Goal: Task Accomplishment & Management: Manage account settings

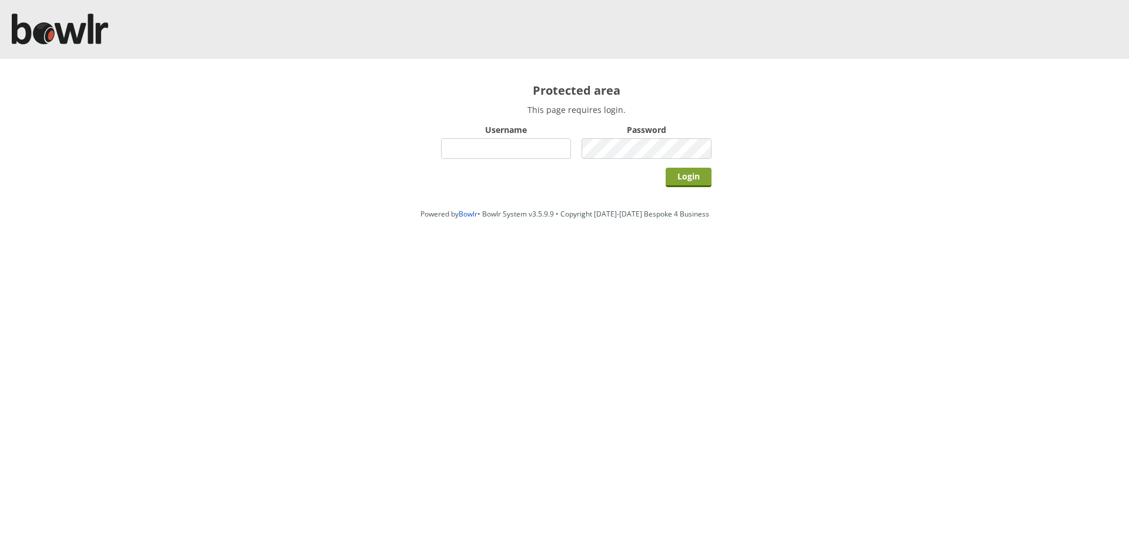
type input "hornseaindoorbowlsclub"
click at [699, 172] on input "Login" at bounding box center [689, 177] width 46 height 19
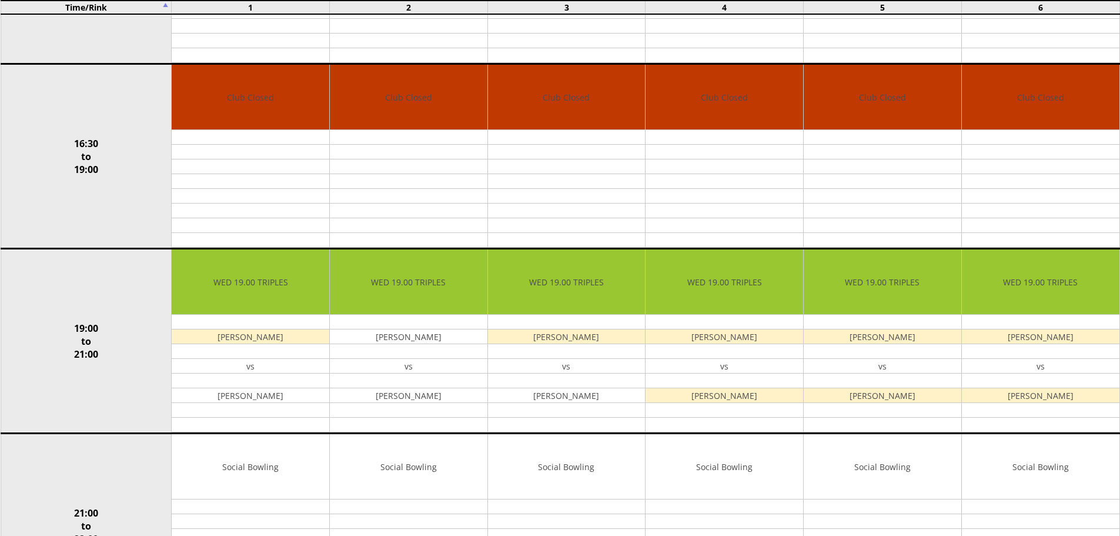
scroll to position [1000, 0]
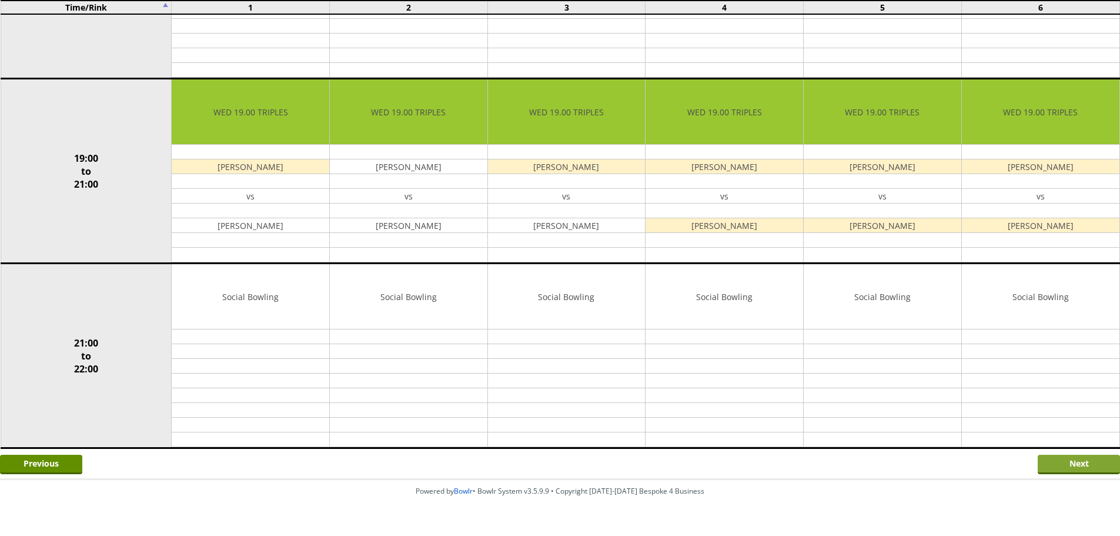
click at [1045, 466] on input "Next" at bounding box center [1079, 464] width 82 height 19
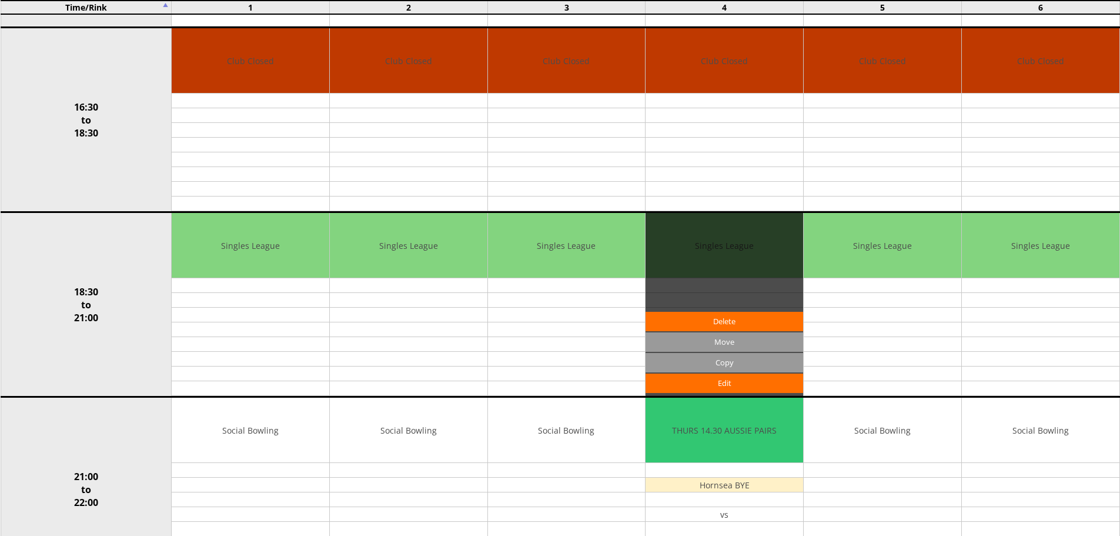
scroll to position [1000, 0]
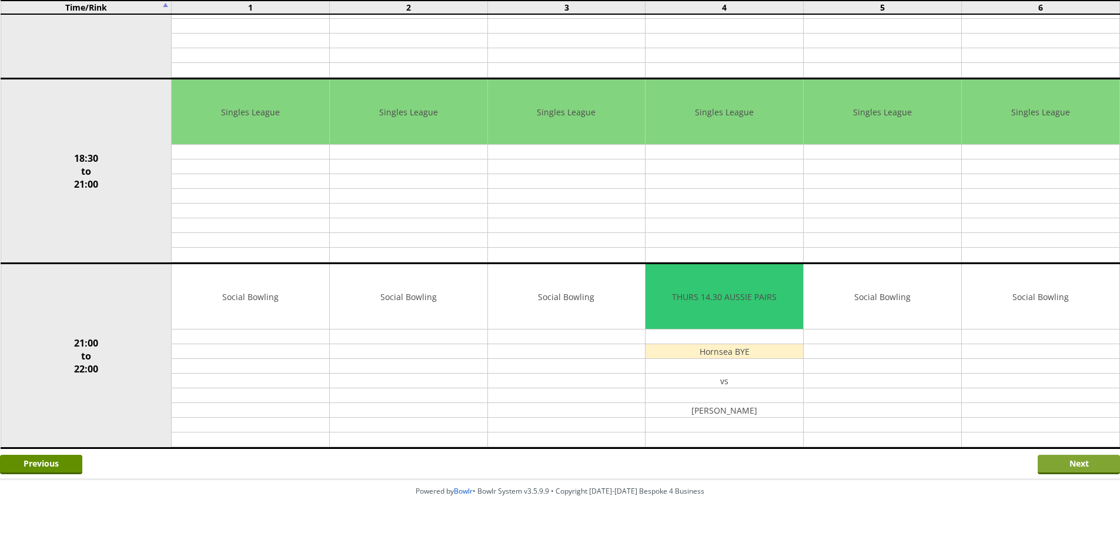
click at [1048, 467] on input "Next" at bounding box center [1079, 464] width 82 height 19
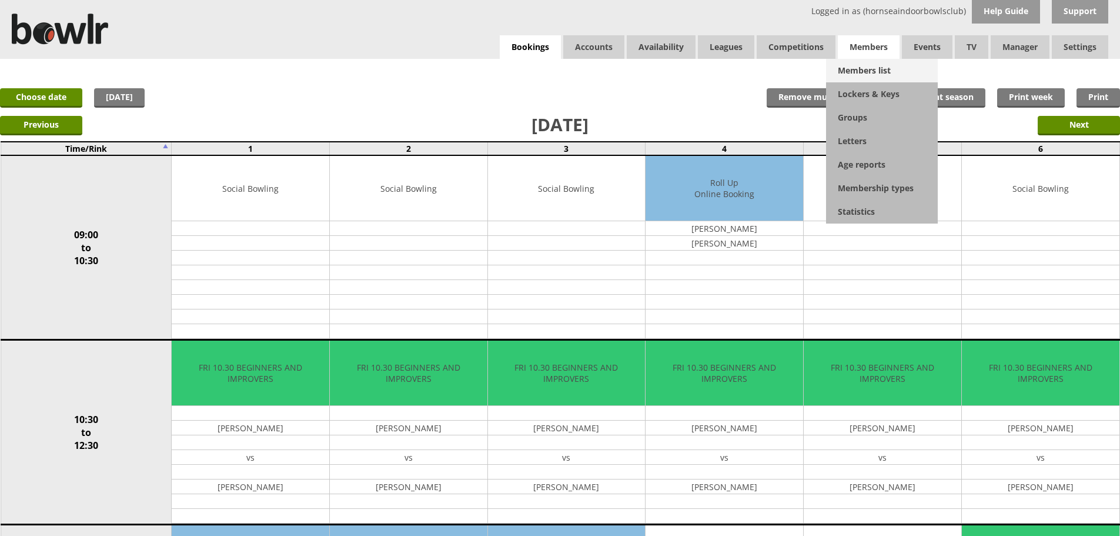
click at [858, 68] on link "Members list" at bounding box center [882, 71] width 112 height 24
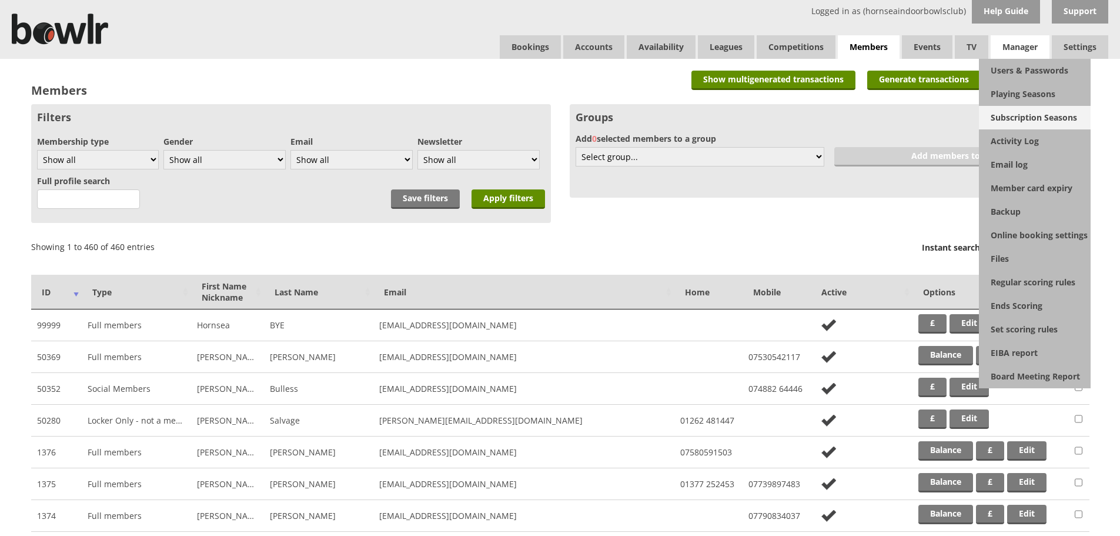
click at [1035, 118] on link "Subscription Seasons" at bounding box center [1035, 118] width 112 height 24
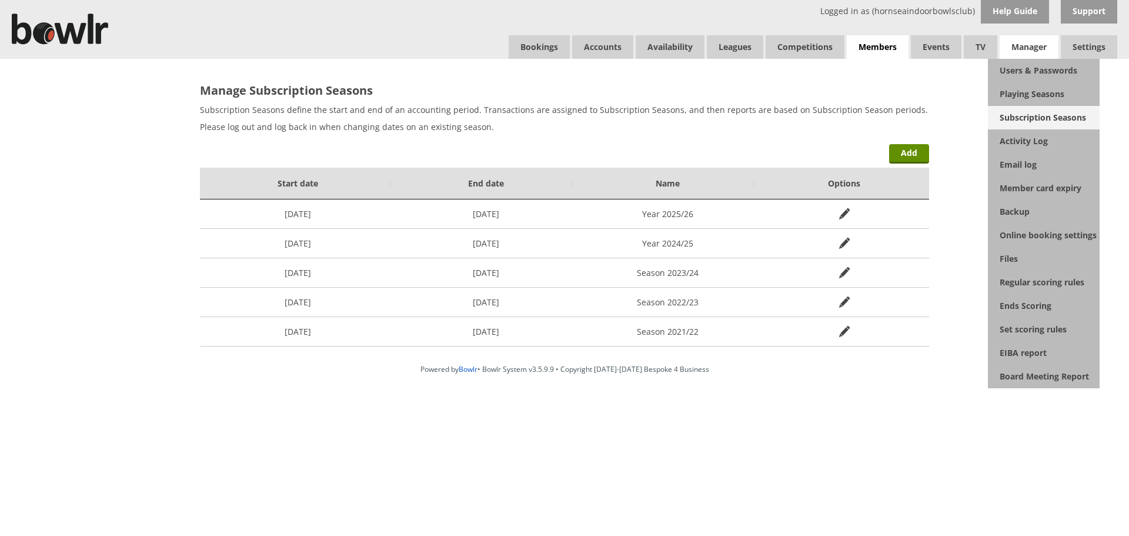
click at [1040, 108] on link "Subscription Seasons" at bounding box center [1044, 118] width 112 height 24
click at [1046, 66] on link "Users & Passwords" at bounding box center [1044, 71] width 112 height 24
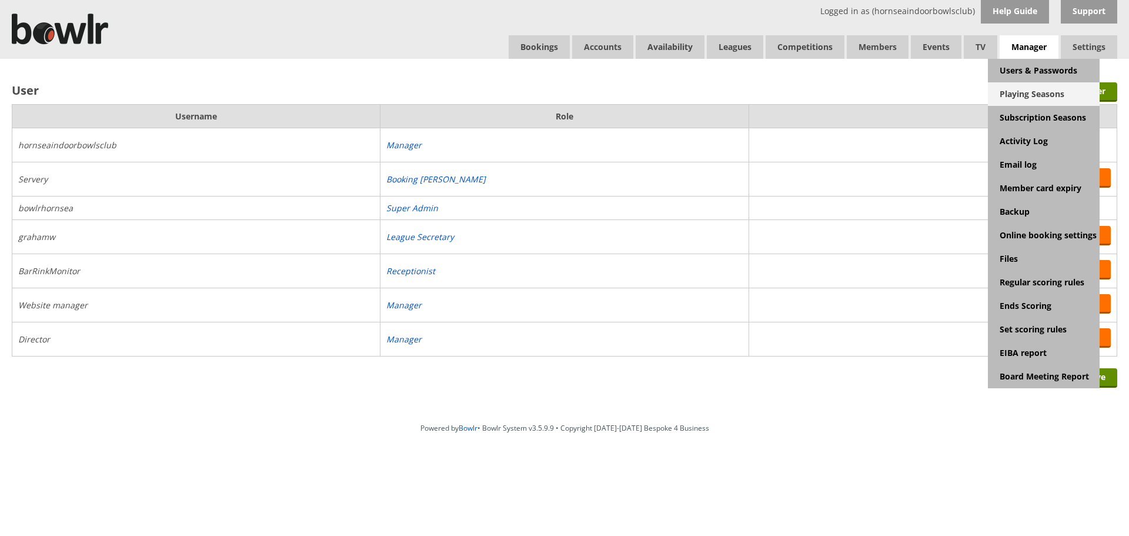
click at [1030, 92] on link "Playing Seasons" at bounding box center [1044, 94] width 112 height 24
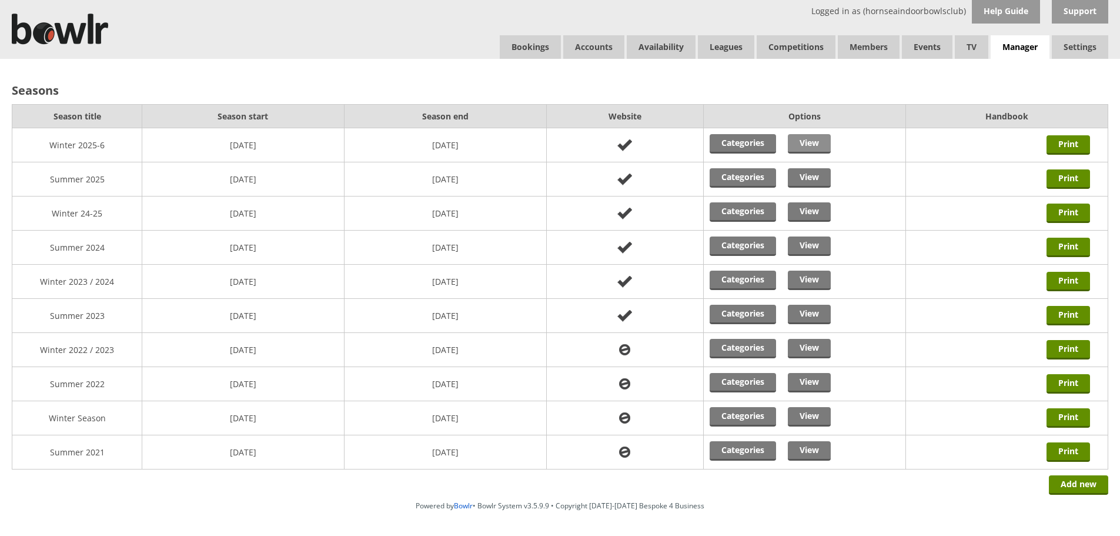
click at [829, 139] on link "View" at bounding box center [809, 143] width 43 height 19
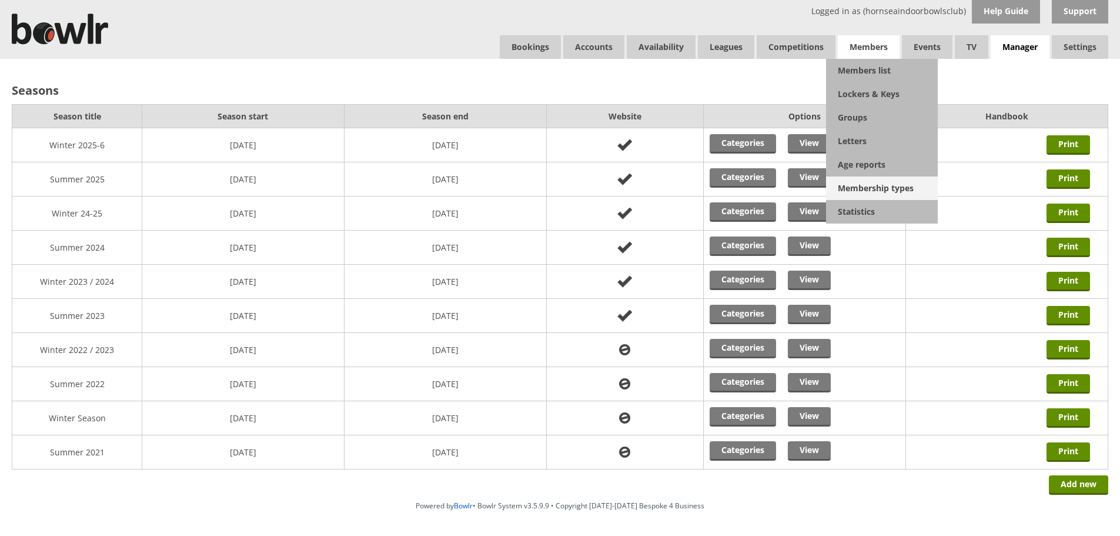
click at [865, 179] on link "Membership types" at bounding box center [882, 188] width 112 height 24
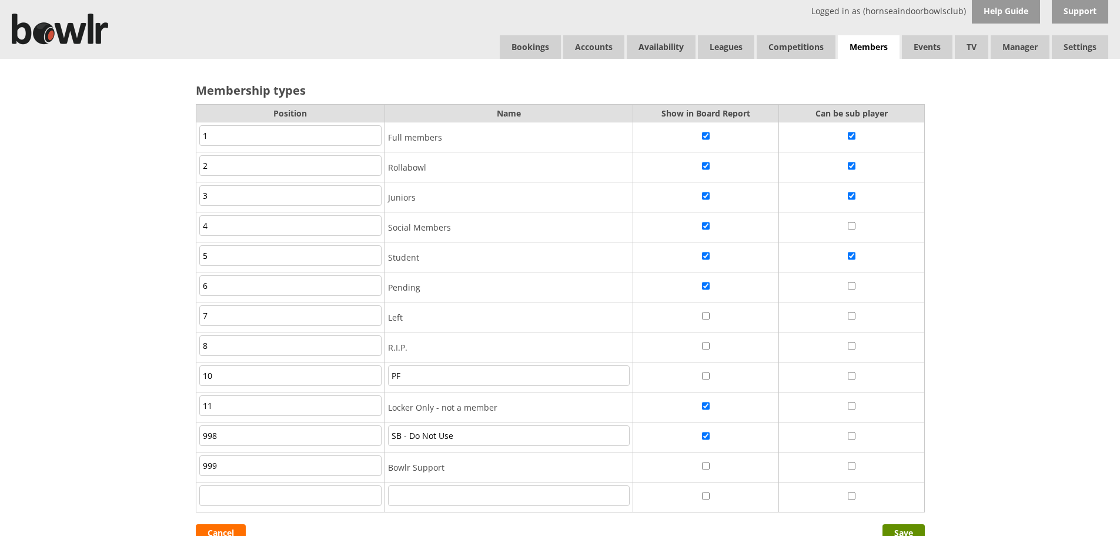
drag, startPoint x: 865, startPoint y: 183, endPoint x: 995, endPoint y: 121, distance: 143.9
click at [995, 121] on div "Membership types Position Name Show in Board Report Can be sub player 1 Full me…" at bounding box center [560, 316] width 1120 height 514
drag, startPoint x: 545, startPoint y: 49, endPoint x: 535, endPoint y: 42, distance: 12.7
click at [535, 42] on link "Bookings" at bounding box center [530, 47] width 61 height 24
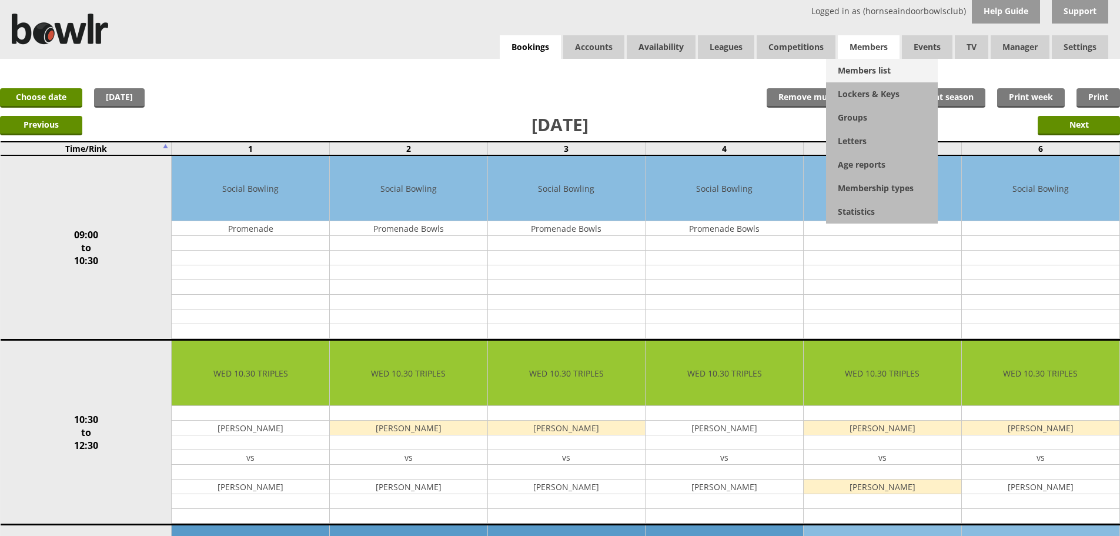
click at [849, 72] on link "Members list" at bounding box center [882, 71] width 112 height 24
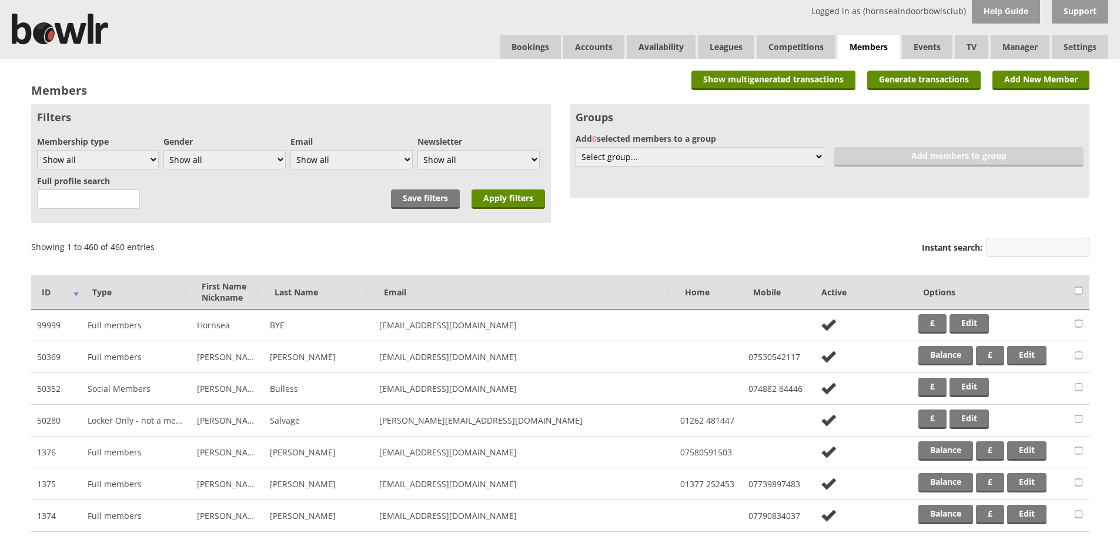
click at [1005, 238] on input "Instant search:" at bounding box center [1038, 247] width 103 height 19
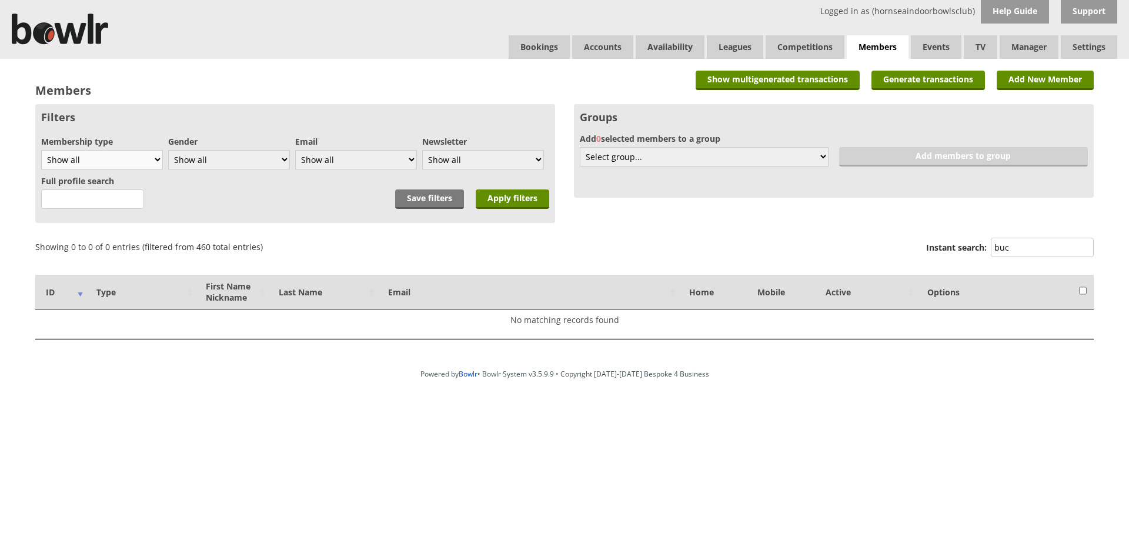
type input "buc"
click at [135, 155] on select "Show all Full members Rollabowl Juniors Social Members Student Pending Left R.I…" at bounding box center [102, 159] width 122 height 19
select select "7"
click at [41, 150] on select "Show all Full members Rollabowl Juniors Social Members Student Pending Left R.I…" at bounding box center [102, 159] width 122 height 19
click at [512, 195] on input "Apply filters" at bounding box center [513, 198] width 74 height 19
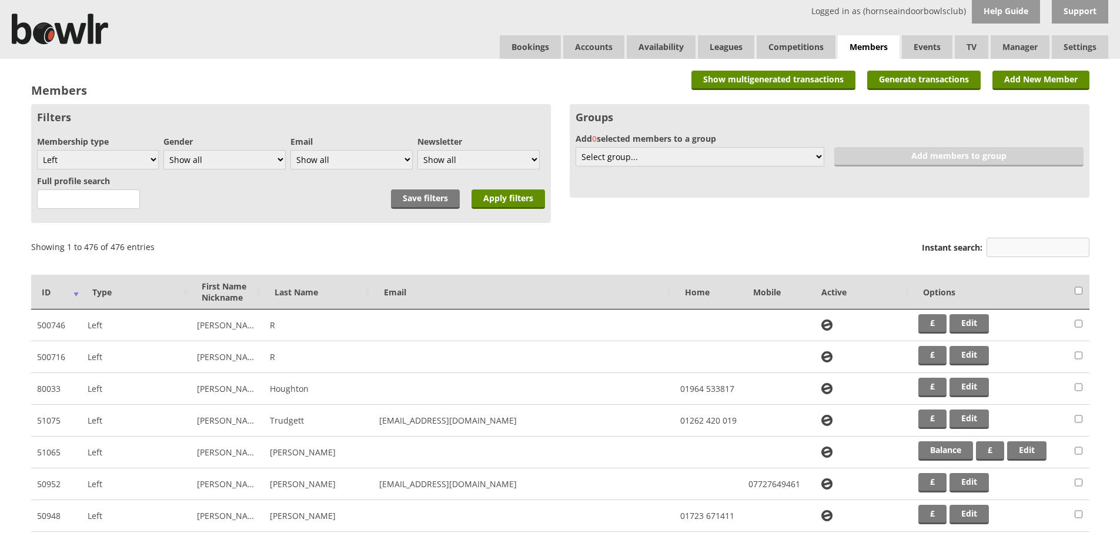
click at [992, 243] on input "Instant search:" at bounding box center [1038, 247] width 103 height 19
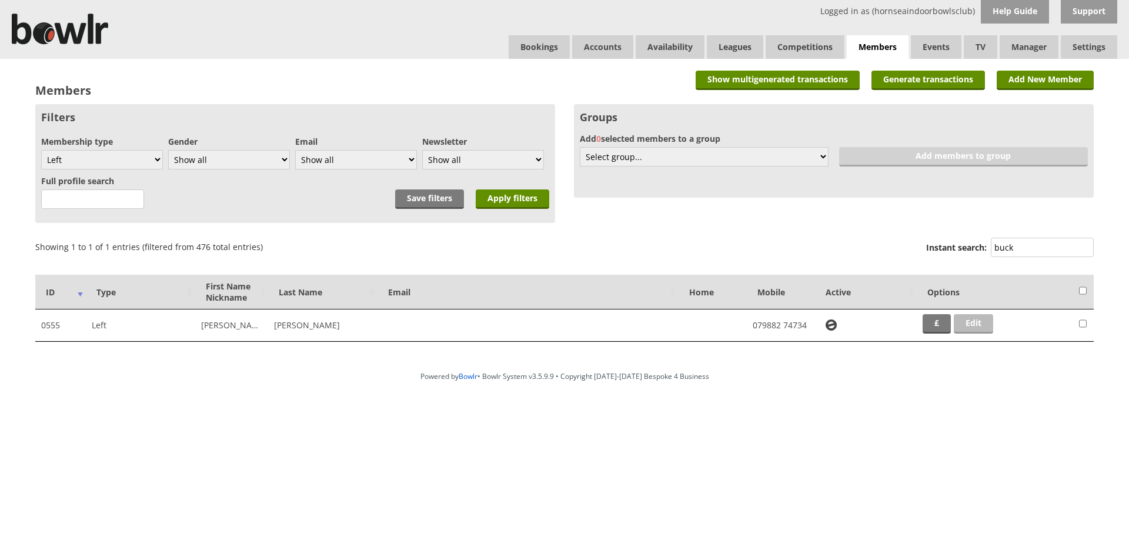
type input "buck"
click at [974, 319] on link "Edit" at bounding box center [973, 323] width 39 height 19
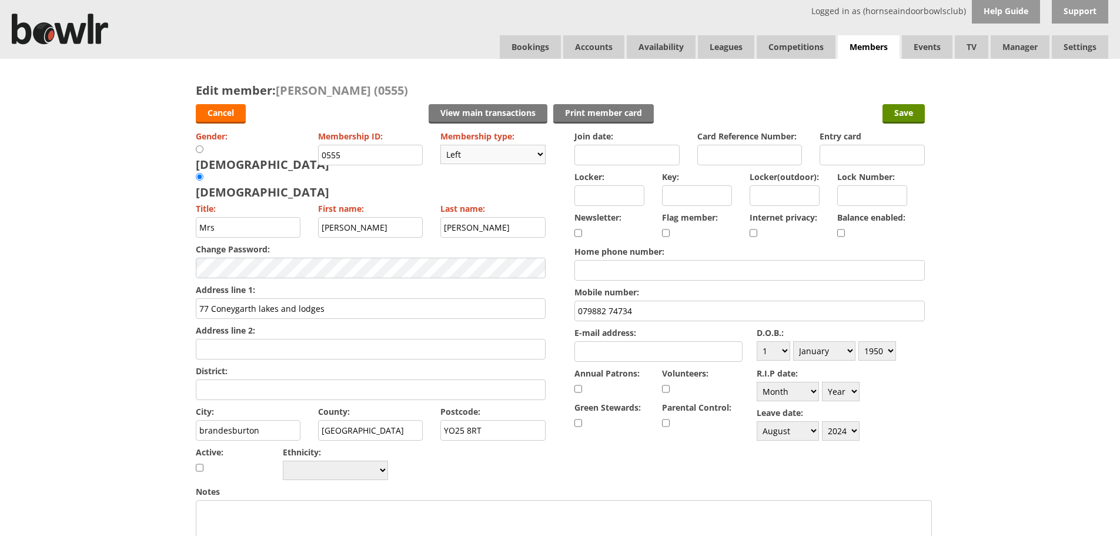
click at [461, 158] on select "Please choose Full members Rollabowl Juniors Social Members Student Pending Lef…" at bounding box center [493, 154] width 105 height 19
select select "1"
click at [441, 145] on select "Please choose Full members Rollabowl Juniors Social Members Student Pending Lef…" at bounding box center [493, 154] width 105 height 19
checkbox input "true"
click at [915, 119] on input "Save" at bounding box center [904, 113] width 42 height 19
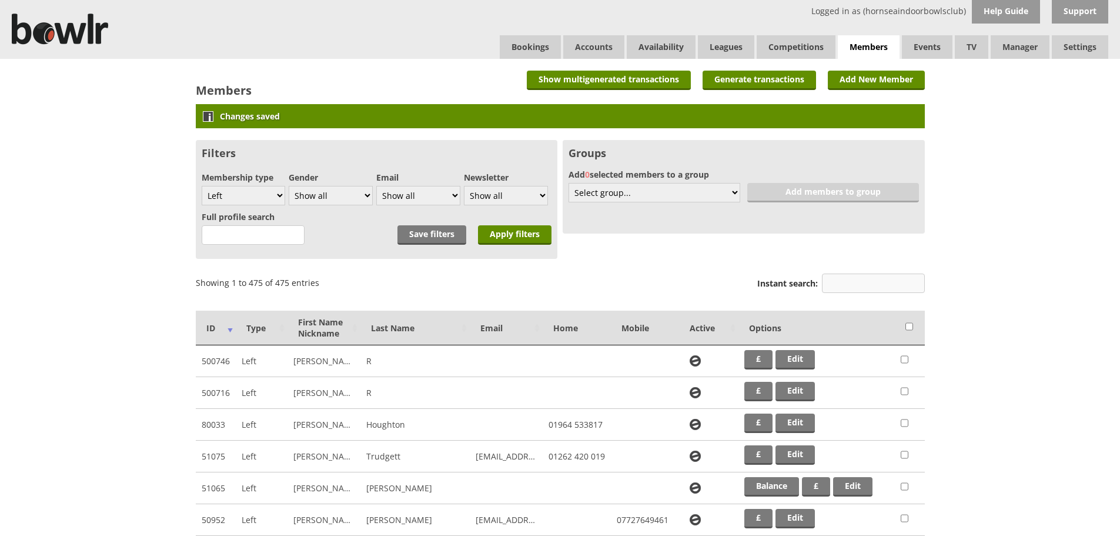
click at [839, 283] on input "Instant search:" at bounding box center [873, 282] width 103 height 19
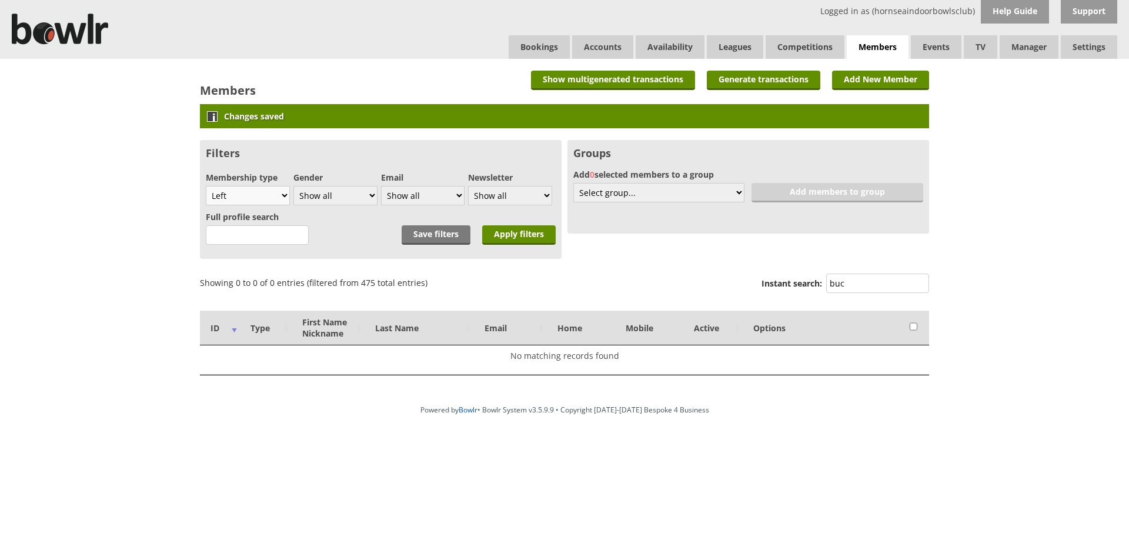
type input "buc"
click at [266, 190] on select "Show all Full members Rollabowl Juniors Social Members Student Pending Left R.I…" at bounding box center [248, 195] width 84 height 19
select select "all"
click at [206, 186] on select "Show all Full members Rollabowl Juniors Social Members Student Pending Left R.I…" at bounding box center [248, 195] width 84 height 19
click at [525, 238] on input "Apply filters" at bounding box center [519, 234] width 74 height 19
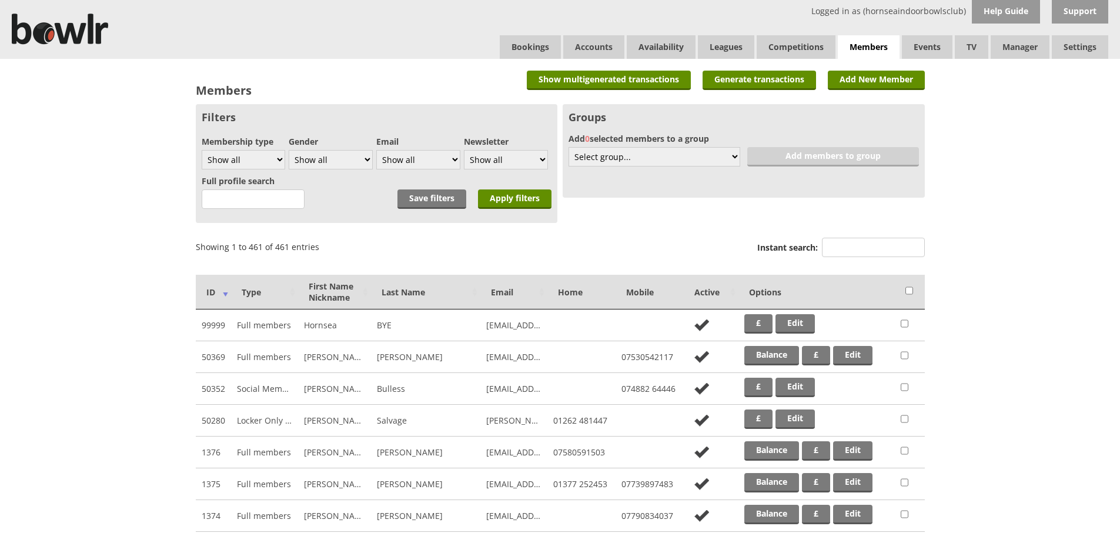
click at [870, 258] on label "Instant search:" at bounding box center [842, 249] width 168 height 22
click at [870, 257] on input "Instant search:" at bounding box center [873, 247] width 103 height 19
click at [865, 248] on input "Instant search:" at bounding box center [873, 247] width 103 height 19
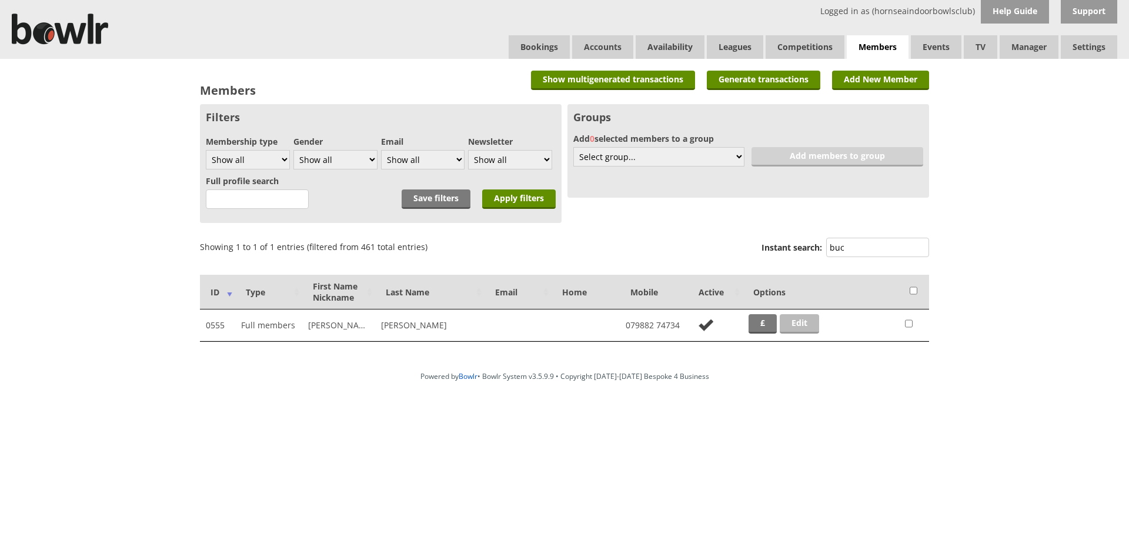
type input "buc"
click at [802, 320] on link "Edit" at bounding box center [799, 323] width 39 height 19
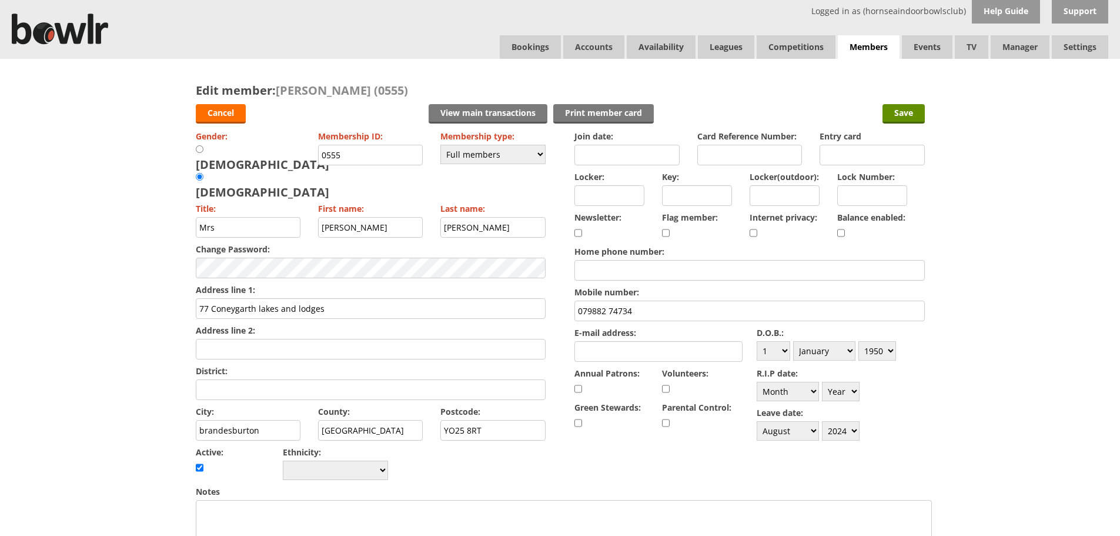
click at [843, 229] on input "checkbox" at bounding box center [842, 233] width 8 height 14
checkbox input "true"
click at [912, 116] on input "Save" at bounding box center [904, 113] width 42 height 19
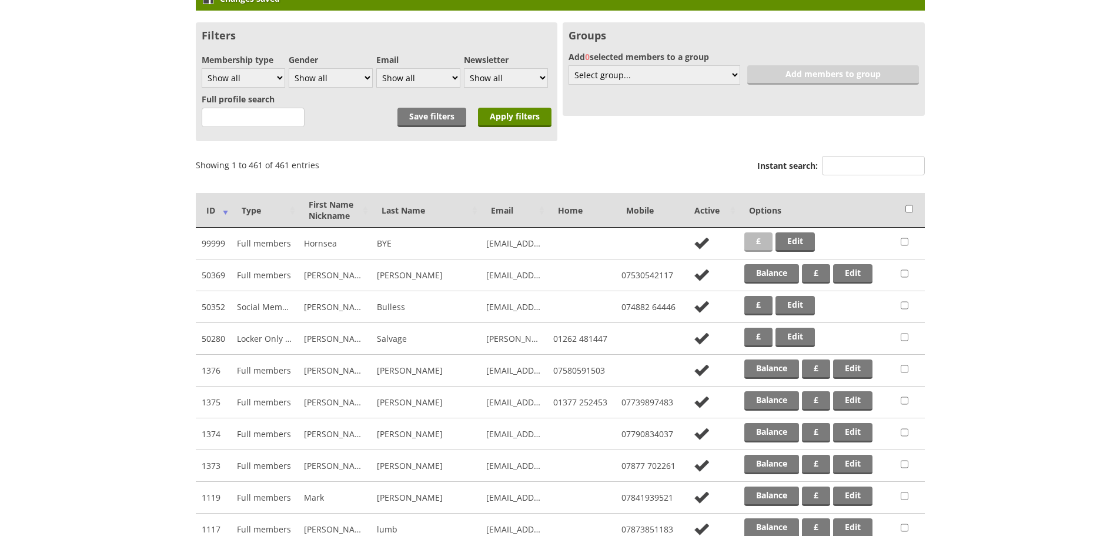
scroll to position [418, 0]
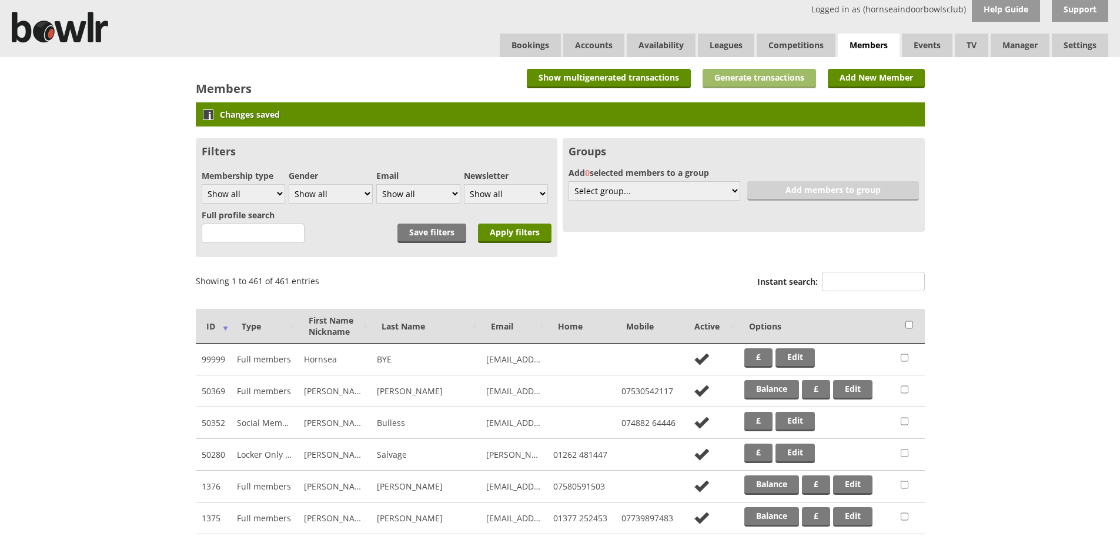
scroll to position [0, 0]
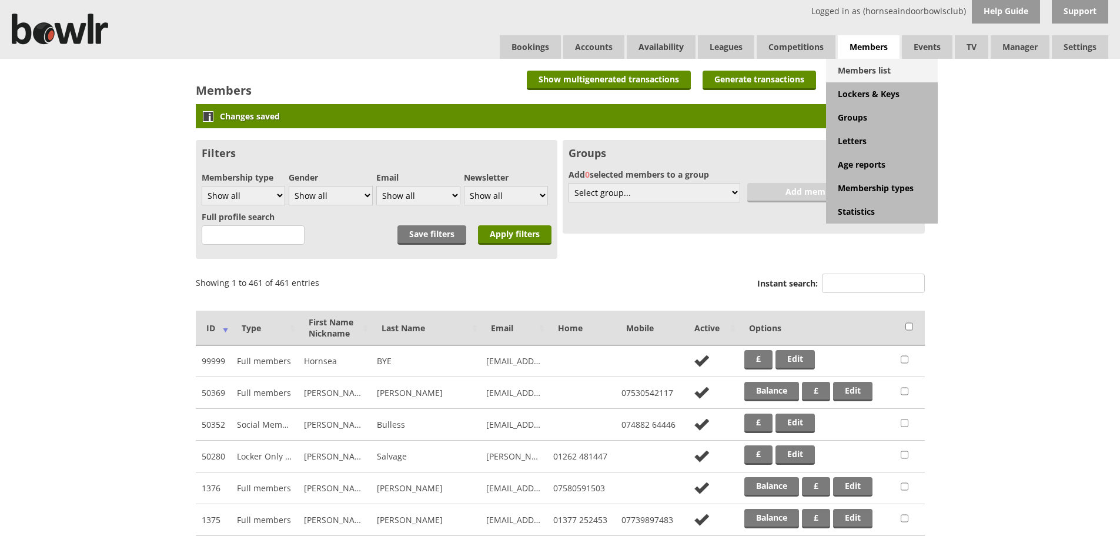
click at [862, 65] on link "Members list" at bounding box center [882, 71] width 112 height 24
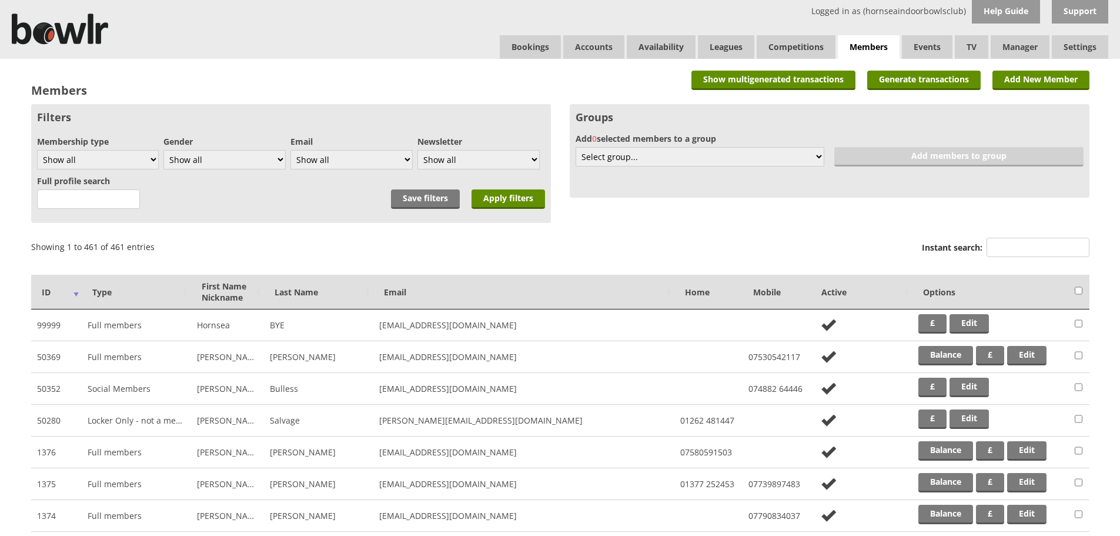
click at [1035, 236] on div "Instant search:" at bounding box center [1006, 249] width 168 height 28
click at [1011, 255] on input "Instant search:" at bounding box center [1038, 247] width 103 height 19
click at [1004, 246] on input "Instant search:" at bounding box center [1038, 247] width 103 height 19
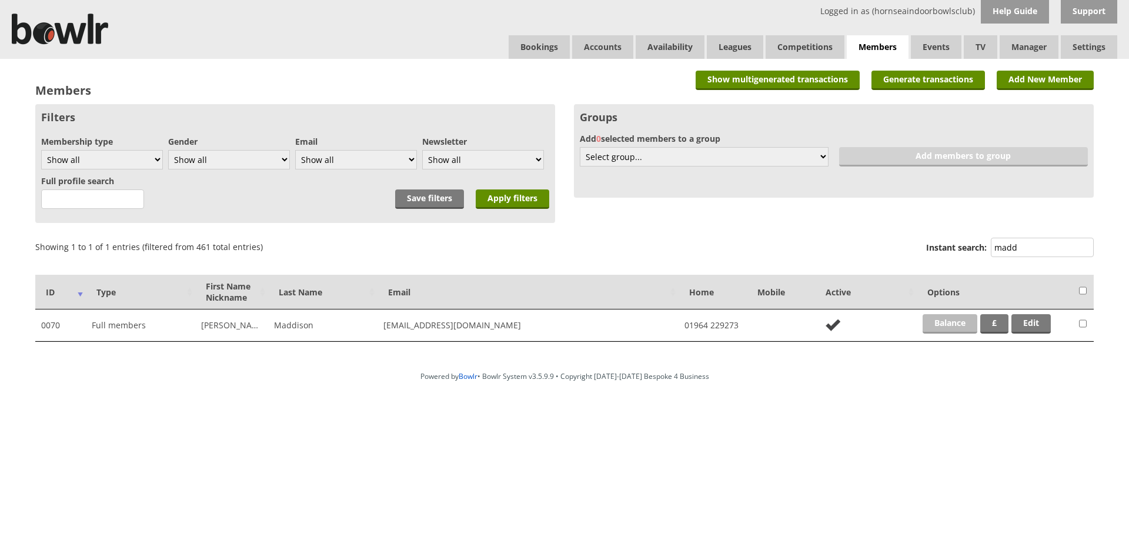
type input "madd"
click at [953, 325] on link "Balance" at bounding box center [950, 323] width 55 height 19
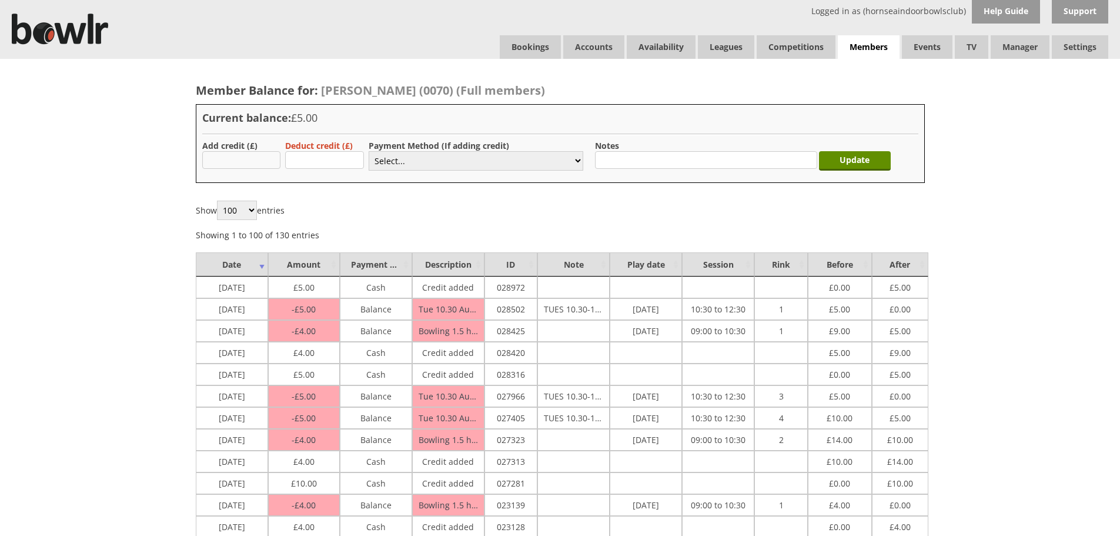
click at [259, 166] on input "text" at bounding box center [241, 160] width 79 height 18
type input "4.00"
click at [409, 162] on select "Select... Cash Card Cheque Bank Transfer Other Member Card Gift Voucher Balance" at bounding box center [476, 160] width 215 height 19
select select "1"
click at [369, 151] on select "Select... Cash Card Cheque Bank Transfer Other Member Card Gift Voucher Balance" at bounding box center [476, 160] width 215 height 19
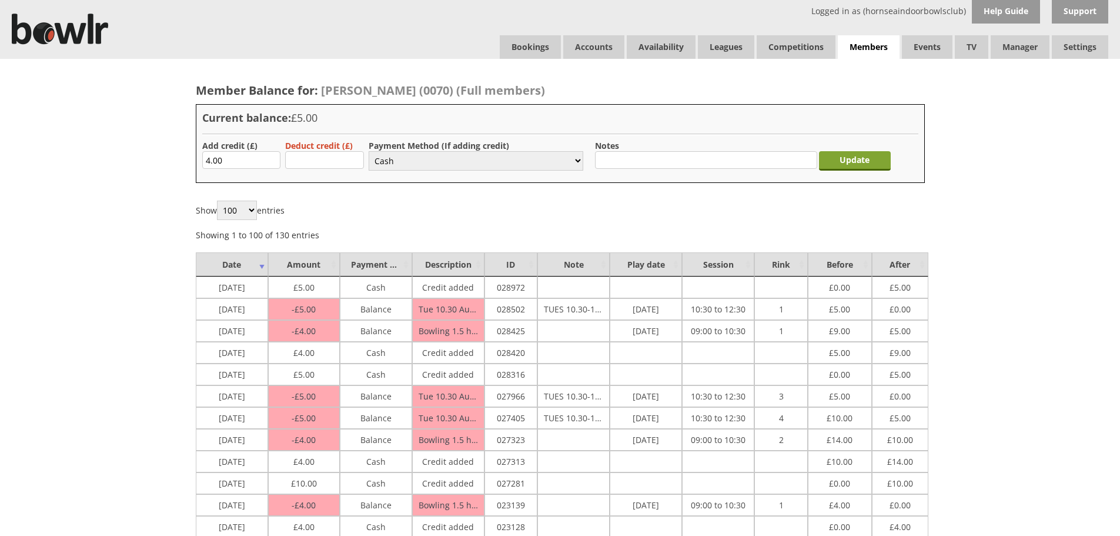
click at [826, 165] on input "Update" at bounding box center [855, 160] width 72 height 19
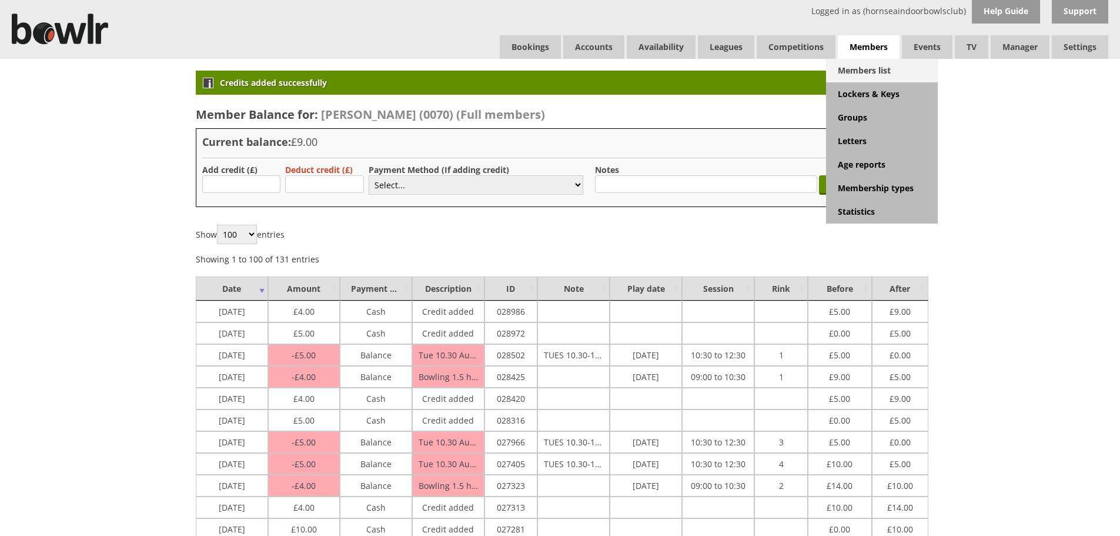
click at [857, 73] on link "Members list" at bounding box center [882, 71] width 112 height 24
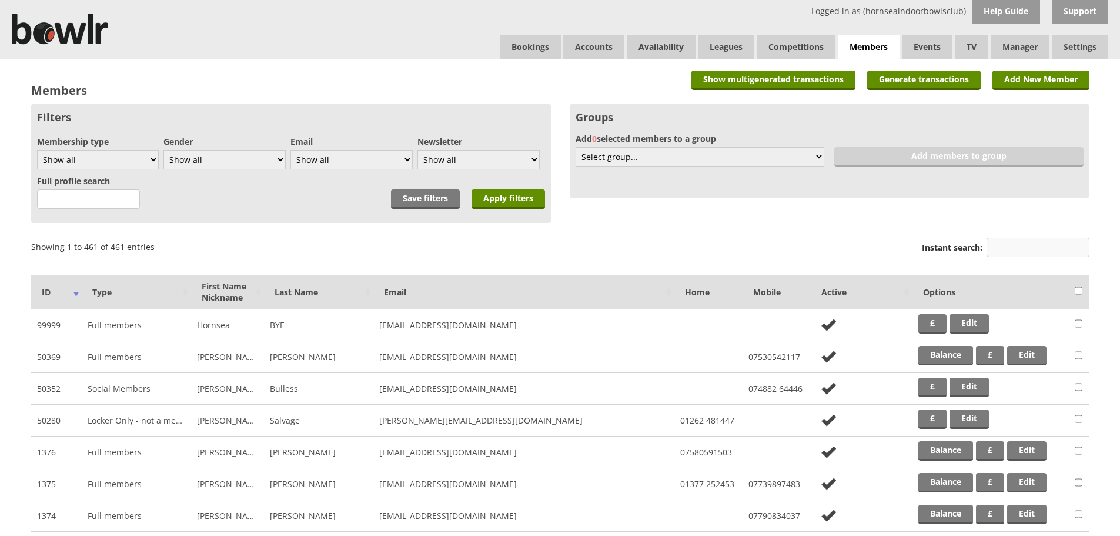
click at [1051, 249] on input "Instant search:" at bounding box center [1038, 247] width 103 height 19
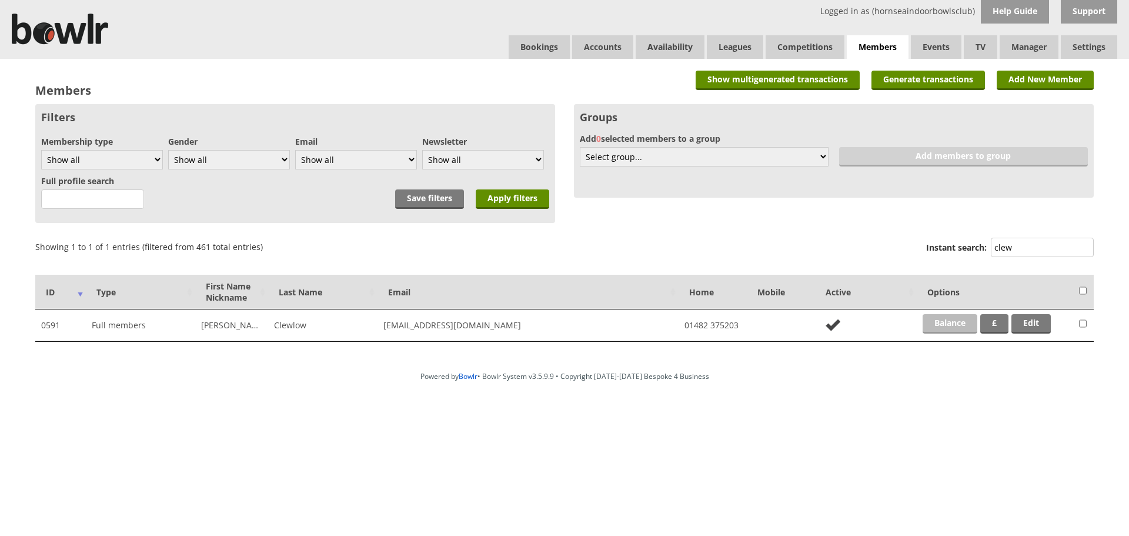
type input "clew"
click at [939, 318] on link "Balance" at bounding box center [950, 323] width 55 height 19
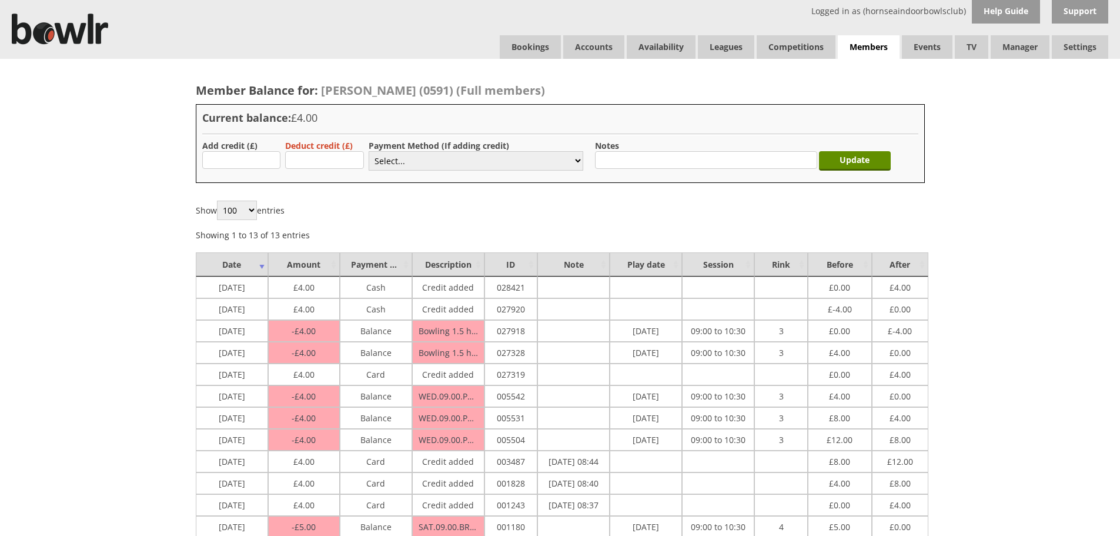
click at [228, 151] on label "Add credit (£)" at bounding box center [229, 145] width 55 height 11
click at [229, 157] on input "text" at bounding box center [241, 160] width 79 height 18
type input "4.00"
click at [395, 159] on select "Select... Cash Card Cheque Bank Transfer Other Member Card Gift Voucher Balance" at bounding box center [476, 160] width 215 height 19
select select "1"
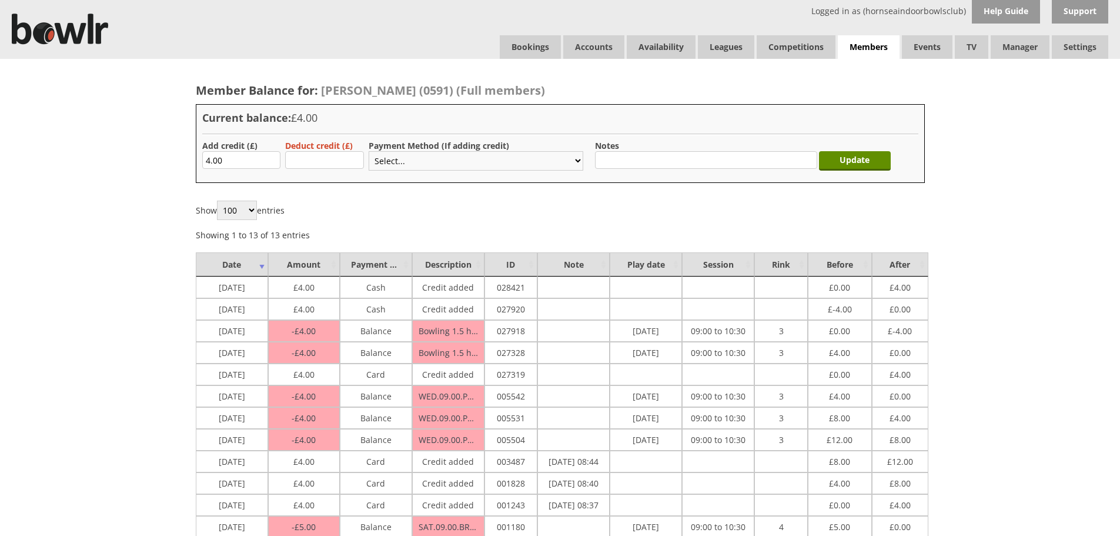
click at [369, 151] on select "Select... Cash Card Cheque Bank Transfer Other Member Card Gift Voucher Balance" at bounding box center [476, 160] width 215 height 19
click at [842, 167] on input "Update" at bounding box center [855, 160] width 72 height 19
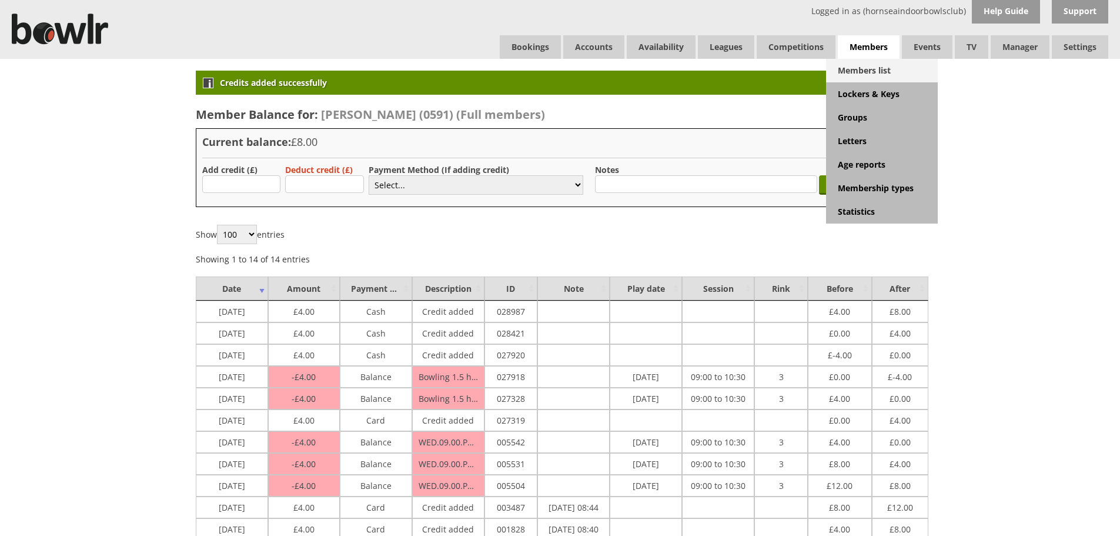
click at [868, 60] on link "Members list" at bounding box center [882, 71] width 112 height 24
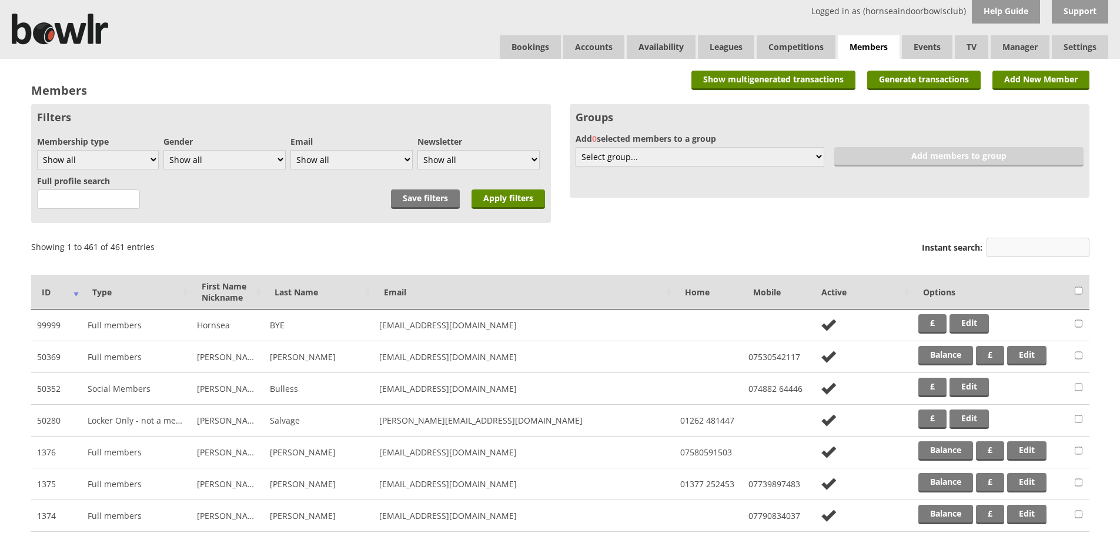
click at [997, 241] on input "Instant search:" at bounding box center [1038, 247] width 103 height 19
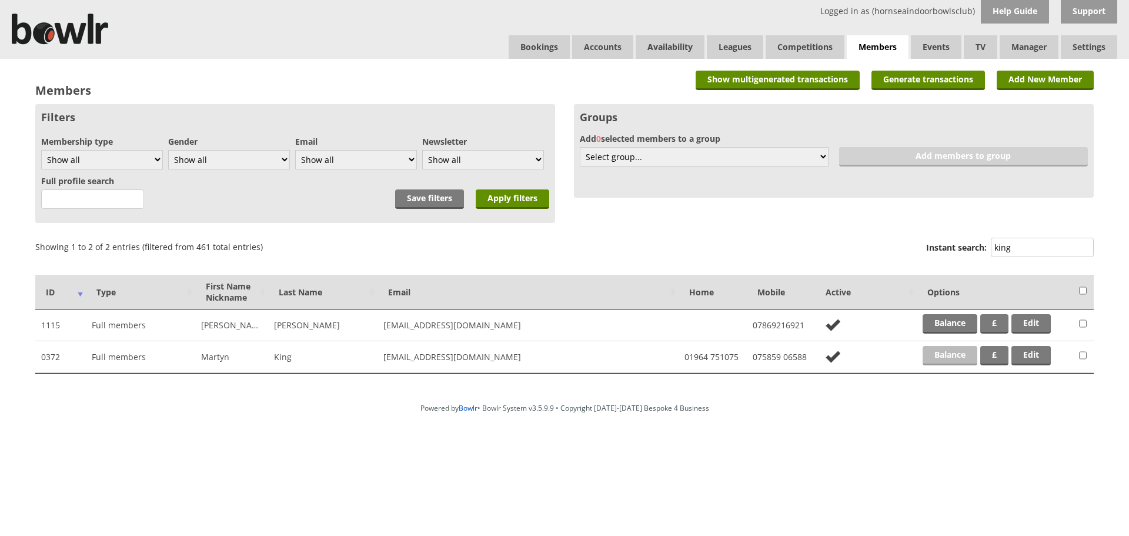
type input "king"
click at [935, 356] on link "Balance" at bounding box center [950, 355] width 55 height 19
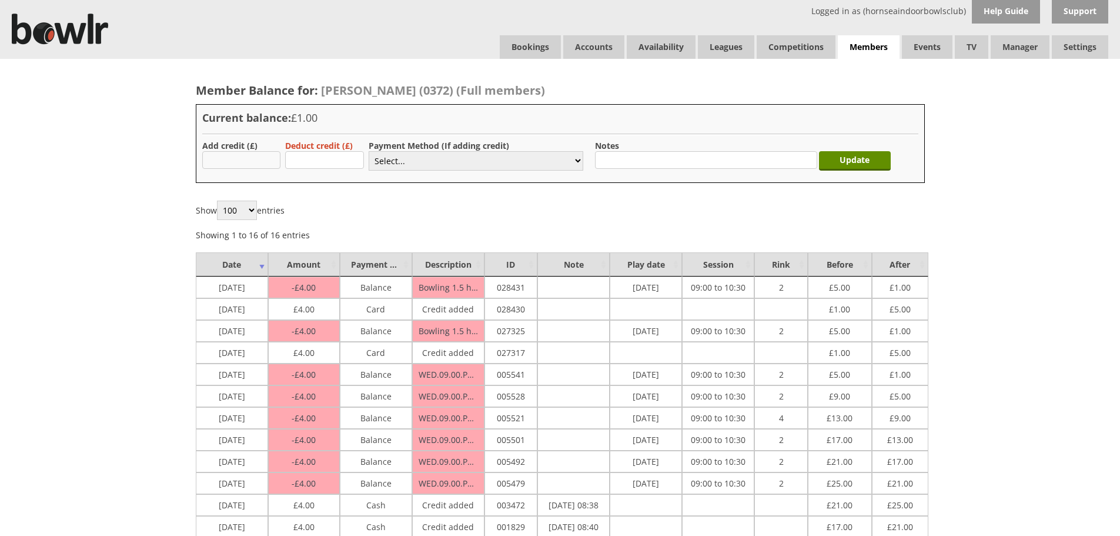
click at [256, 151] on input "text" at bounding box center [241, 160] width 79 height 18
type input "4.00"
drag, startPoint x: 401, startPoint y: 163, endPoint x: 399, endPoint y: 169, distance: 6.6
click at [401, 163] on select "Select... Cash Card Cheque Bank Transfer Other Member Card Gift Voucher Balance" at bounding box center [476, 160] width 215 height 19
select select "1"
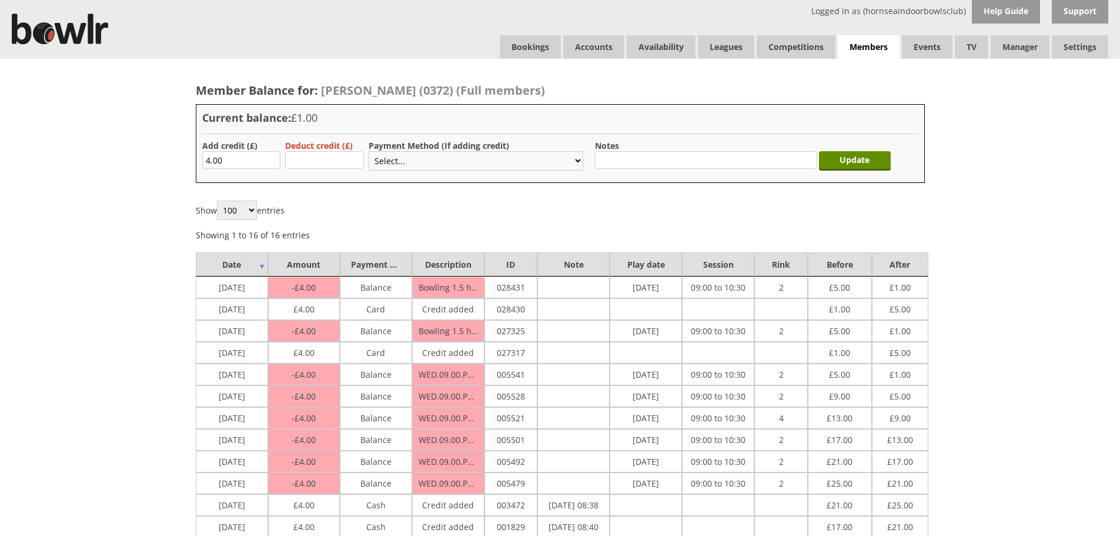
click at [369, 151] on select "Select... Cash Card Cheque Bank Transfer Other Member Card Gift Voucher Balance" at bounding box center [476, 160] width 215 height 19
click at [838, 162] on input "Update" at bounding box center [855, 160] width 72 height 19
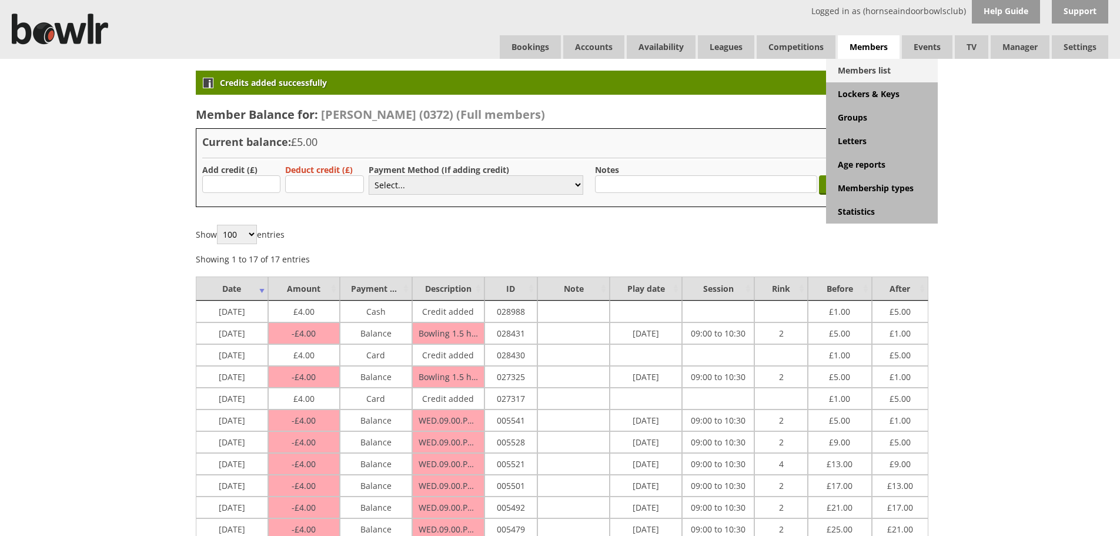
click at [868, 62] on link "Members list" at bounding box center [882, 71] width 112 height 24
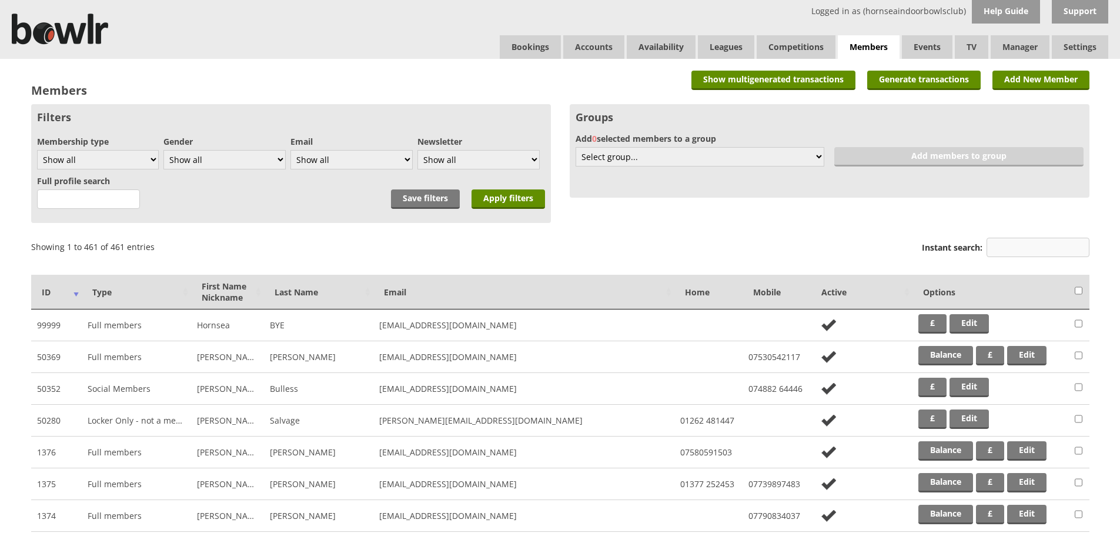
click at [1075, 249] on input "Instant search:" at bounding box center [1038, 247] width 103 height 19
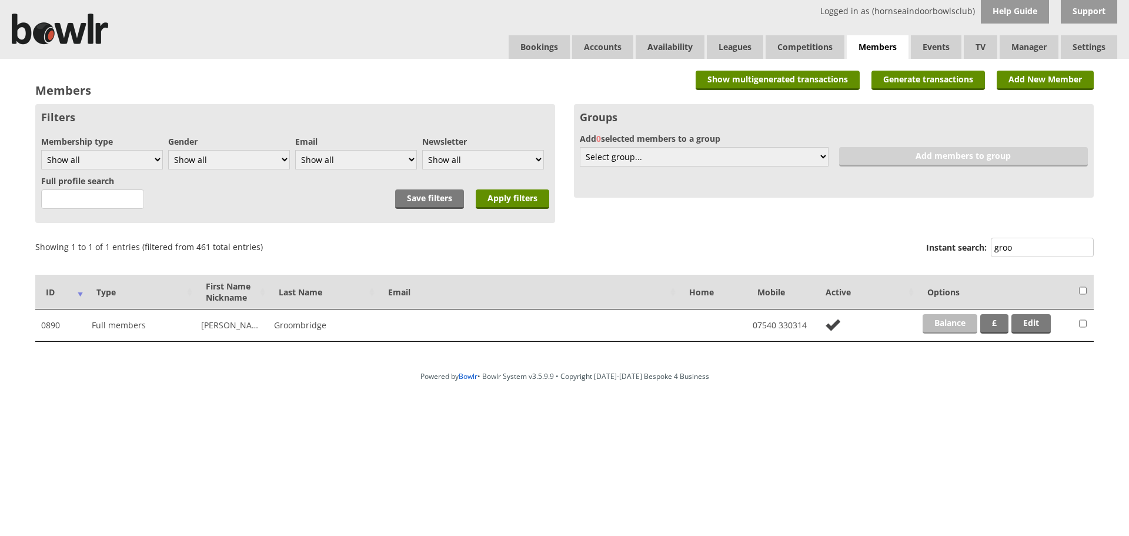
type input "groo"
click at [943, 323] on link "Balance" at bounding box center [950, 323] width 55 height 19
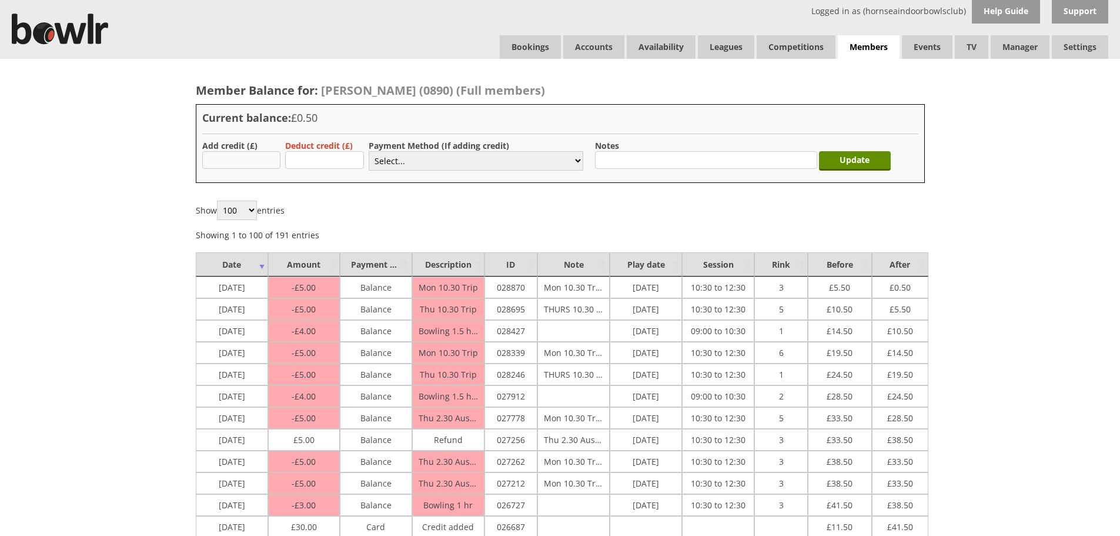
click at [235, 155] on input "text" at bounding box center [241, 160] width 79 height 18
type input "30"
click at [401, 162] on select "Select... Cash Card Cheque Bank Transfer Other Member Card Gift Voucher Balance" at bounding box center [476, 160] width 215 height 19
select select "2"
click at [369, 151] on select "Select... Cash Card Cheque Bank Transfer Other Member Card Gift Voucher Balance" at bounding box center [476, 160] width 215 height 19
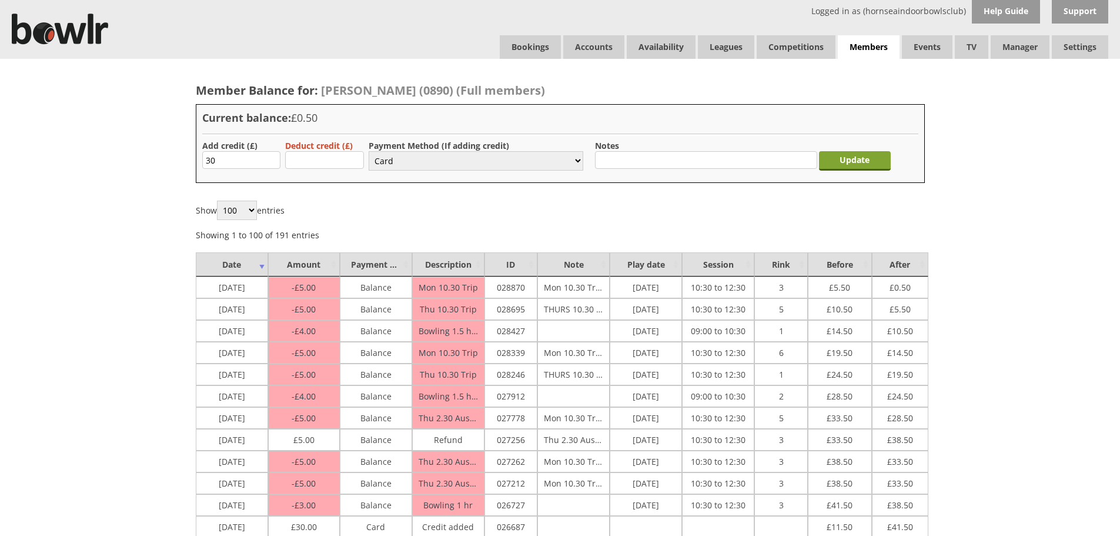
click at [830, 159] on input "Update" at bounding box center [855, 160] width 72 height 19
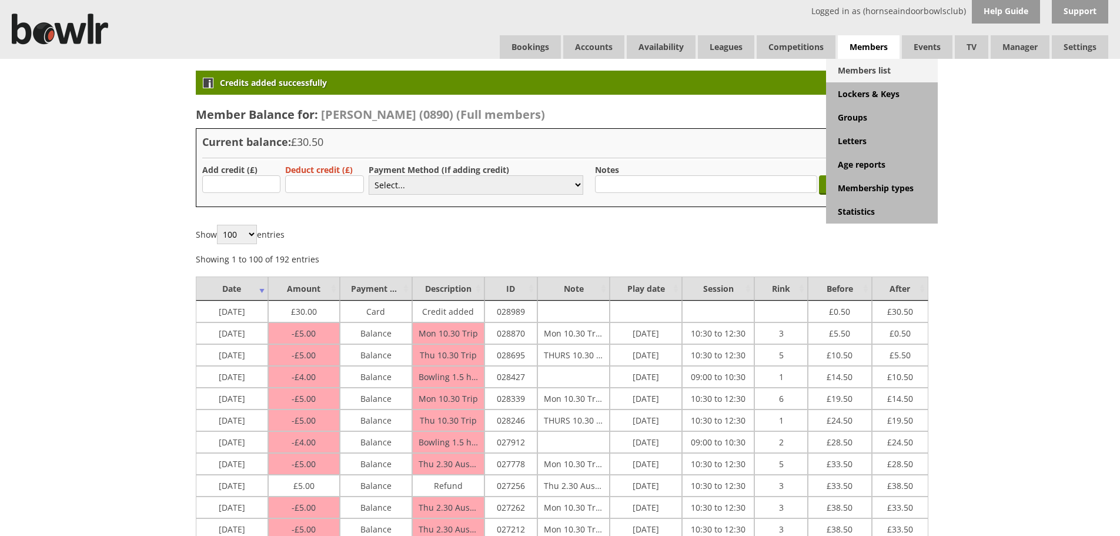
click at [856, 65] on link "Members list" at bounding box center [882, 71] width 112 height 24
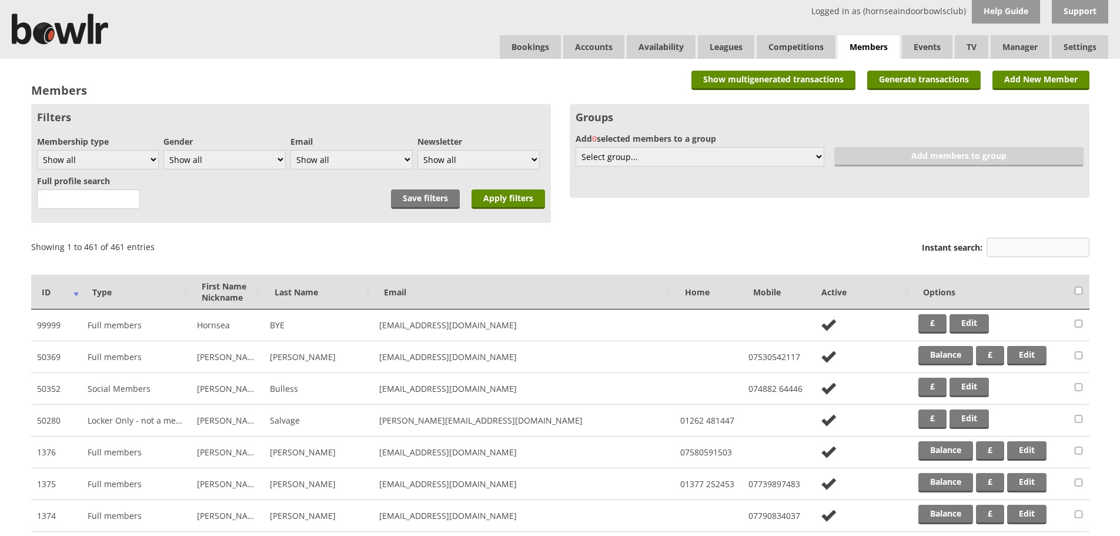
drag, startPoint x: 983, startPoint y: 231, endPoint x: 993, endPoint y: 241, distance: 14.6
click at [1008, 245] on input "Instant search:" at bounding box center [1038, 247] width 103 height 19
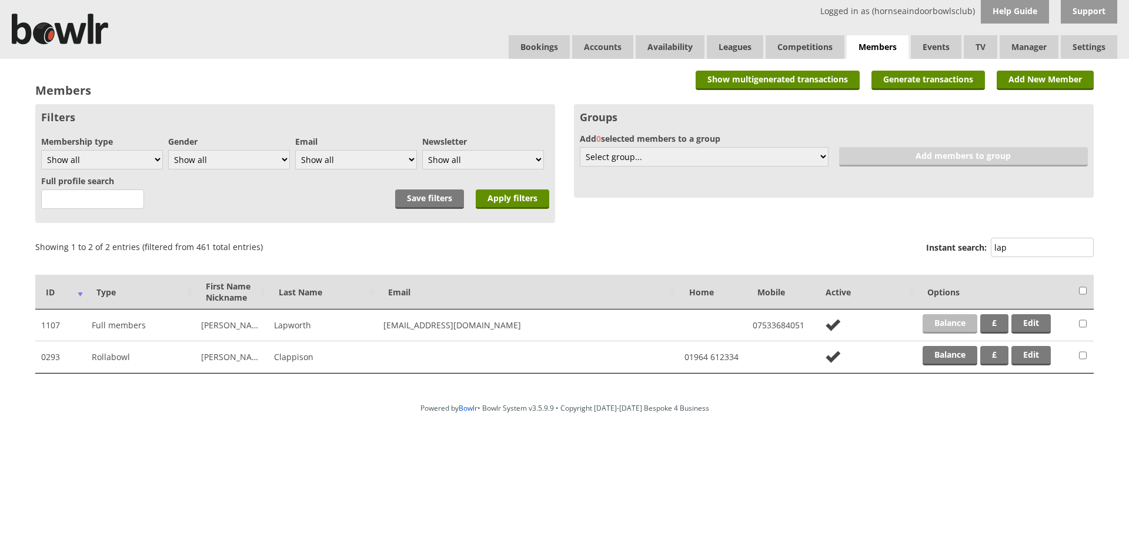
type input "lap"
click at [950, 329] on link "Balance" at bounding box center [950, 323] width 55 height 19
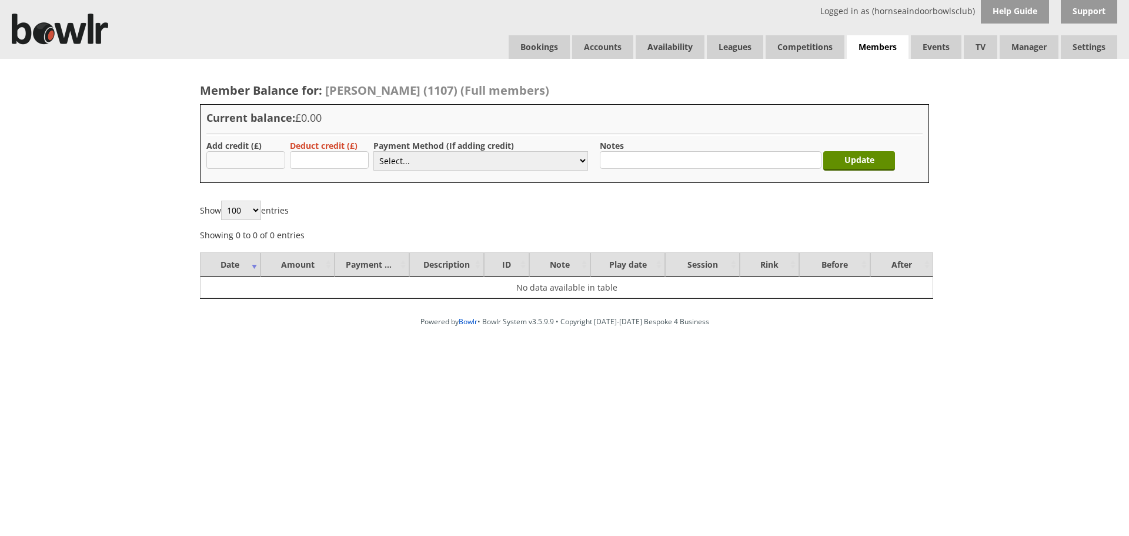
click at [217, 161] on input "text" at bounding box center [245, 160] width 79 height 18
type input "4.00"
click at [392, 164] on select "Select... Cash Card Cheque Bank Transfer Other Member Card Gift Voucher Balance" at bounding box center [480, 160] width 215 height 19
select select "1"
click at [373, 151] on select "Select... Cash Card Cheque Bank Transfer Other Member Card Gift Voucher Balance" at bounding box center [480, 160] width 215 height 19
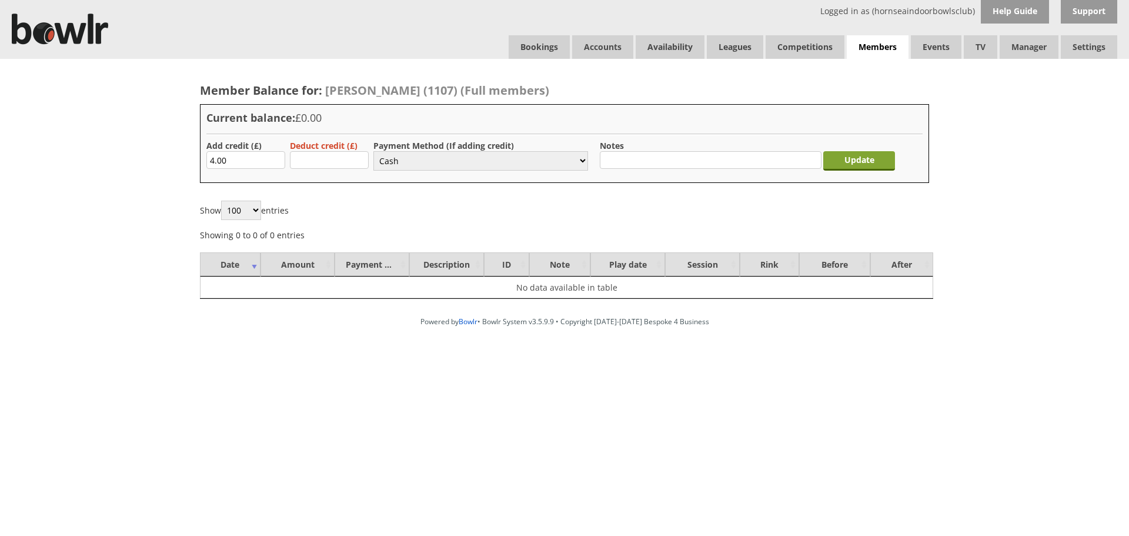
drag, startPoint x: 881, startPoint y: 155, endPoint x: 870, endPoint y: 157, distance: 11.3
click at [880, 155] on input "Update" at bounding box center [859, 160] width 72 height 19
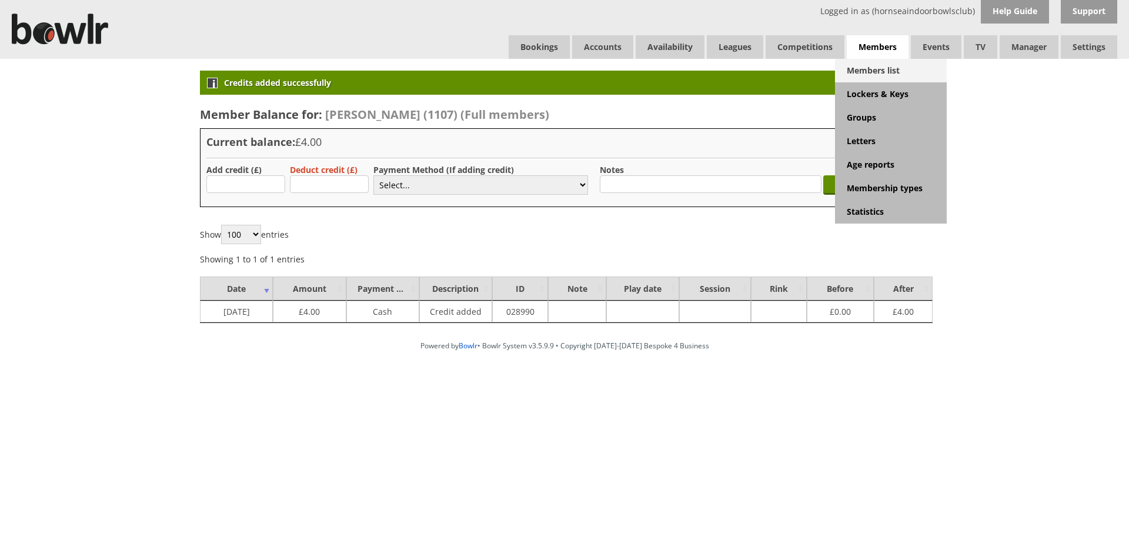
click at [883, 66] on link "Members list" at bounding box center [891, 71] width 112 height 24
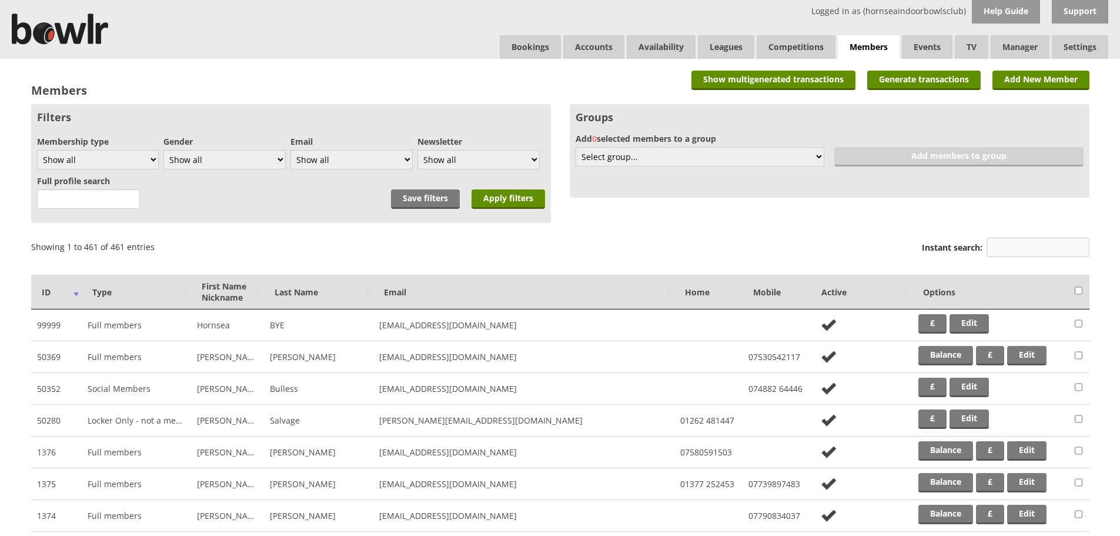
click at [1009, 245] on input "Instant search:" at bounding box center [1038, 247] width 103 height 19
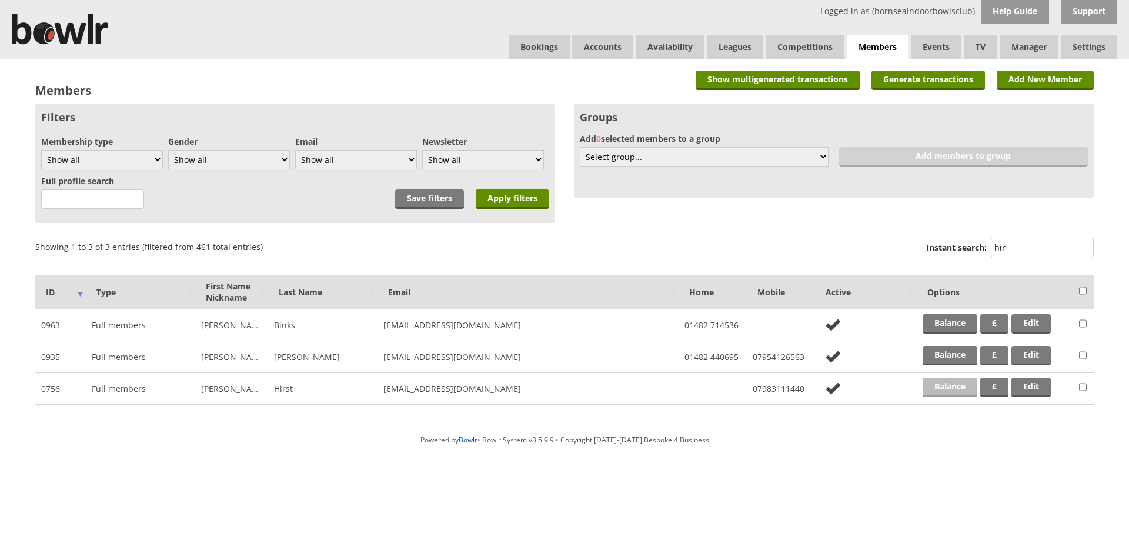
type input "hir"
click at [924, 388] on link "Balance" at bounding box center [950, 387] width 55 height 19
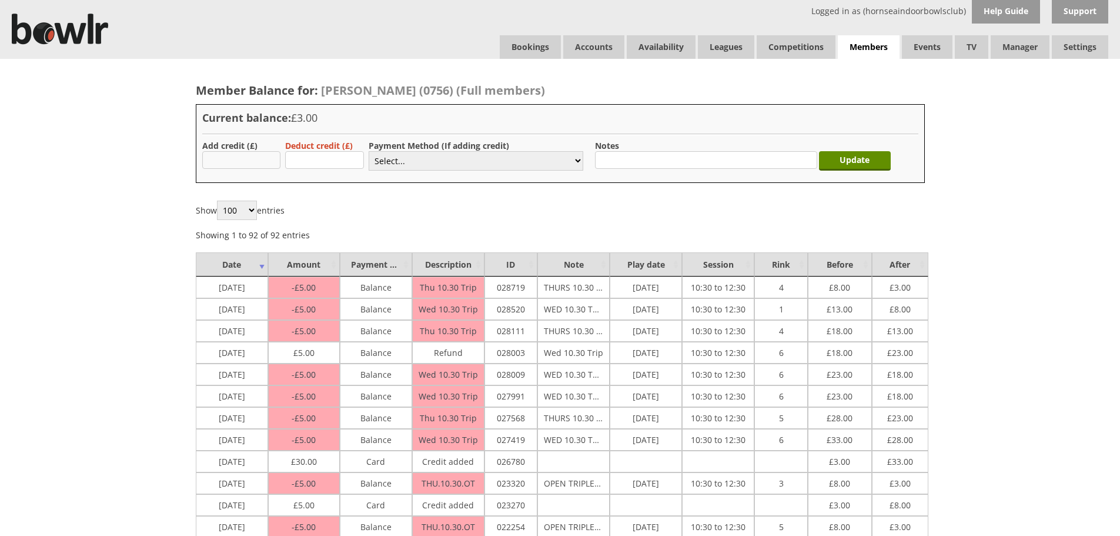
click at [240, 161] on input "text" at bounding box center [241, 160] width 79 height 18
type input "4.00"
click at [411, 164] on select "Select... Cash Card Cheque Bank Transfer Other Member Card Gift Voucher Balance" at bounding box center [476, 160] width 215 height 19
select select "2"
click at [369, 151] on select "Select... Cash Card Cheque Bank Transfer Other Member Card Gift Voucher Balance" at bounding box center [476, 160] width 215 height 19
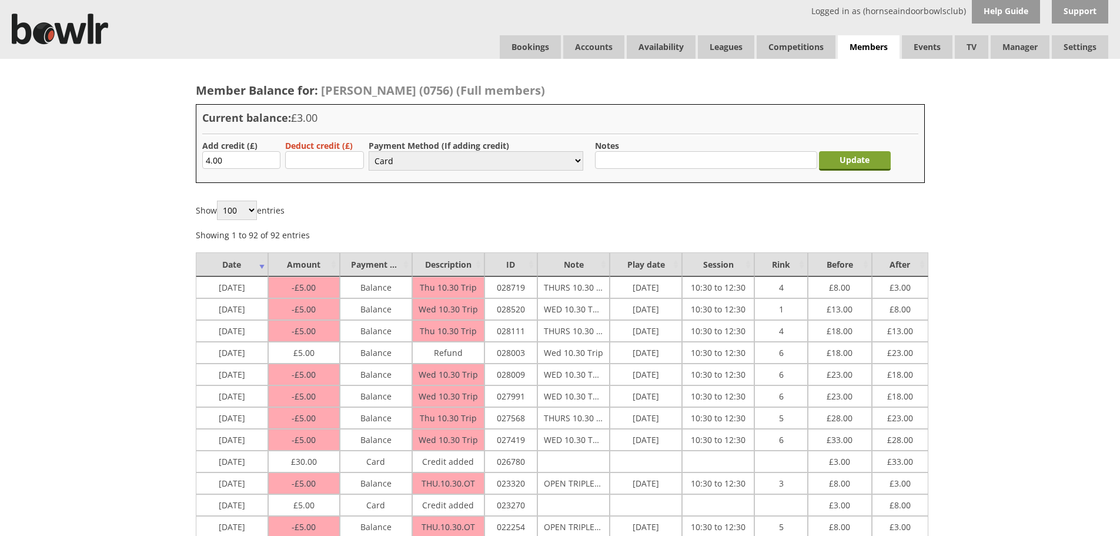
click at [834, 157] on input "Update" at bounding box center [855, 160] width 72 height 19
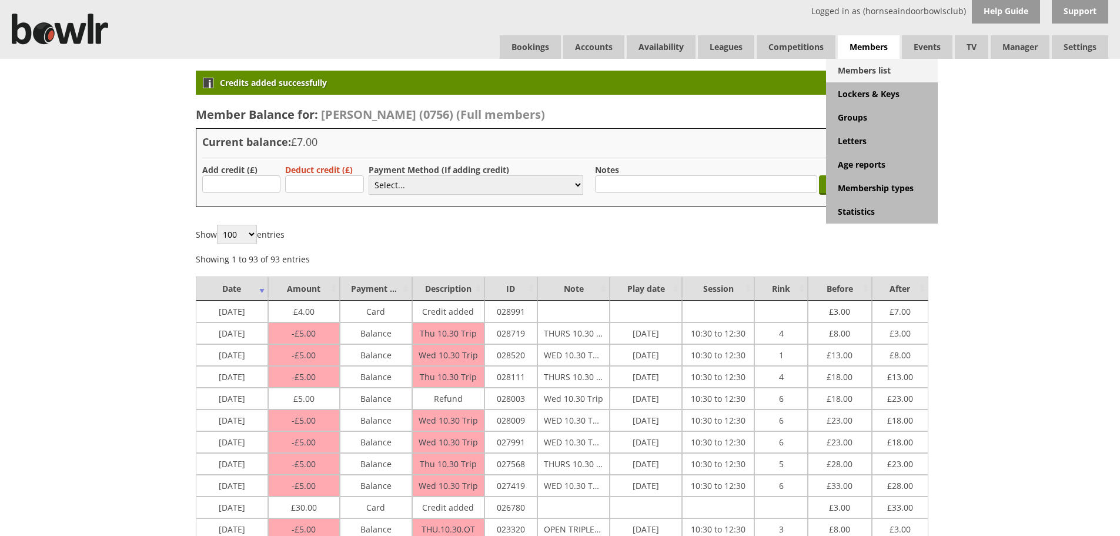
click at [861, 69] on link "Members list" at bounding box center [882, 71] width 112 height 24
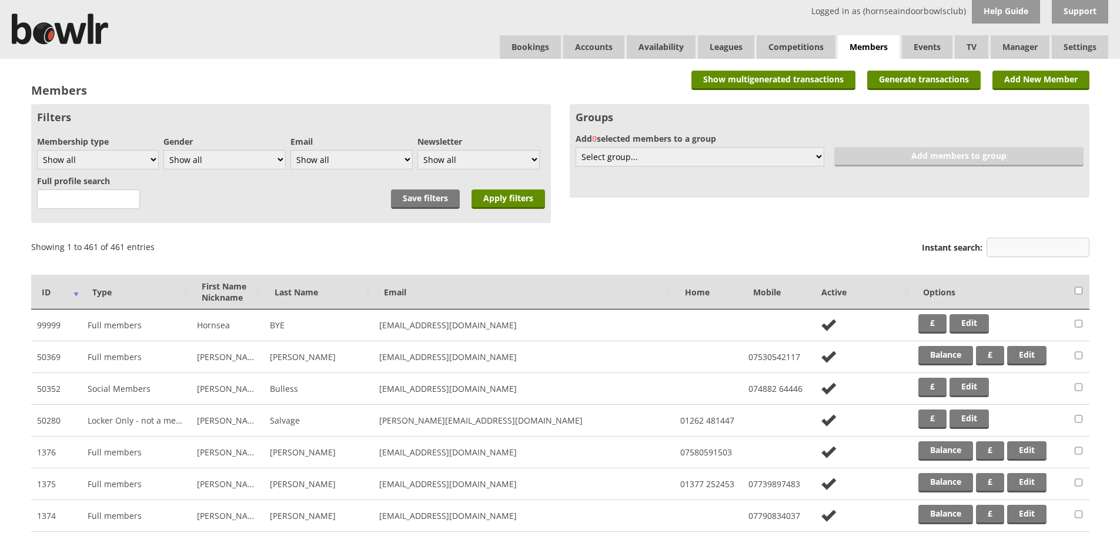
click at [1005, 249] on input "Instant search:" at bounding box center [1038, 247] width 103 height 19
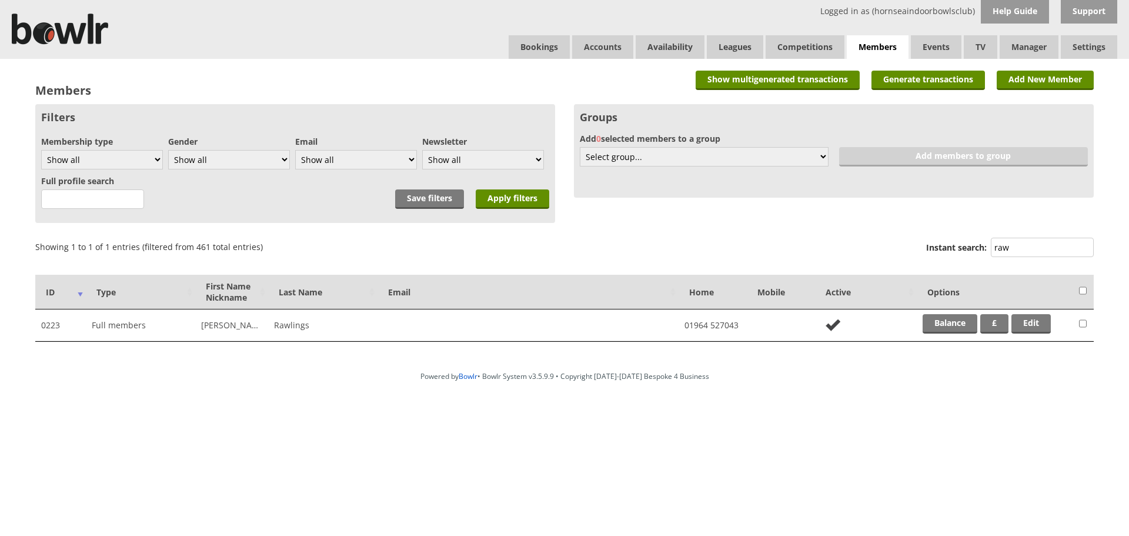
type input "raw"
click at [919, 322] on td "Balance £ Edit" at bounding box center [995, 325] width 156 height 32
click at [935, 323] on link "Balance" at bounding box center [950, 323] width 55 height 19
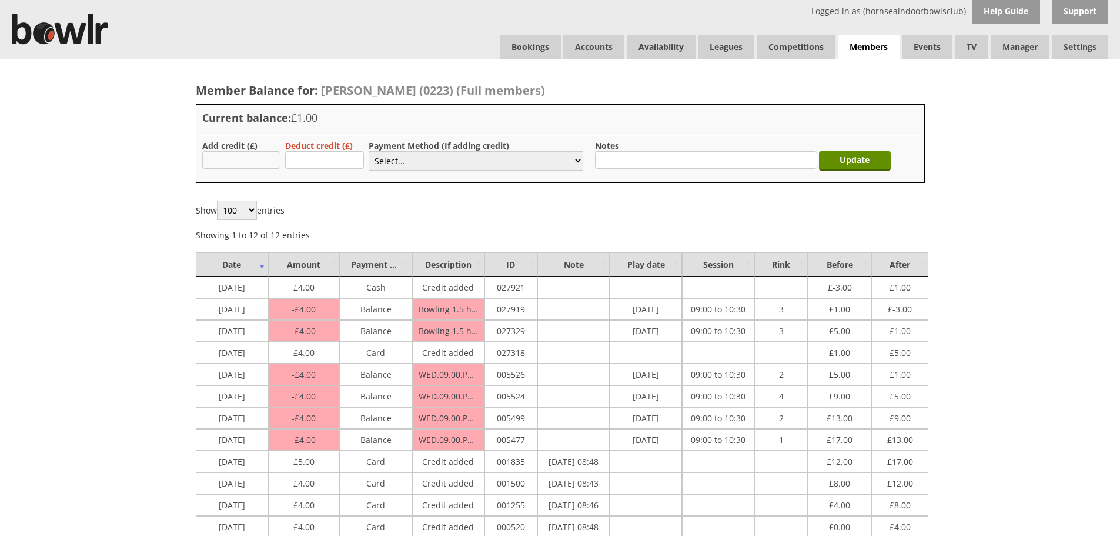
click at [261, 158] on input "text" at bounding box center [241, 160] width 79 height 18
type input "4.00"
click at [449, 167] on select "Select... Cash Card Cheque Bank Transfer Other Member Card Gift Voucher Balance" at bounding box center [476, 160] width 215 height 19
select select "2"
click at [369, 151] on select "Select... Cash Card Cheque Bank Transfer Other Member Card Gift Voucher Balance" at bounding box center [476, 160] width 215 height 19
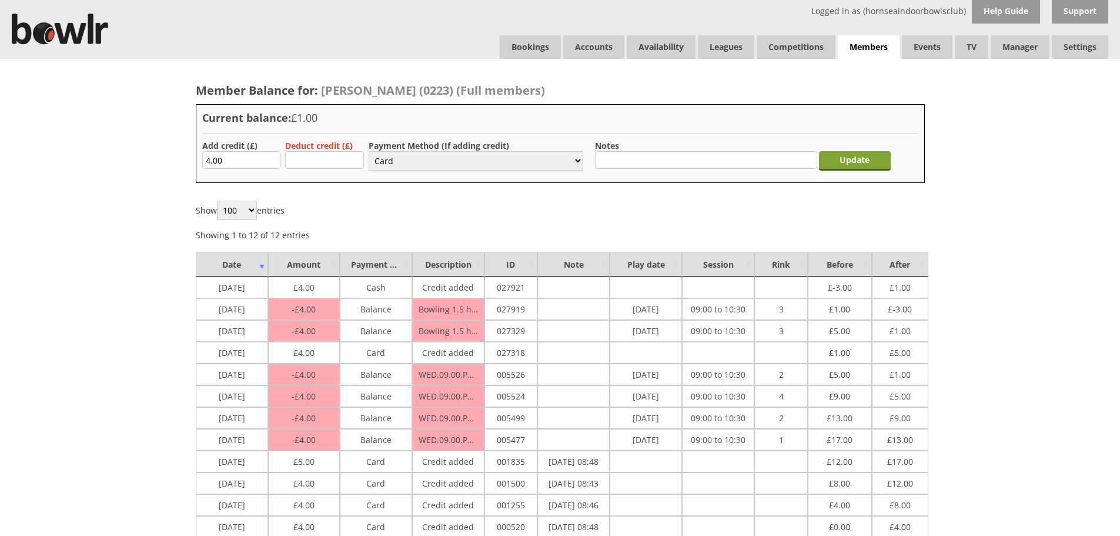
drag, startPoint x: 858, startPoint y: 163, endPoint x: 846, endPoint y: 163, distance: 11.2
click at [856, 163] on input "Update" at bounding box center [855, 160] width 72 height 19
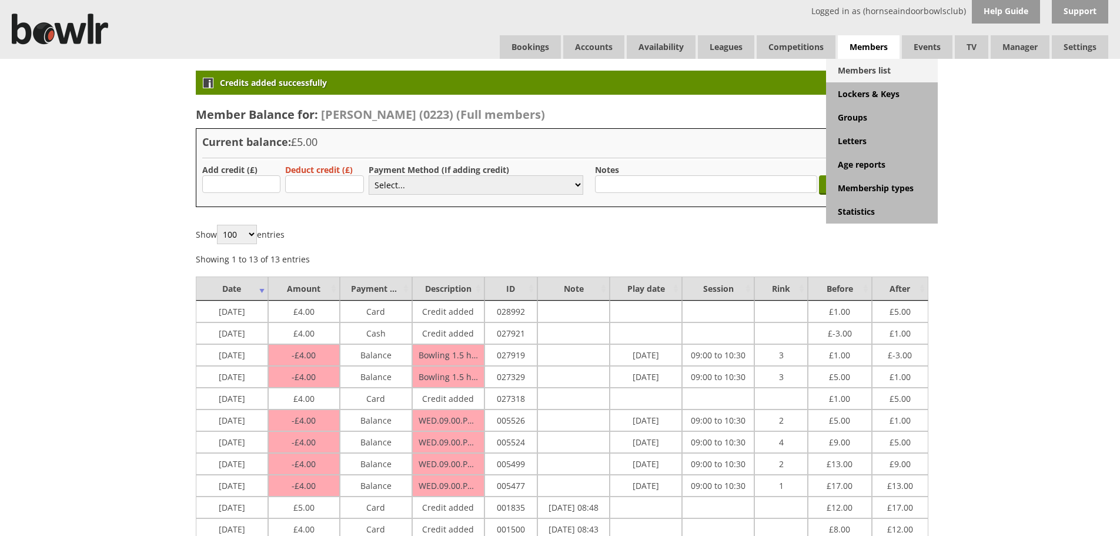
click at [859, 70] on link "Members list" at bounding box center [882, 71] width 112 height 24
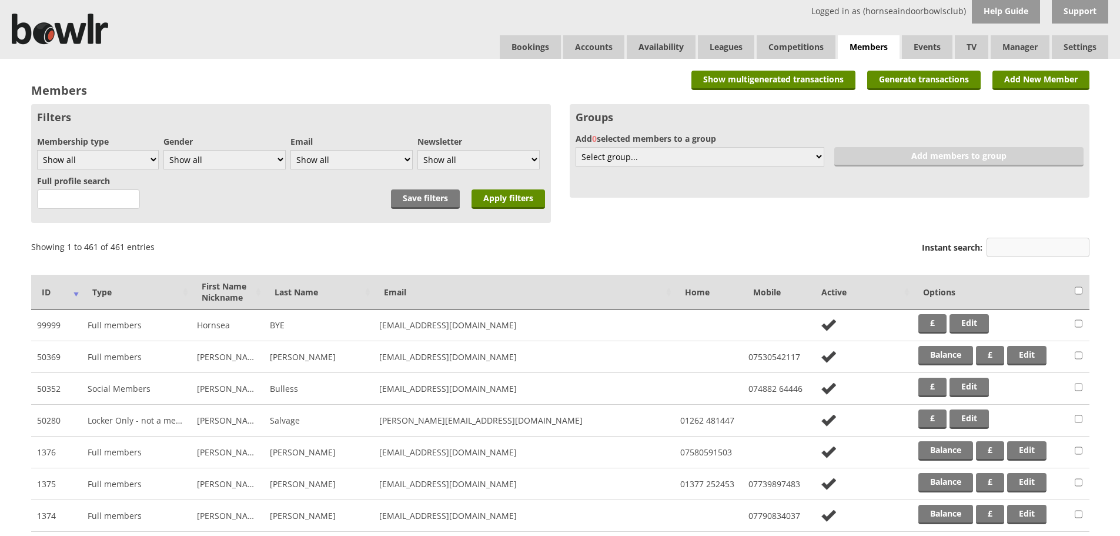
click at [996, 239] on input "Instant search:" at bounding box center [1038, 247] width 103 height 19
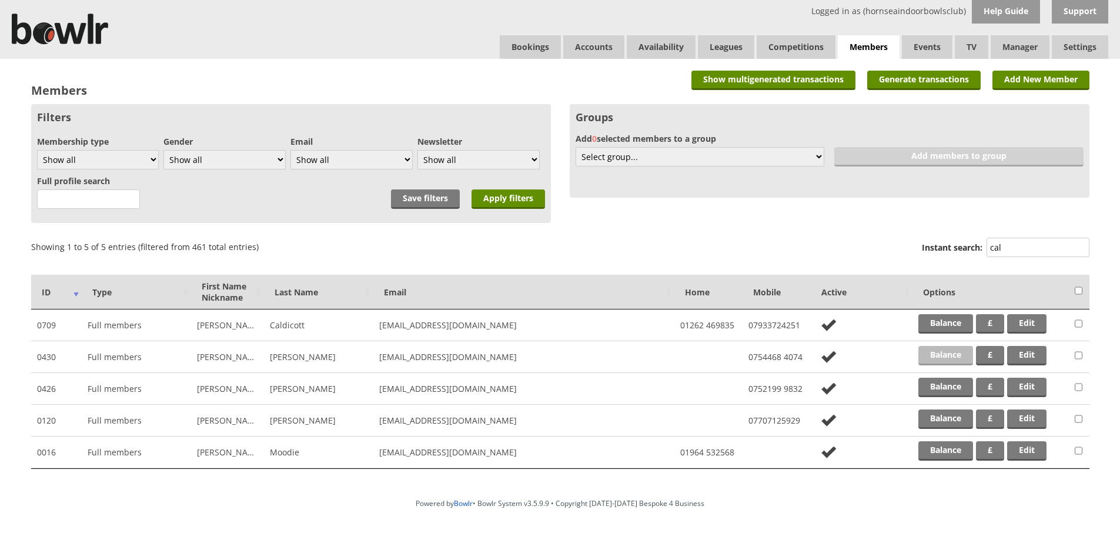
type input "cal"
click at [959, 356] on link "Balance" at bounding box center [946, 355] width 55 height 19
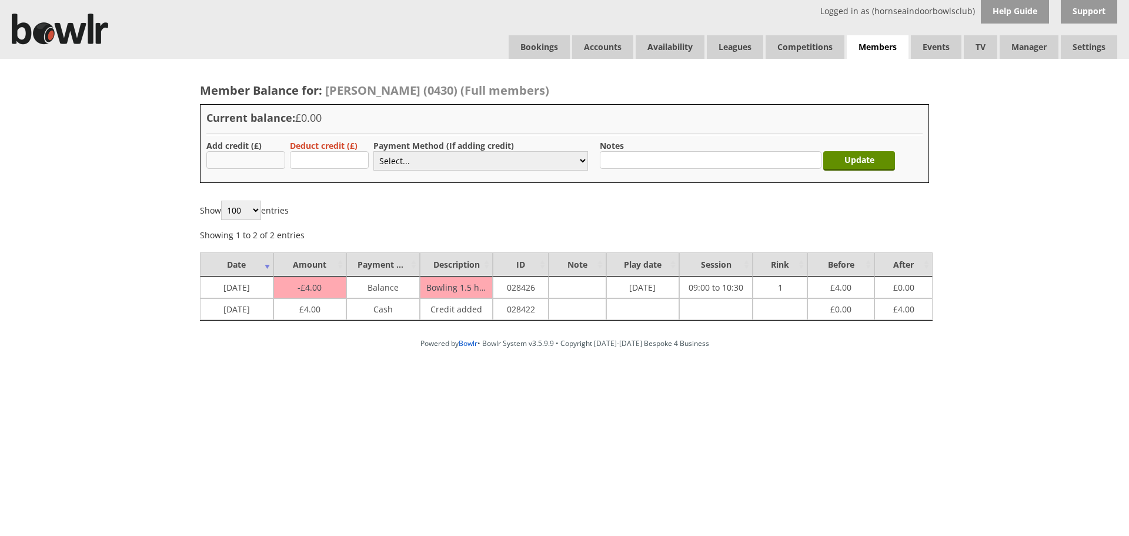
click at [282, 161] on input "text" at bounding box center [245, 160] width 79 height 18
type input "4.00"
click at [398, 157] on select "Select... Cash Card Cheque Bank Transfer Other Member Card Gift Voucher Balance" at bounding box center [480, 160] width 215 height 19
select select "1"
click at [373, 151] on select "Select... Cash Card Cheque Bank Transfer Other Member Card Gift Voucher Balance" at bounding box center [480, 160] width 215 height 19
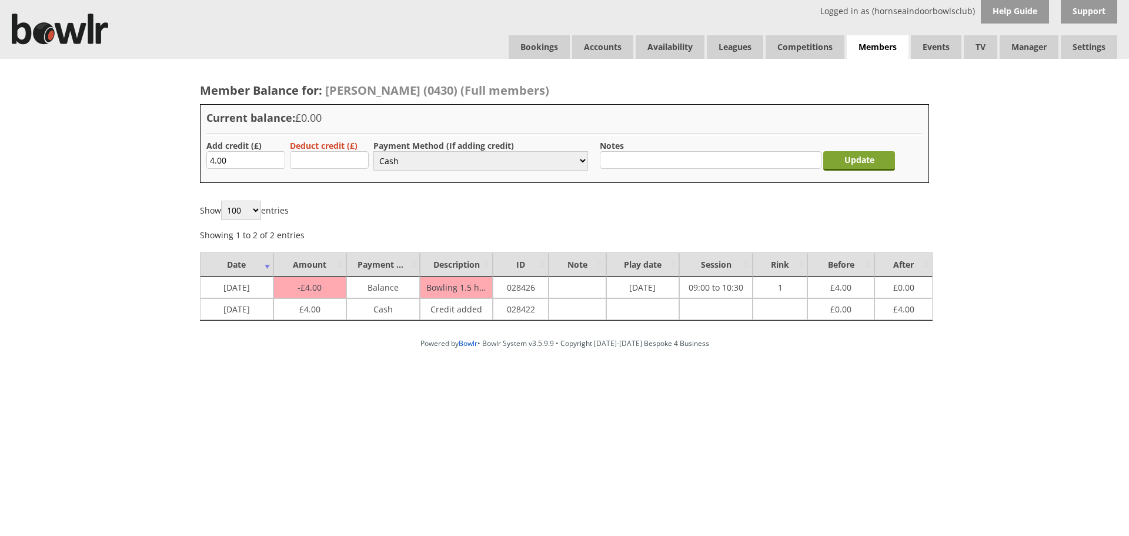
drag, startPoint x: 866, startPoint y: 156, endPoint x: 858, endPoint y: 154, distance: 8.6
click at [865, 156] on input "Update" at bounding box center [859, 160] width 72 height 19
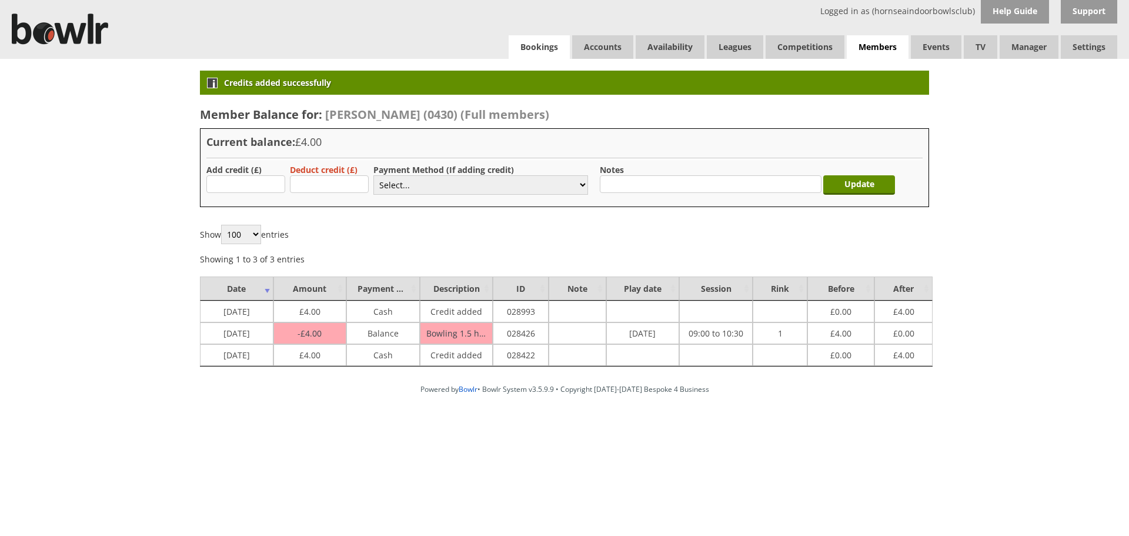
click at [555, 53] on link "Bookings" at bounding box center [539, 47] width 61 height 24
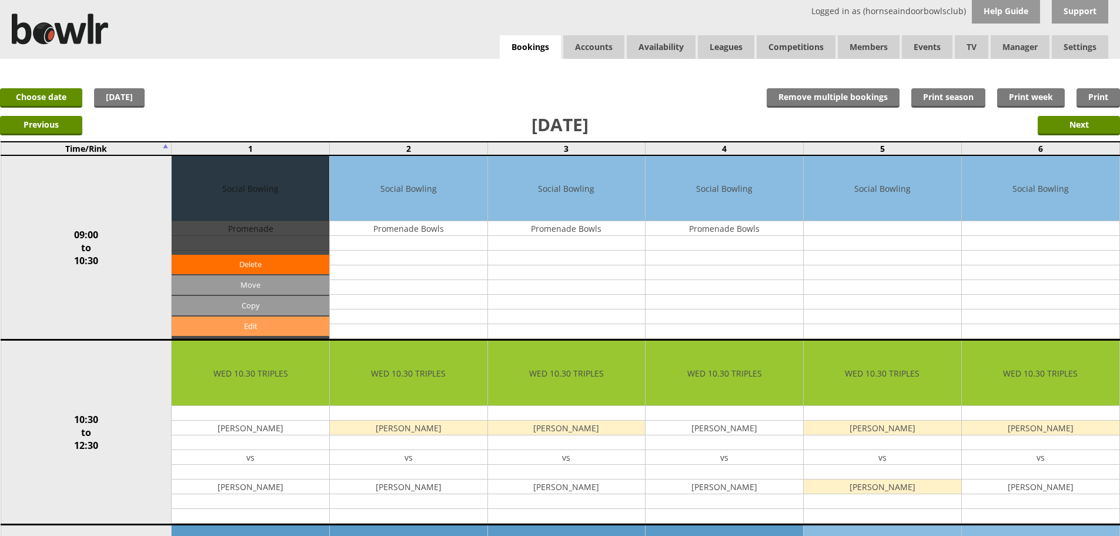
click at [219, 319] on link "Edit" at bounding box center [251, 325] width 158 height 19
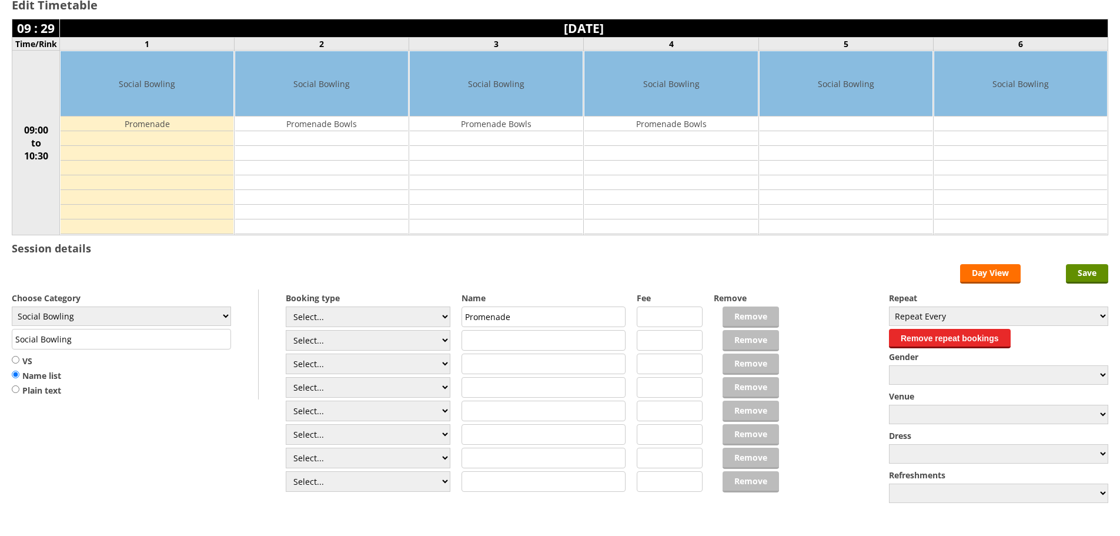
scroll to position [161, 0]
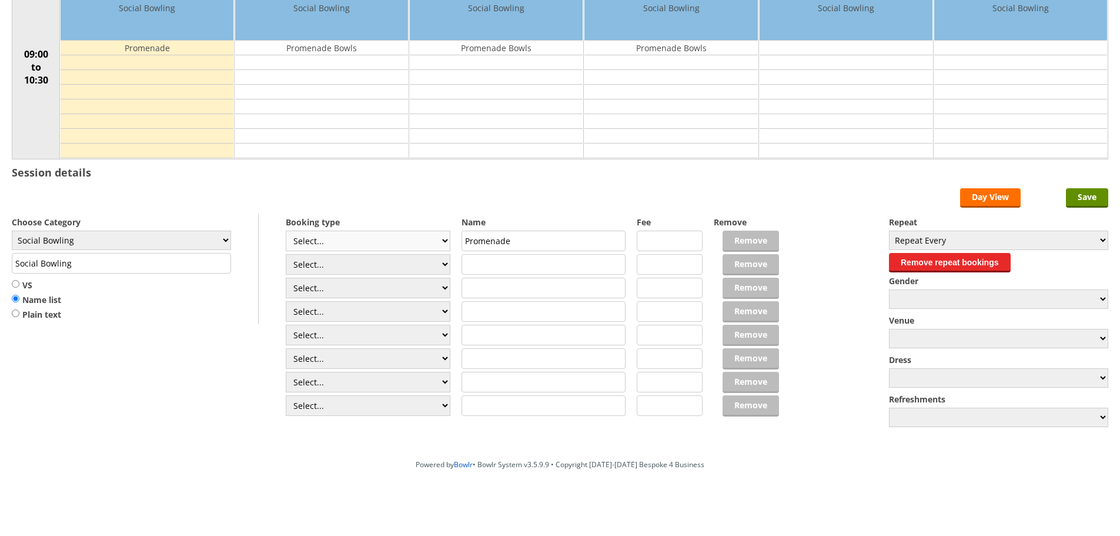
click at [328, 243] on select "Select... Club Competition (Member) Club Competition (Visitor) National (Member…" at bounding box center [368, 241] width 165 height 21
select select "1_48"
click at [286, 231] on select "Select... Club Competition (Member) Club Competition (Visitor) National (Member…" at bounding box center [368, 241] width 165 height 21
type input "4.0000"
click at [362, 268] on select "Select... Club Competition (Member) Club Competition (Visitor) National (Member…" at bounding box center [368, 264] width 165 height 21
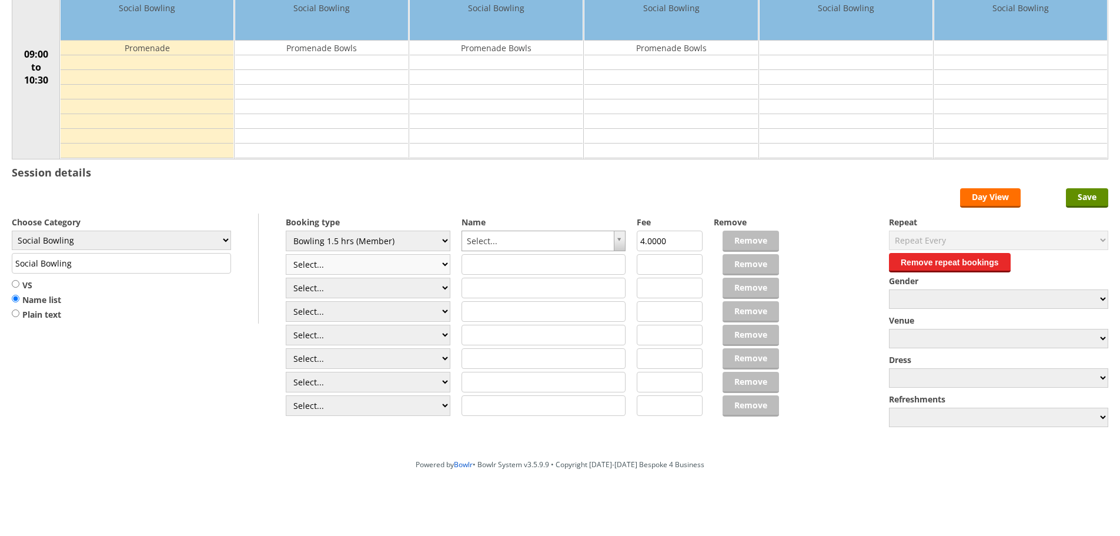
select select "1_48"
click at [286, 254] on select "Select... Club Competition (Member) Club Competition (Visitor) National (Member…" at bounding box center [368, 264] width 165 height 21
type input "4.0000"
click at [372, 292] on select "Select... Club Competition (Member) Club Competition (Visitor) National (Member…" at bounding box center [368, 288] width 165 height 21
select select "1_48"
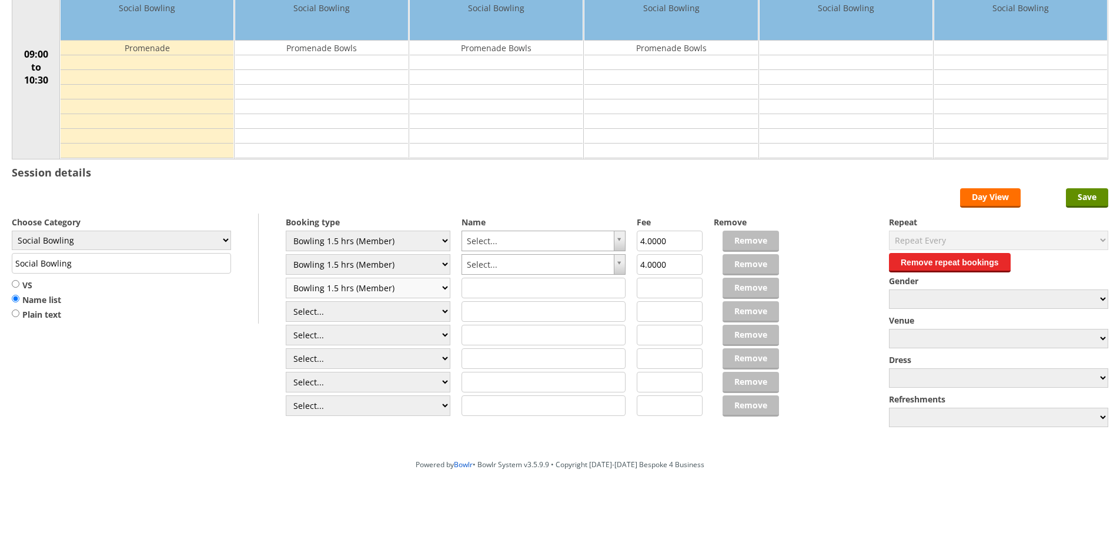
click at [286, 278] on select "Select... Club Competition (Member) Club Competition (Visitor) National (Member…" at bounding box center [368, 288] width 165 height 21
type input "4.0000"
click at [367, 314] on select "Select... Club Competition (Member) Club Competition (Visitor) National (Member…" at bounding box center [368, 311] width 165 height 21
select select "1_48"
click at [286, 301] on select "Select... Club Competition (Member) Club Competition (Visitor) National (Member…" at bounding box center [368, 311] width 165 height 21
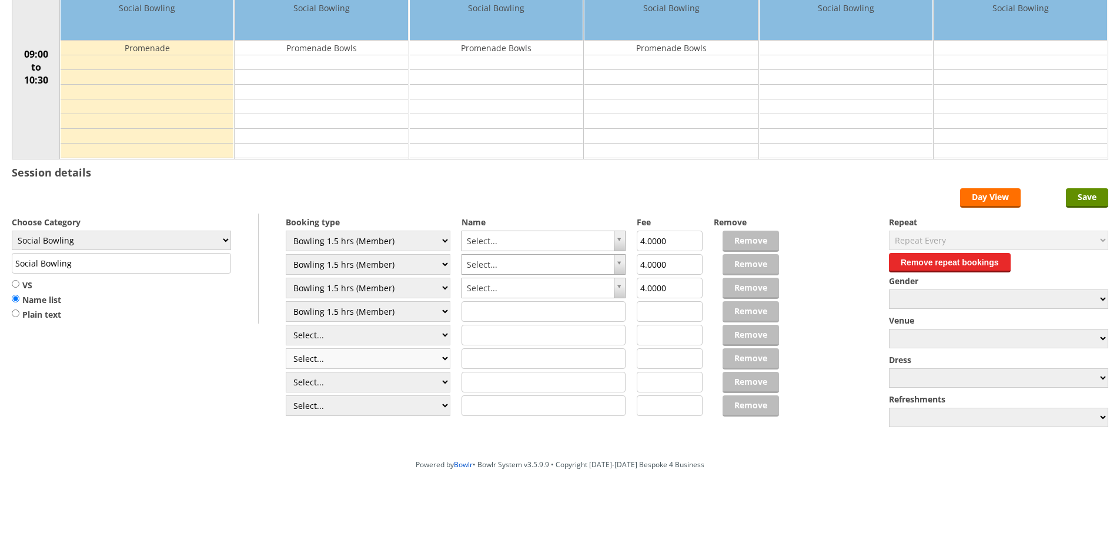
type input "4.0000"
drag, startPoint x: 366, startPoint y: 335, endPoint x: 367, endPoint y: 372, distance: 36.5
click at [365, 336] on select "Select... Club Competition (Member) Club Competition (Visitor) National (Member…" at bounding box center [368, 335] width 165 height 21
select select "1_48"
click at [286, 325] on select "Select... Club Competition (Member) Club Competition (Visitor) National (Member…" at bounding box center [368, 335] width 165 height 21
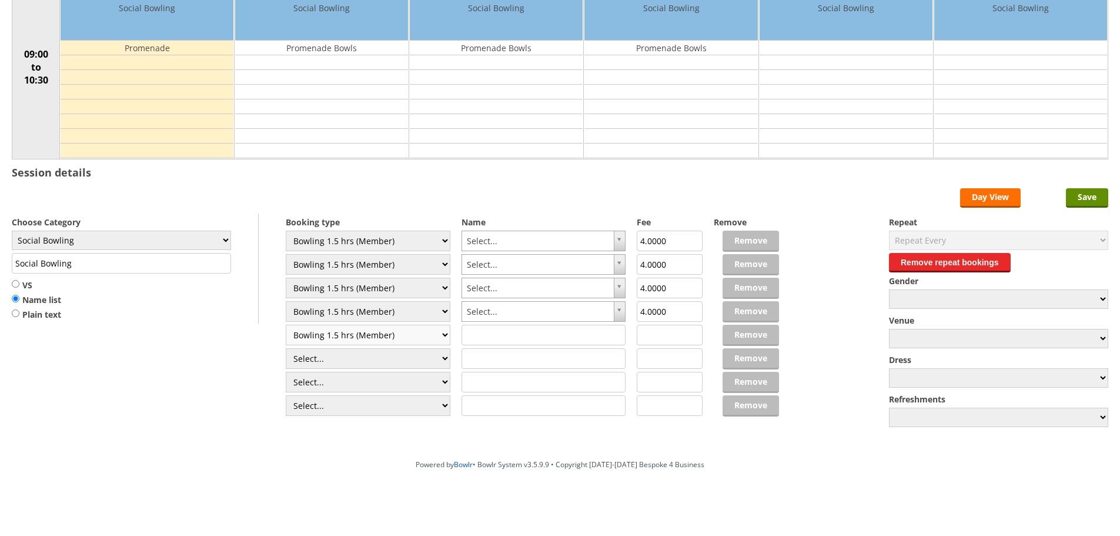
type input "4.0000"
click at [365, 351] on select "Select... Club Competition (Member) Club Competition (Visitor) National (Member…" at bounding box center [368, 358] width 165 height 21
select select "1_48"
click at [286, 348] on select "Select... Club Competition (Member) Club Competition (Visitor) National (Member…" at bounding box center [368, 358] width 165 height 21
type input "4.0000"
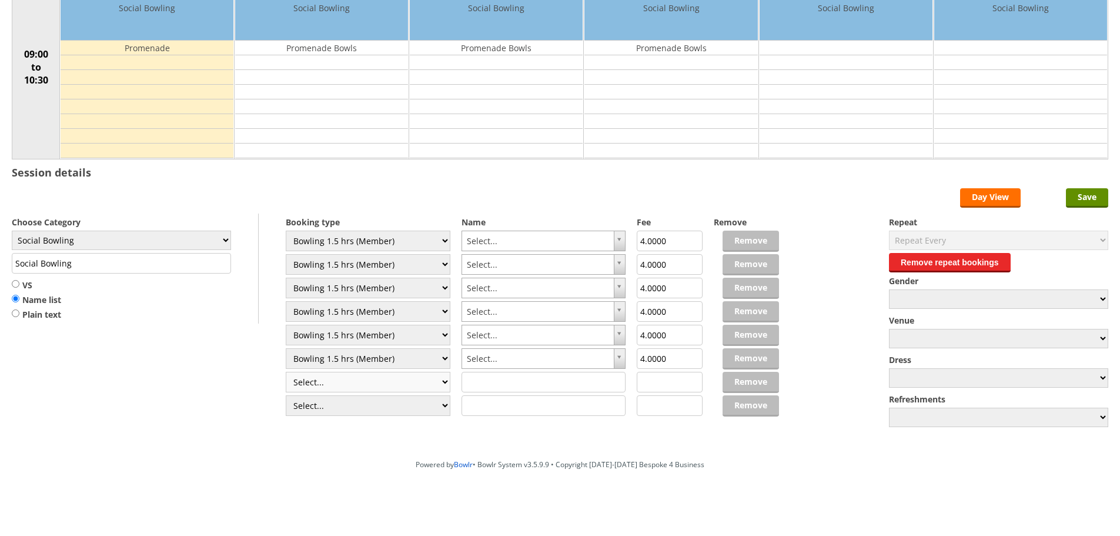
click at [352, 376] on select "Select... Club Competition (Member) Club Competition (Visitor) National (Member…" at bounding box center [368, 382] width 165 height 21
click at [368, 256] on select "Select... Club Competition (Member) Club Competition (Visitor) National (Member…" at bounding box center [368, 264] width 165 height 21
click at [258, 347] on form "Save Day View Choose Category Club Closed Singles League Triples League Pairs L…" at bounding box center [560, 309] width 1097 height 242
click at [418, 388] on select "Select... Club Competition (Member) Club Competition (Visitor) National (Member…" at bounding box center [368, 382] width 165 height 21
select select "1_48"
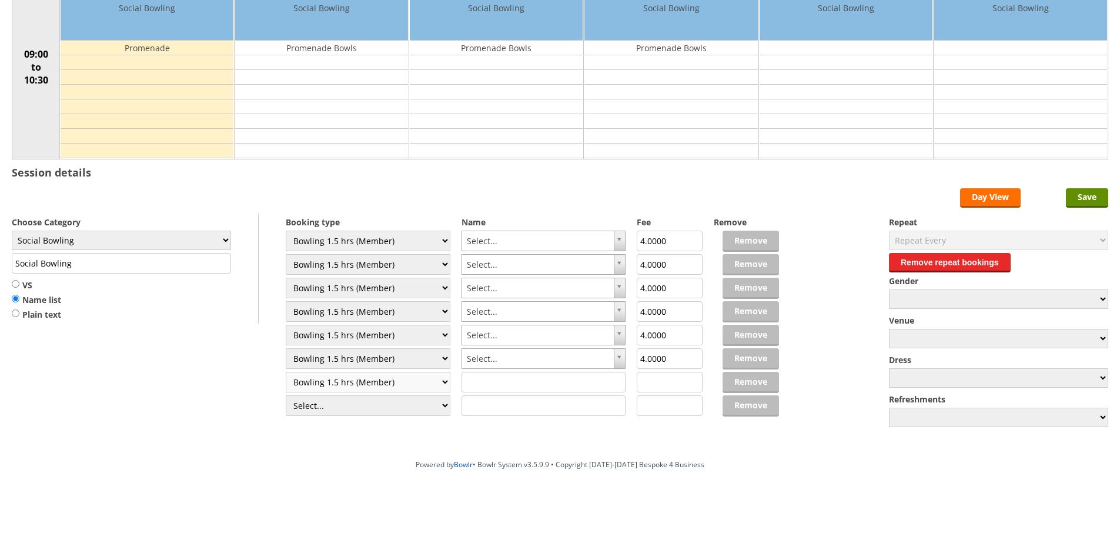
click at [286, 372] on select "Select... Club Competition (Member) Club Competition (Visitor) National (Member…" at bounding box center [368, 382] width 165 height 21
type input "4.0000"
click at [354, 404] on select "Select... Club Competition (Member) Club Competition (Visitor) National (Member…" at bounding box center [368, 405] width 165 height 21
select select "1_48"
click at [286, 395] on select "Select... Club Competition (Member) Club Competition (Visitor) National (Member…" at bounding box center [368, 405] width 165 height 21
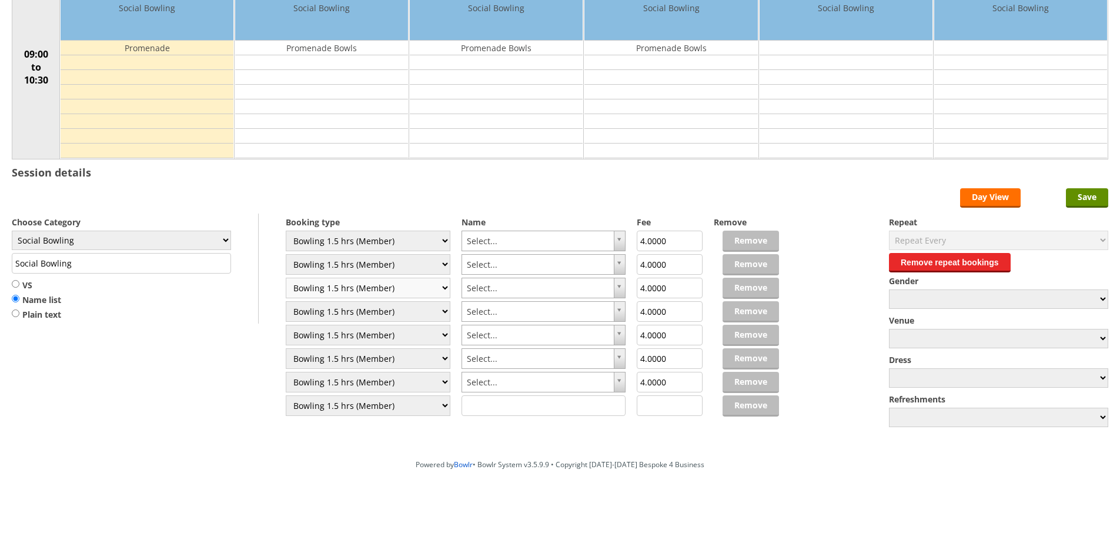
type input "4.0000"
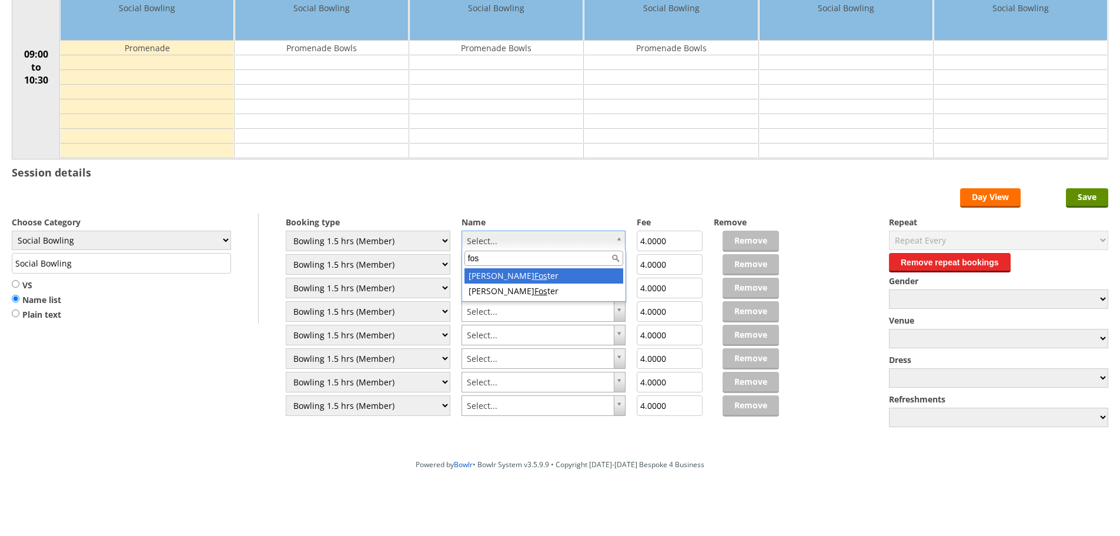
type input "fos"
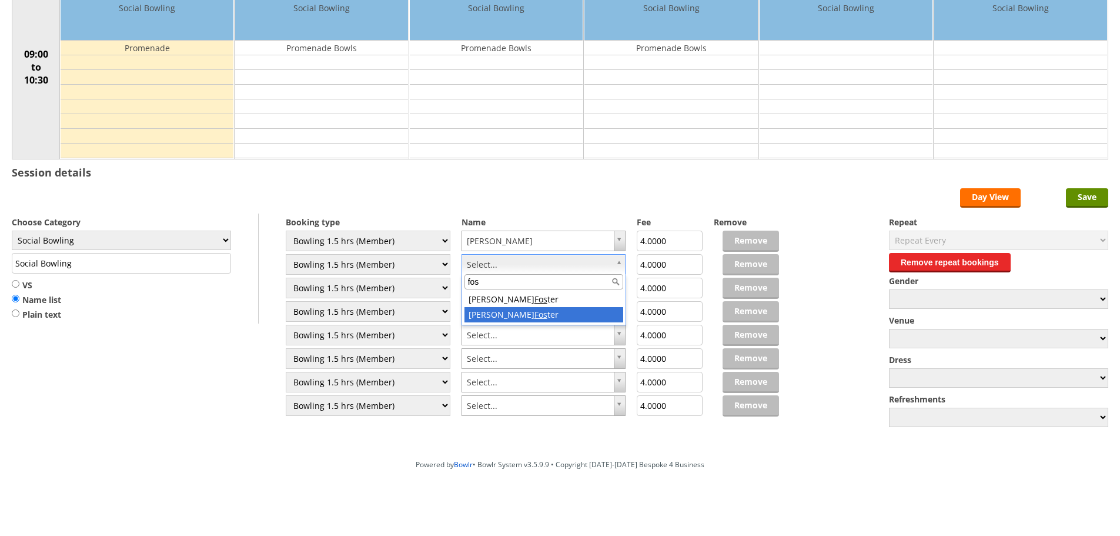
type input "fos"
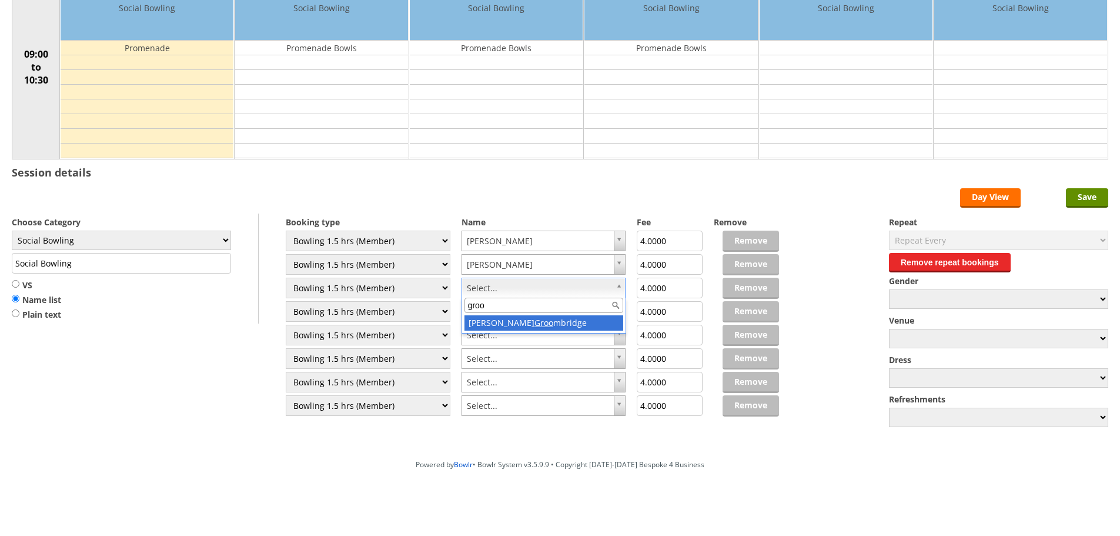
type input "groo"
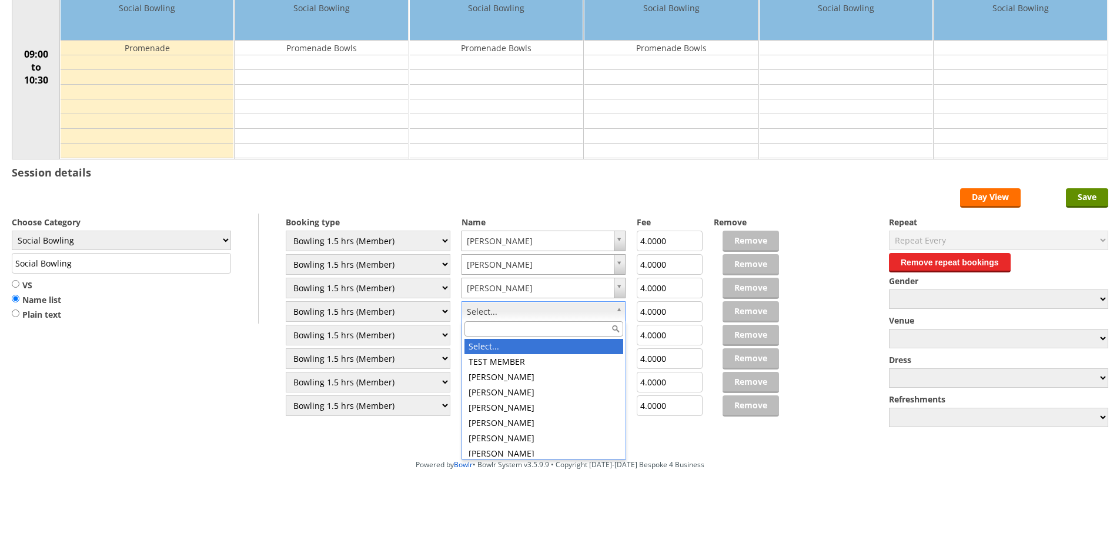
drag, startPoint x: 499, startPoint y: 319, endPoint x: 241, endPoint y: 351, distance: 260.2
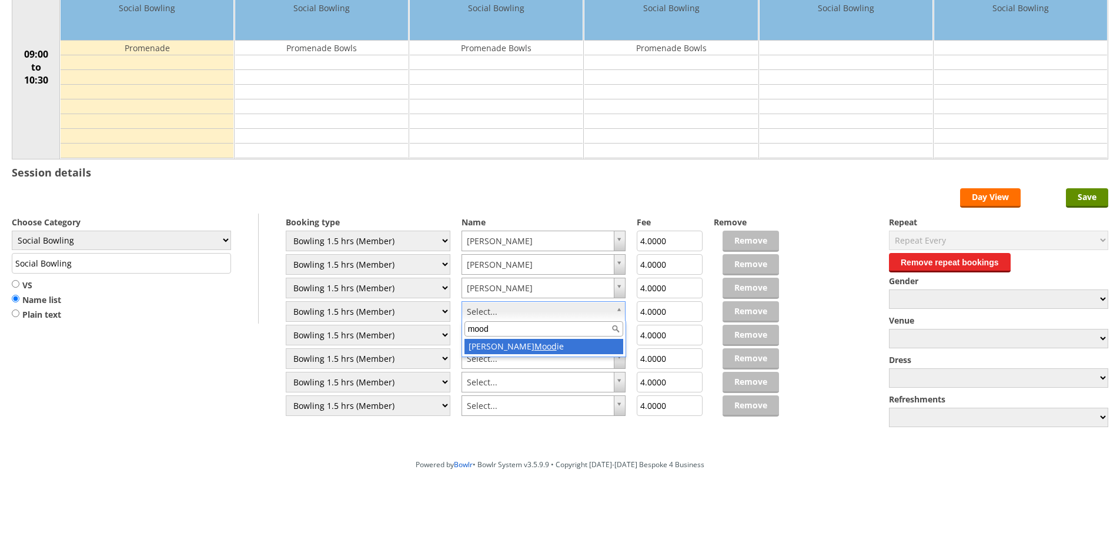
type input "mood"
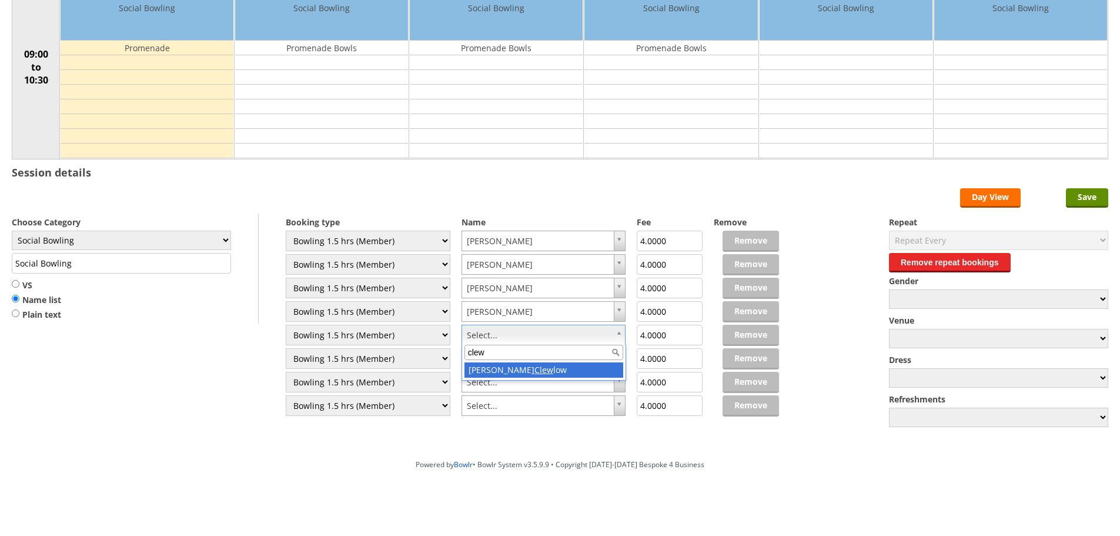
type input "clew"
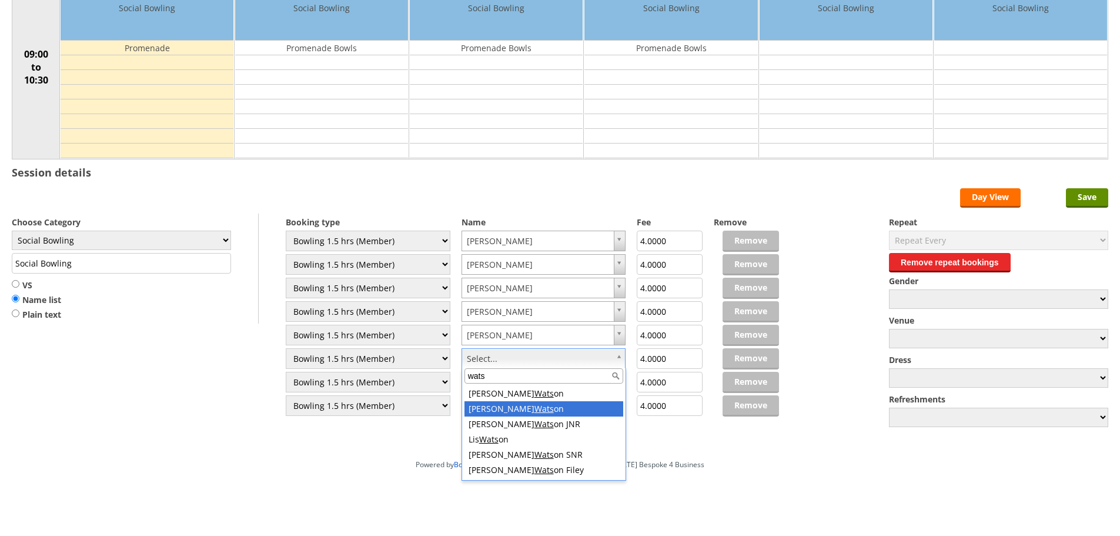
type input "wats"
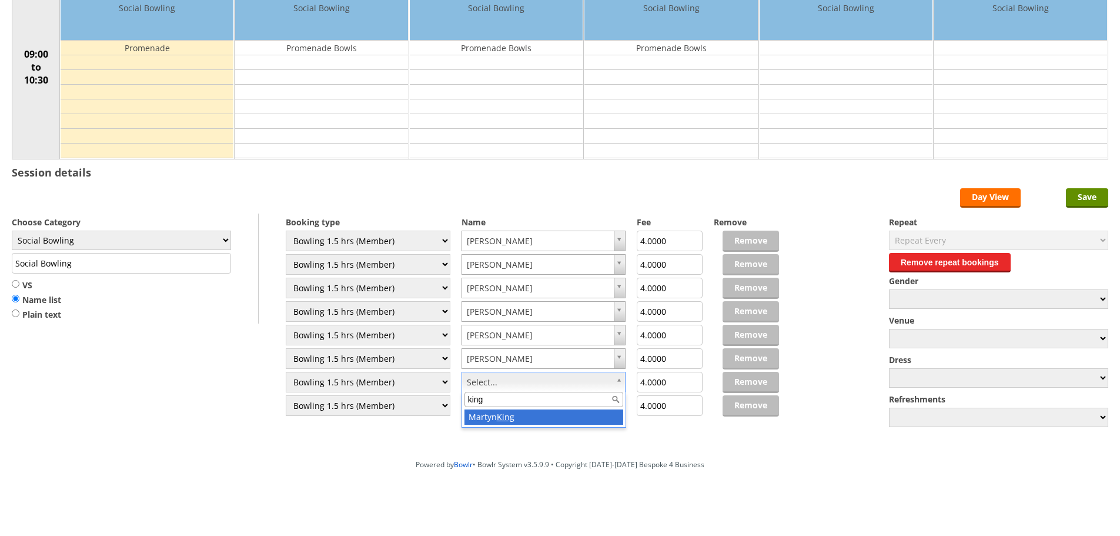
type input "king"
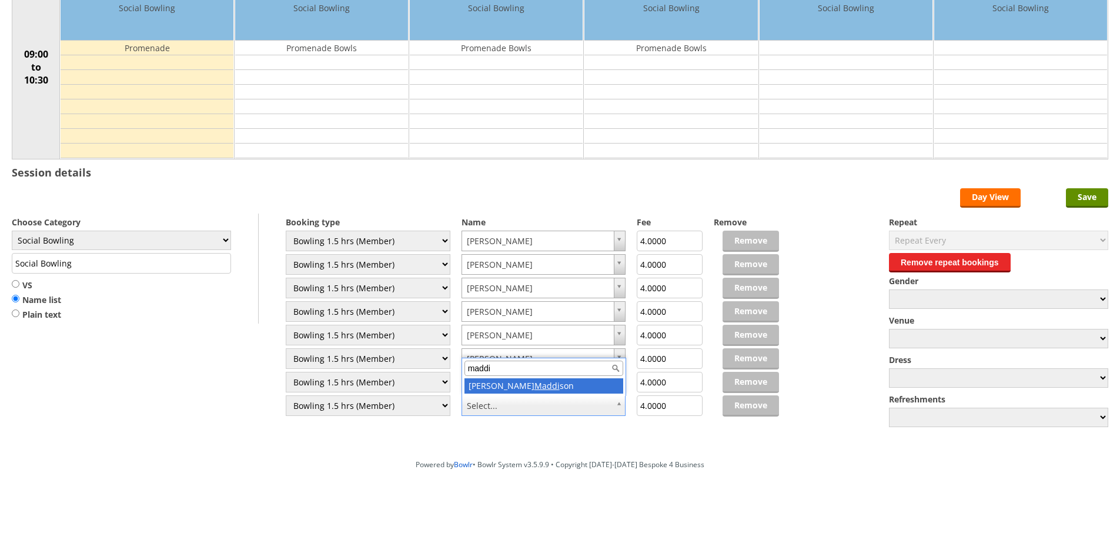
type input "maddi"
click at [530, 376] on div "maddi Michael Maddi son" at bounding box center [544, 377] width 165 height 38
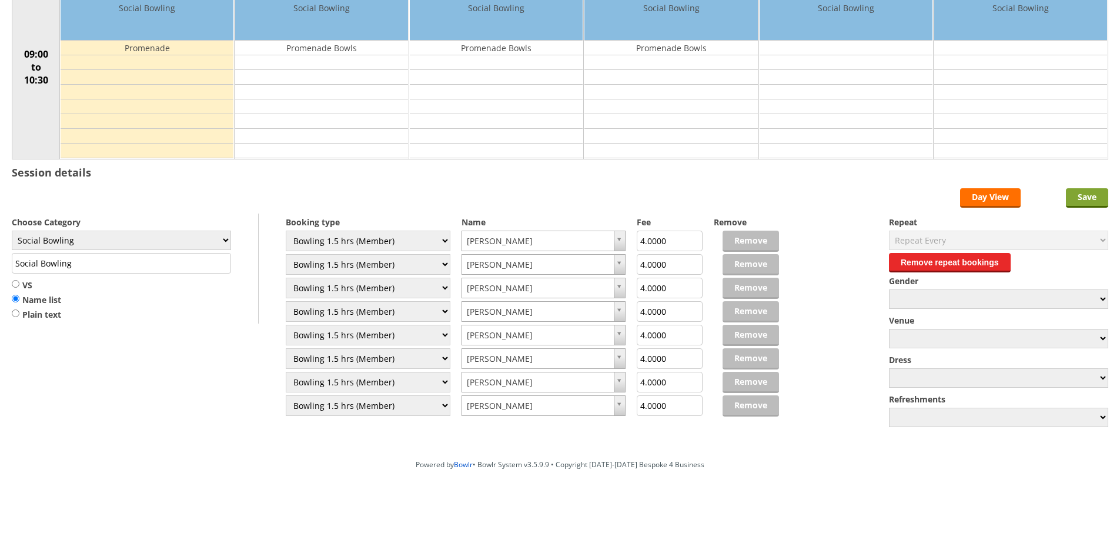
click at [1070, 196] on input "Save" at bounding box center [1087, 197] width 42 height 19
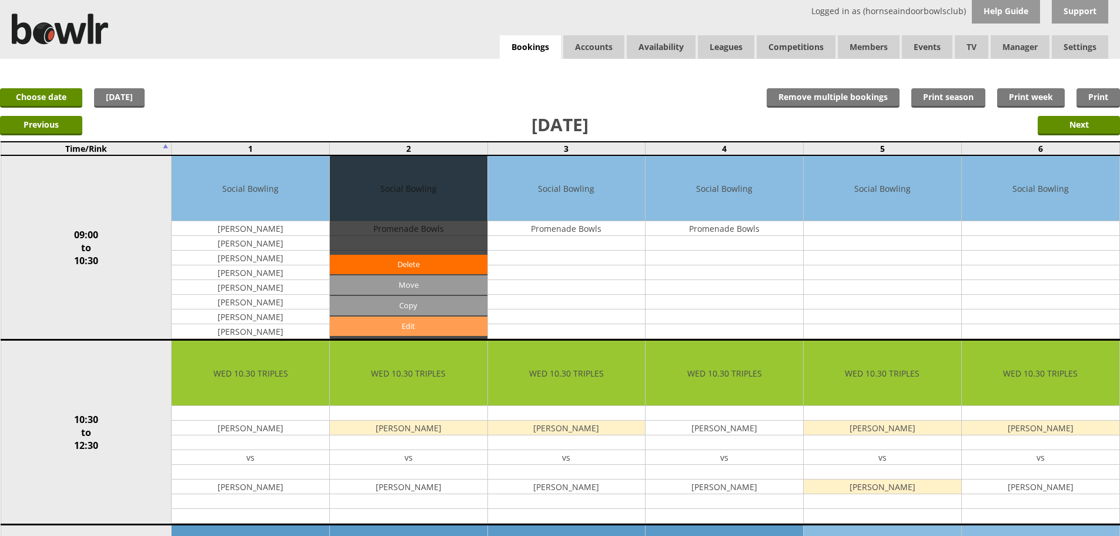
click at [464, 318] on link "Edit" at bounding box center [409, 325] width 158 height 19
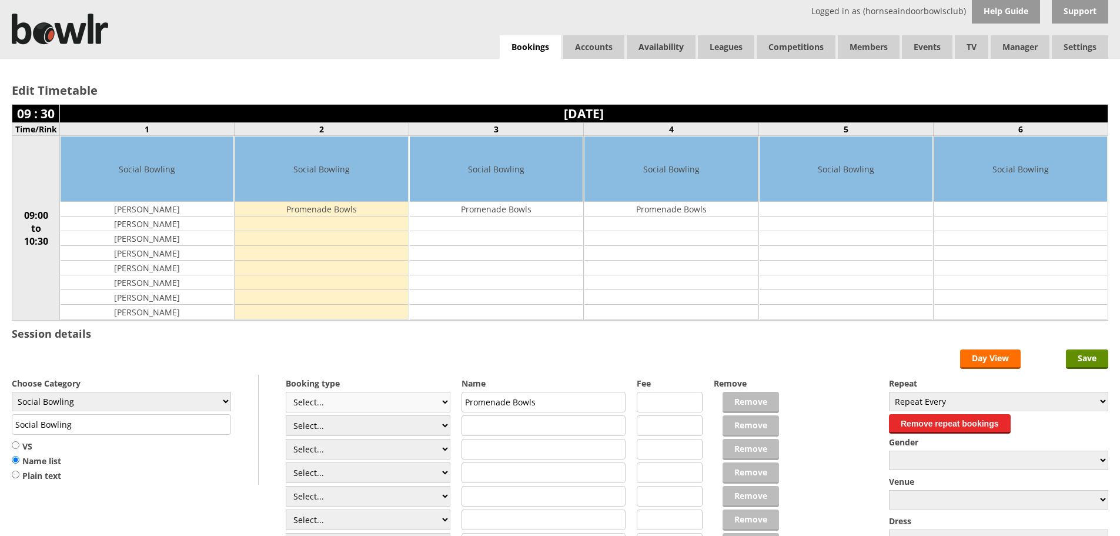
click at [342, 402] on select "Select... Club Competition (Member) Club Competition (Visitor) National (Member…" at bounding box center [368, 402] width 165 height 21
select select "1_48"
click at [286, 392] on select "Select... Club Competition (Member) Club Competition (Visitor) National (Member…" at bounding box center [368, 402] width 165 height 21
type input "4.0000"
click at [352, 429] on select "Select... Club Competition (Member) Club Competition (Visitor) National (Member…" at bounding box center [368, 425] width 165 height 21
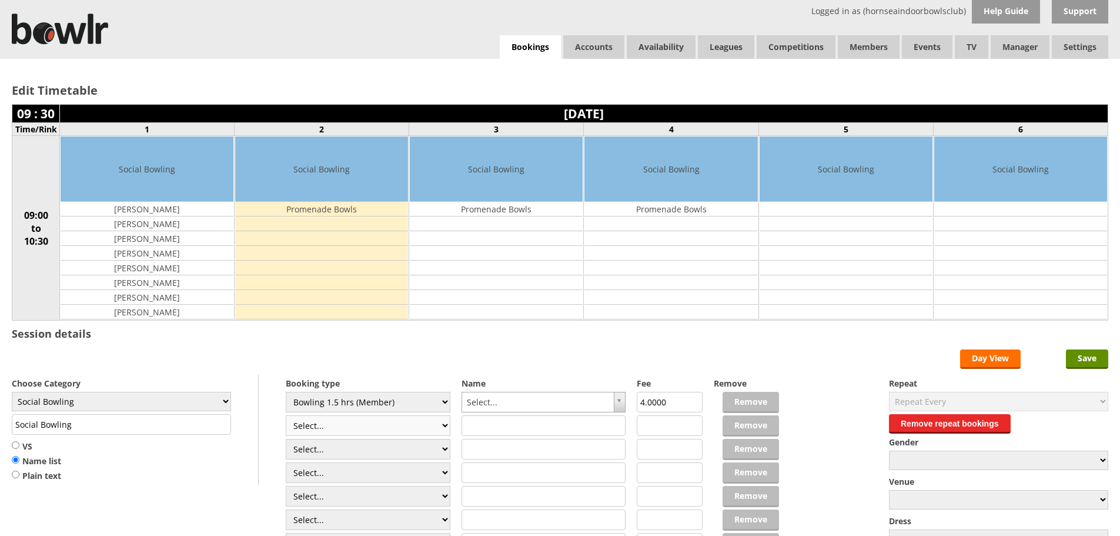
select select "1_48"
click at [286, 415] on select "Select... Club Competition (Member) Club Competition (Visitor) National (Member…" at bounding box center [368, 425] width 165 height 21
type input "4.0000"
click at [337, 451] on select "Select... Club Competition (Member) Club Competition (Visitor) National (Member…" at bounding box center [368, 449] width 165 height 21
select select "1_48"
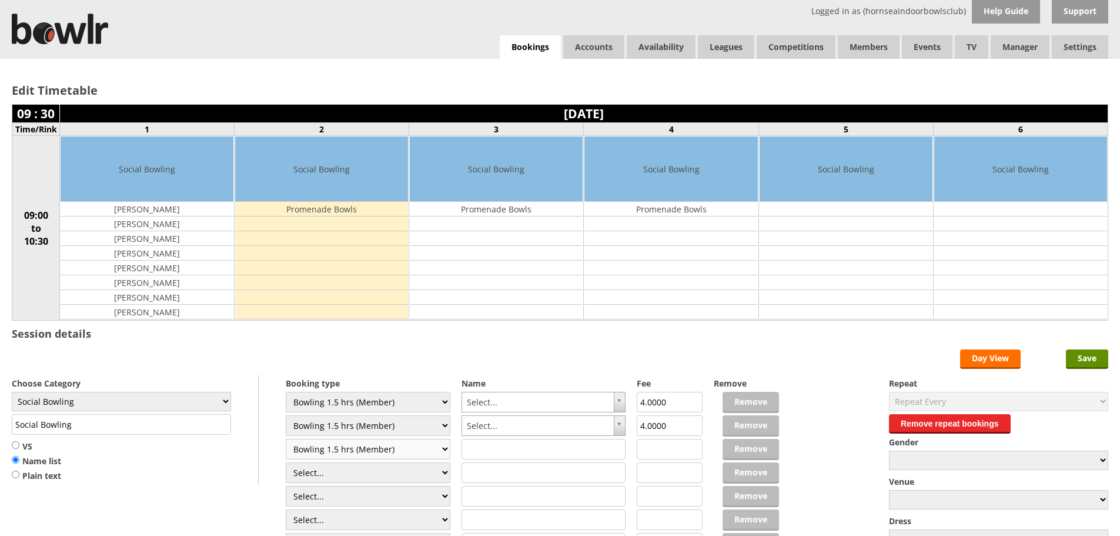
click at [286, 439] on select "Select... Club Competition (Member) Club Competition (Visitor) National (Member…" at bounding box center [368, 449] width 165 height 21
type input "4.0000"
click at [342, 472] on select "Select... Club Competition (Member) Club Competition (Visitor) National (Member…" at bounding box center [368, 472] width 165 height 21
select select "1_48"
click at [286, 462] on select "Select... Club Competition (Member) Club Competition (Visitor) National (Member…" at bounding box center [368, 472] width 165 height 21
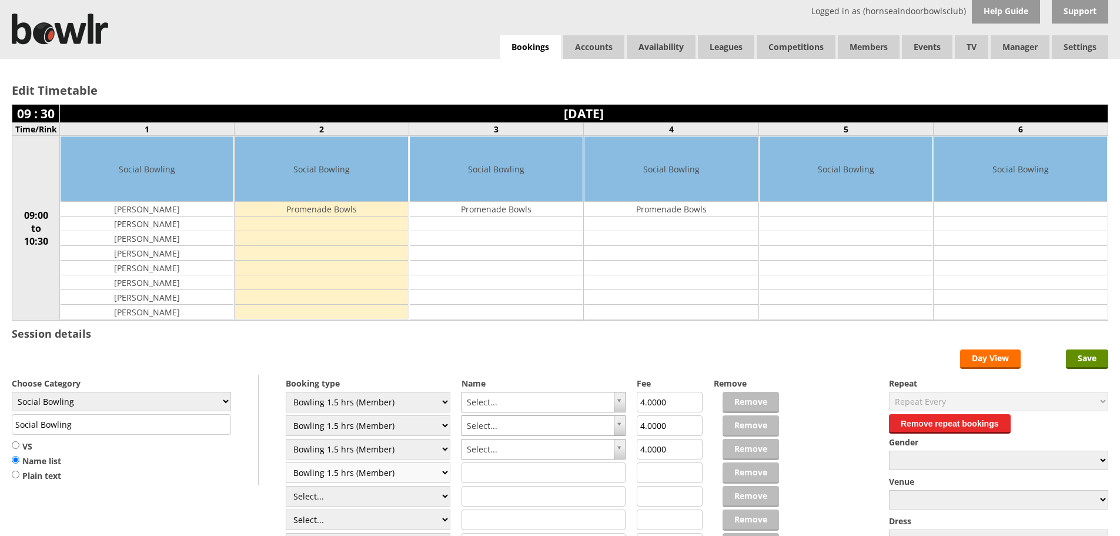
type input "4.0000"
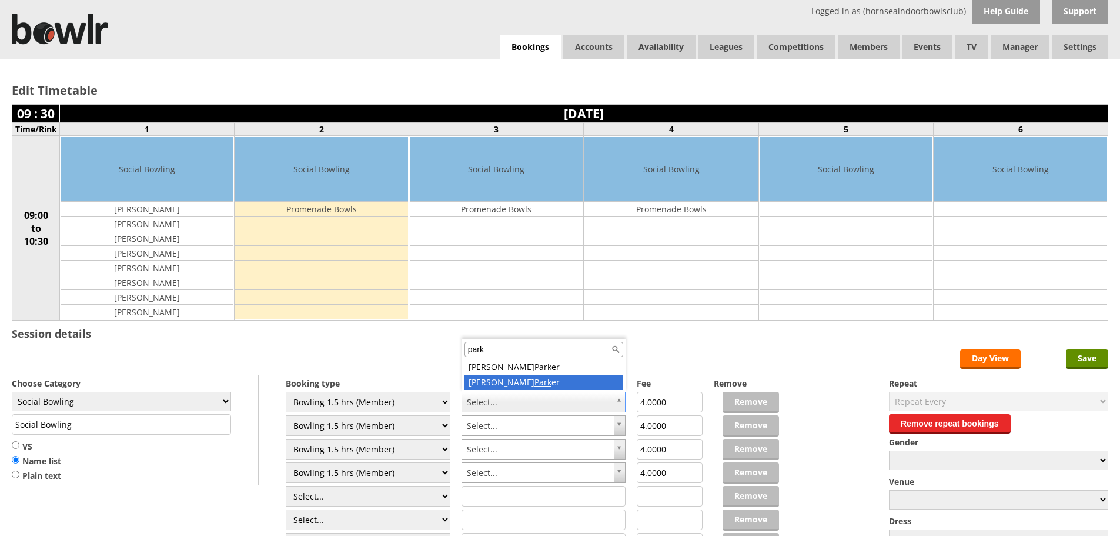
type input "park"
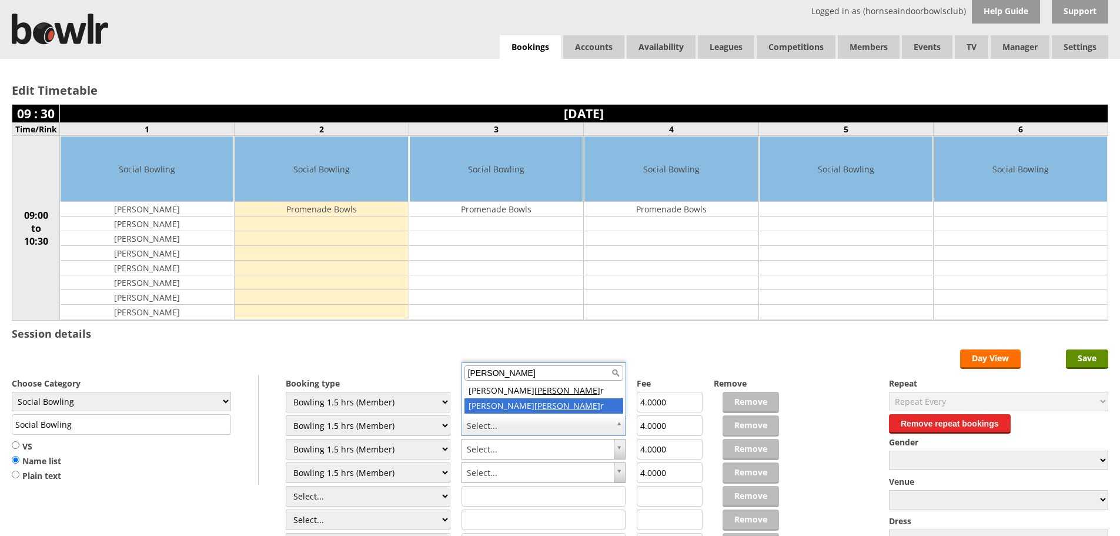
type input "parke"
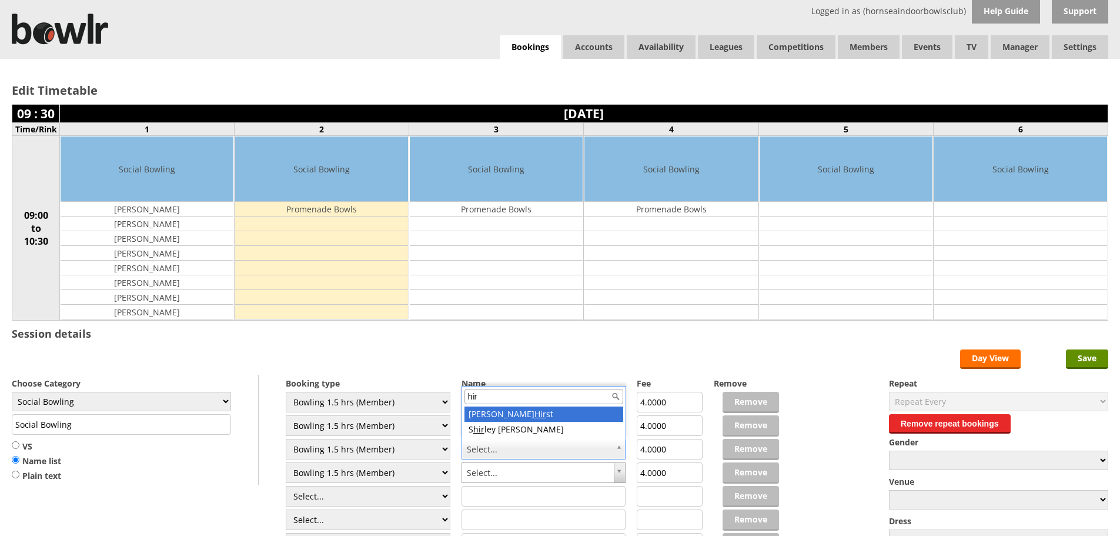
type input "hir"
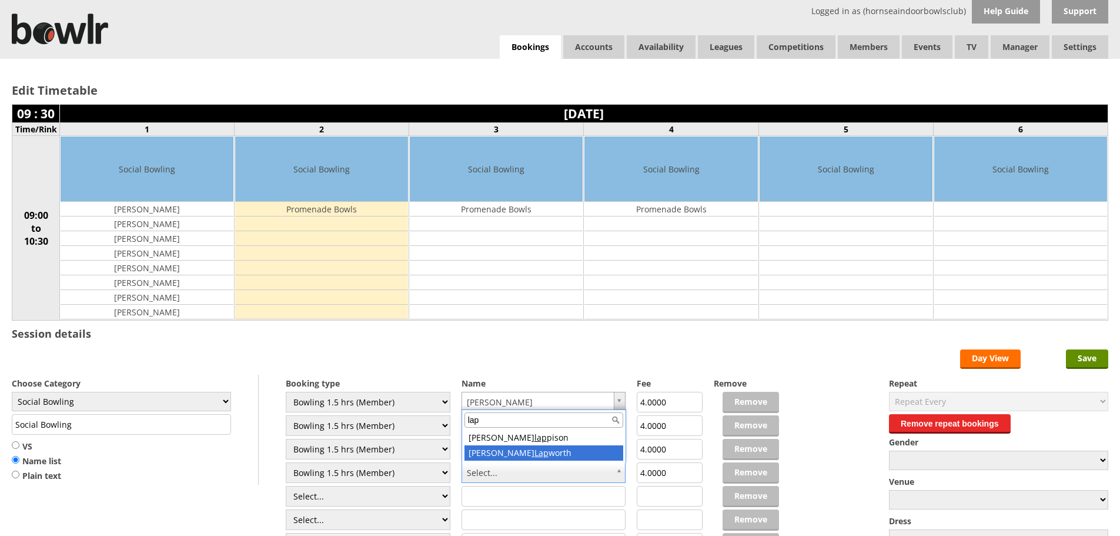
type input "lap"
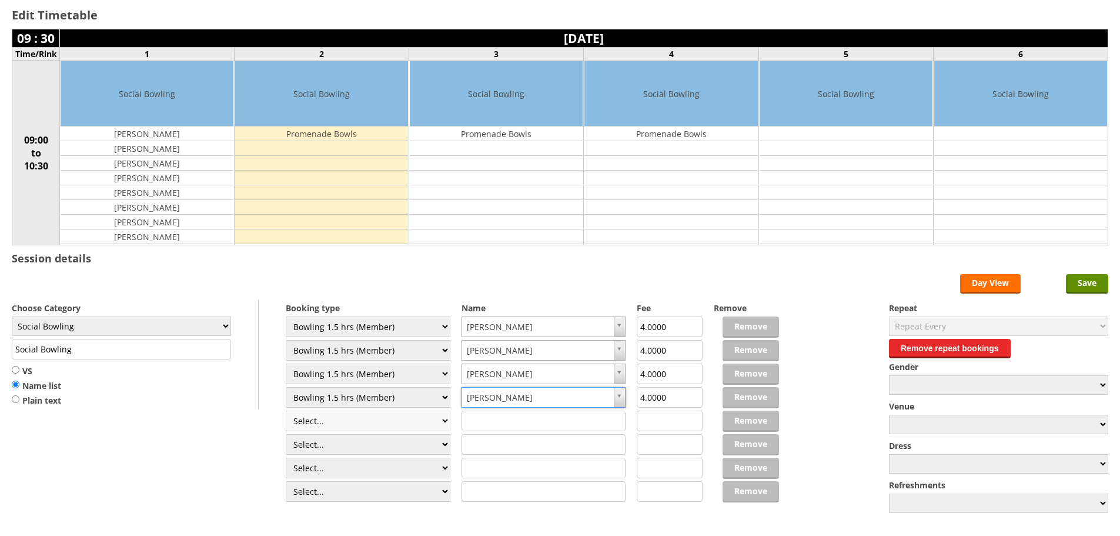
scroll to position [161, 0]
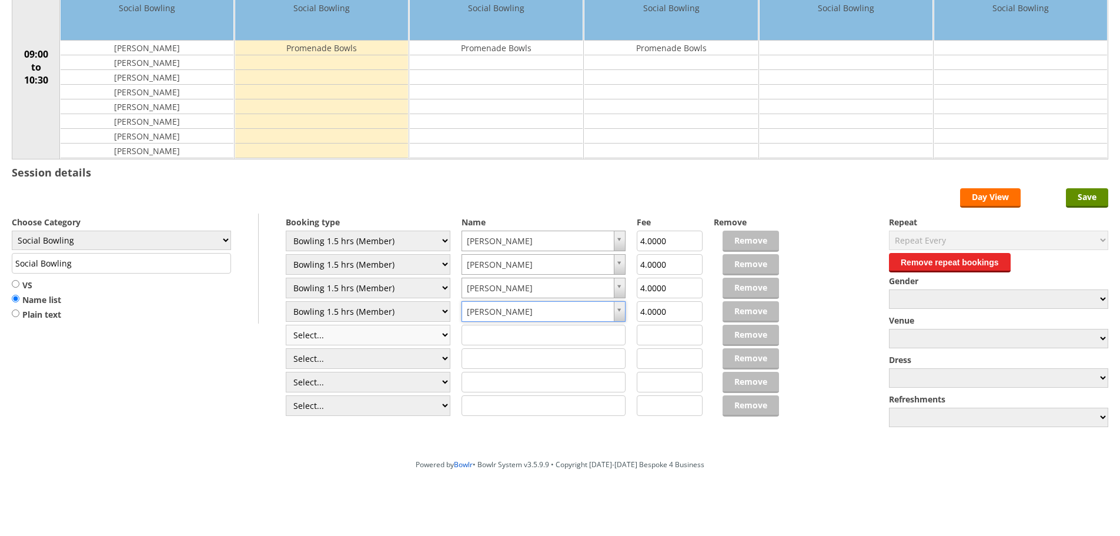
click at [329, 330] on select "Select... Club Competition (Member) Club Competition (Visitor) National (Member…" at bounding box center [368, 335] width 165 height 21
select select "1_48"
click at [286, 325] on select "Select... Club Competition (Member) Club Competition (Visitor) National (Member…" at bounding box center [368, 335] width 165 height 21
type input "4.0000"
drag, startPoint x: 328, startPoint y: 356, endPoint x: 326, endPoint y: 349, distance: 7.4
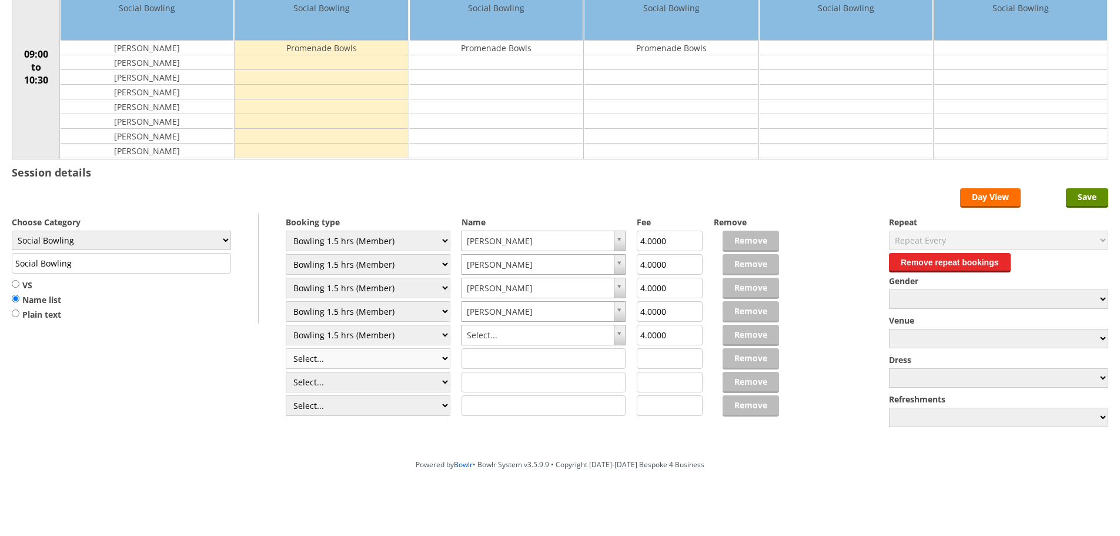
click at [326, 352] on select "Select... Club Competition (Member) Club Competition (Visitor) National (Member…" at bounding box center [368, 358] width 165 height 21
select select "1_48"
click at [286, 348] on select "Select... Club Competition (Member) Club Competition (Visitor) National (Member…" at bounding box center [368, 358] width 165 height 21
type input "4.0000"
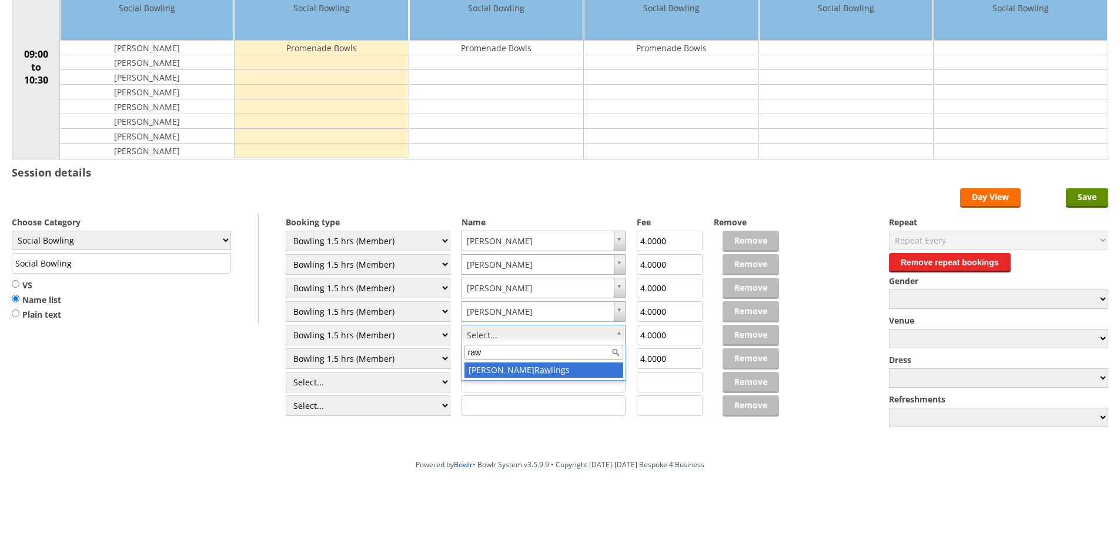
type input "raw"
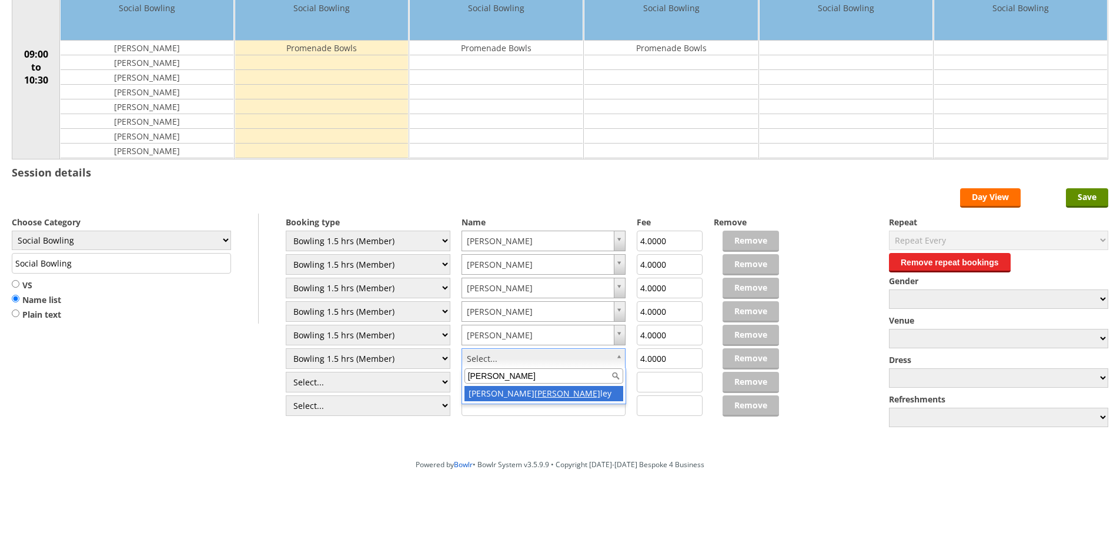
type input "hunt"
click at [398, 378] on select "Select... Club Competition (Member) Club Competition (Visitor) National (Member…" at bounding box center [368, 382] width 165 height 21
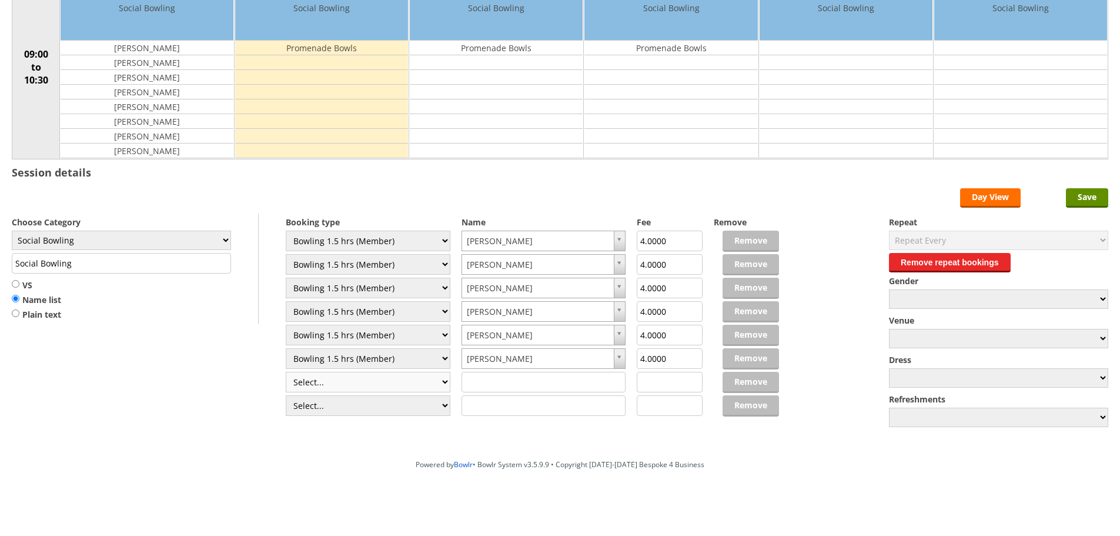
select select "1_48"
click at [286, 372] on select "Select... Club Competition (Member) Club Competition (Visitor) National (Member…" at bounding box center [368, 382] width 165 height 21
type input "4.0000"
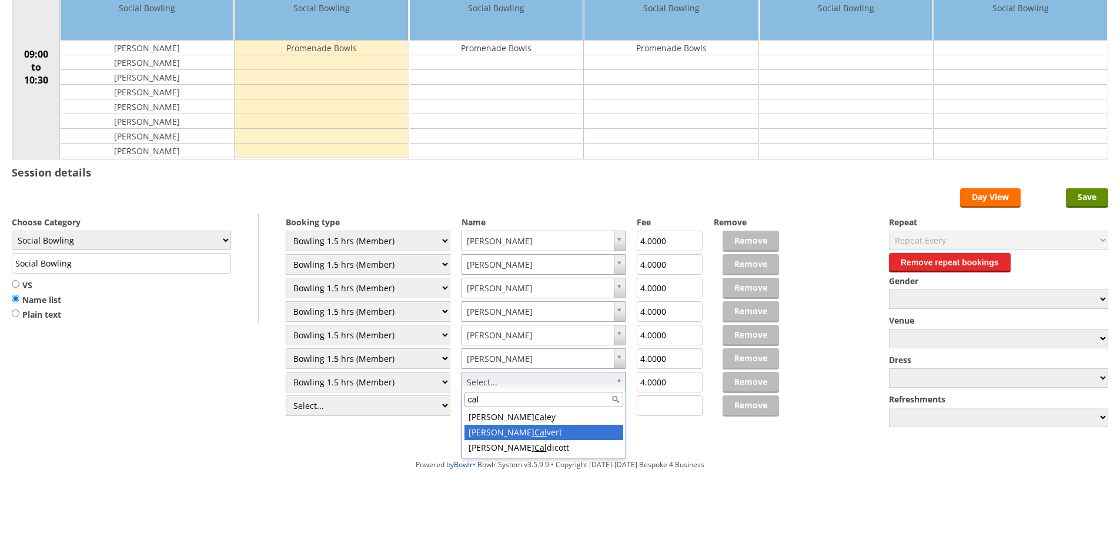
type input "cal"
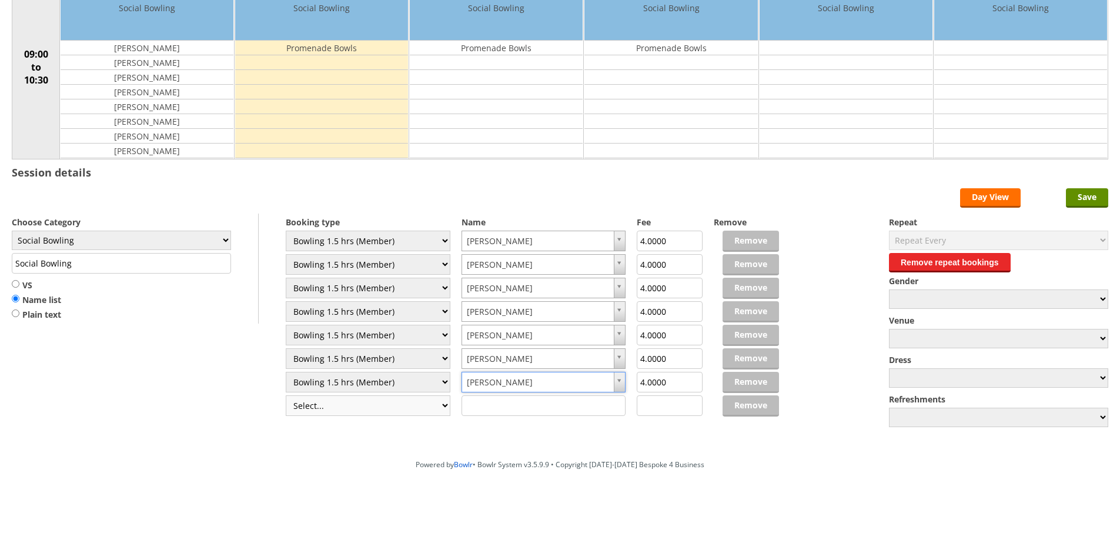
click at [413, 402] on select "Select... Club Competition (Member) Club Competition (Visitor) National (Member…" at bounding box center [368, 405] width 165 height 21
select select "0_48"
click at [286, 395] on select "Select... Club Competition (Member) Club Competition (Visitor) National (Member…" at bounding box center [368, 405] width 165 height 21
type input "6.0000"
click at [484, 398] on input "text" at bounding box center [544, 405] width 165 height 21
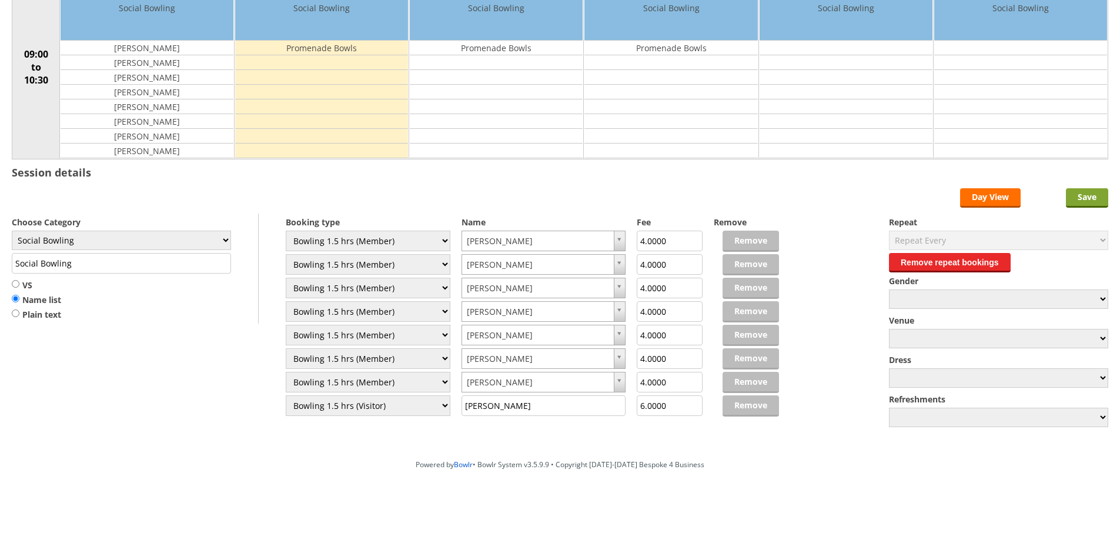
type input "[PERSON_NAME]"
click at [1078, 194] on input "Save" at bounding box center [1087, 197] width 42 height 19
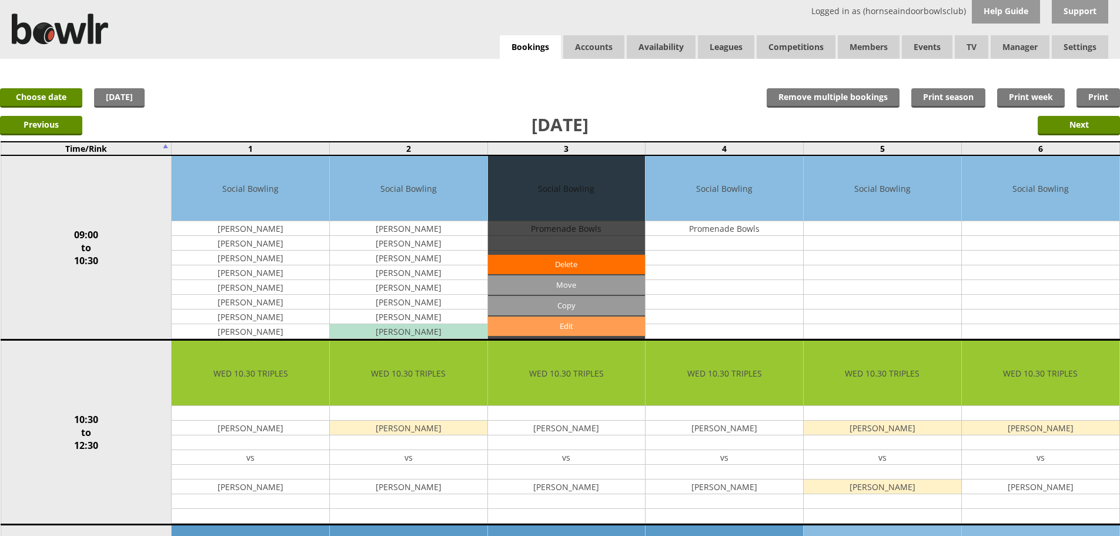
click at [628, 326] on link "Edit" at bounding box center [567, 325] width 158 height 19
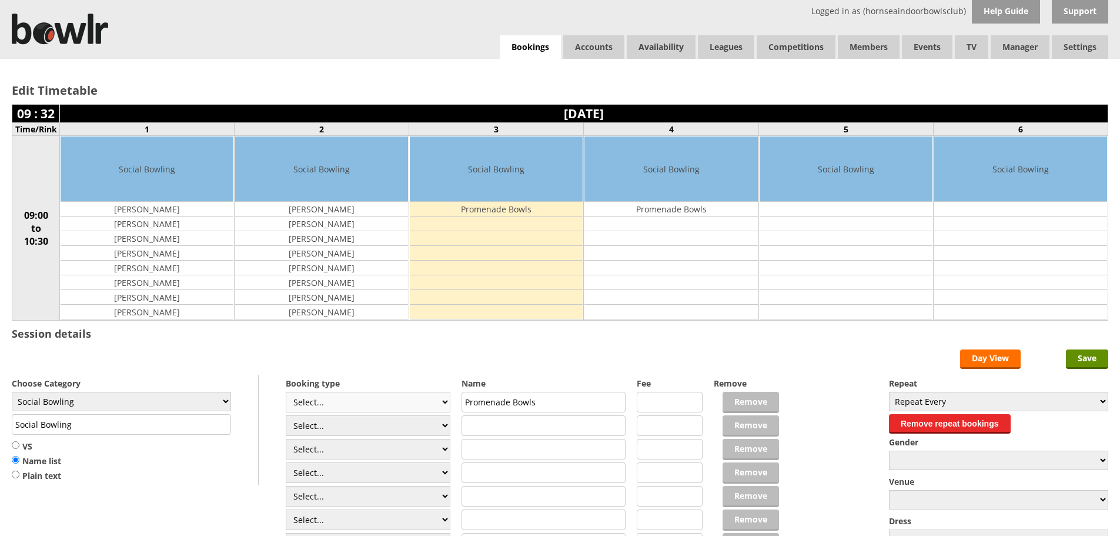
click at [413, 400] on select "Select... Club Competition (Member) Club Competition (Visitor) National (Member…" at bounding box center [368, 402] width 165 height 21
select select "0_48"
click at [286, 392] on select "Select... Club Competition (Member) Club Competition (Visitor) National (Member…" at bounding box center [368, 402] width 165 height 21
type input "6.0000"
click at [365, 421] on select "Select... Club Competition (Member) Club Competition (Visitor) National (Member…" at bounding box center [368, 425] width 165 height 21
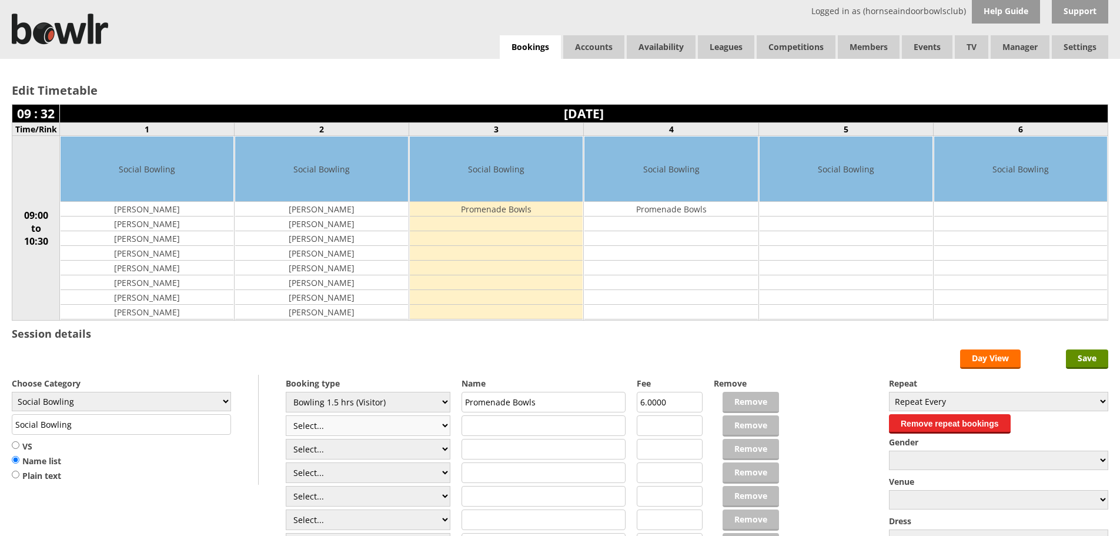
select select "0_48"
click at [286, 415] on select "Select... Club Competition (Member) Club Competition (Visitor) National (Member…" at bounding box center [368, 425] width 165 height 21
type input "6.0000"
click at [361, 443] on select "Select... Club Competition (Member) Club Competition (Visitor) National (Member…" at bounding box center [368, 449] width 165 height 21
select select "0_48"
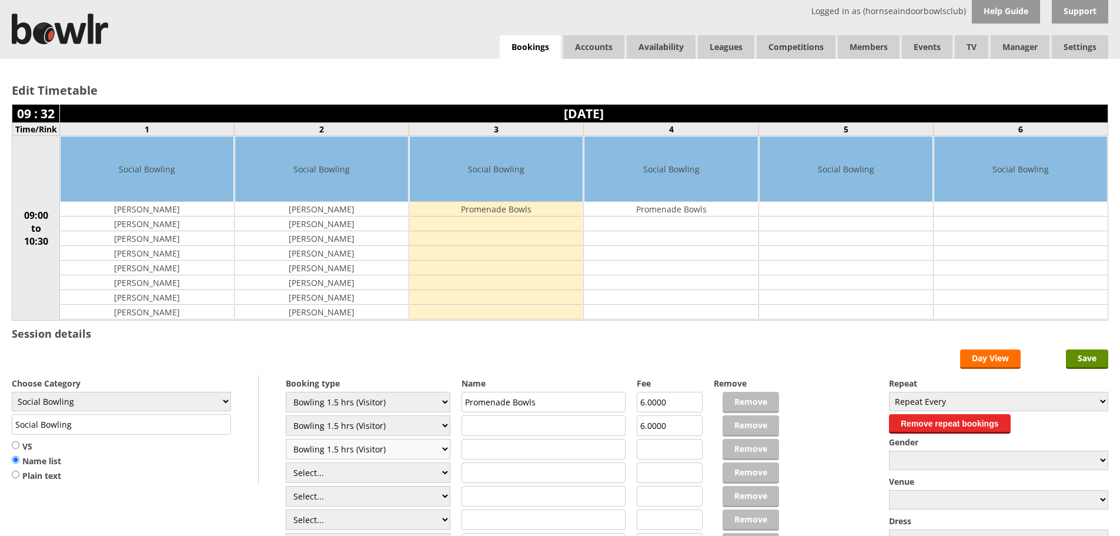
click at [286, 439] on select "Select... Club Competition (Member) Club Competition (Visitor) National (Member…" at bounding box center [368, 449] width 165 height 21
type input "6.0000"
drag, startPoint x: 354, startPoint y: 477, endPoint x: 354, endPoint y: 465, distance: 11.8
click at [354, 476] on select "Select... Club Competition (Member) Club Competition (Visitor) National (Member…" at bounding box center [368, 472] width 165 height 21
select select "0_48"
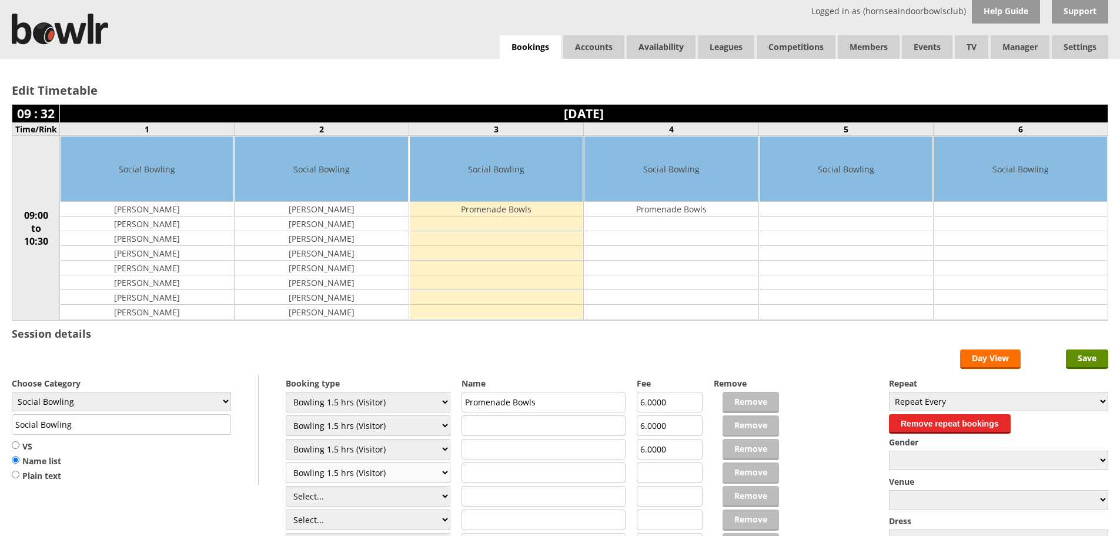
click at [286, 462] on select "Select... Club Competition (Member) Club Competition (Visitor) National (Member…" at bounding box center [368, 472] width 165 height 21
type input "6.0000"
click at [342, 492] on select "Select... Club Competition (Member) Club Competition (Visitor) National (Member…" at bounding box center [368, 496] width 165 height 21
select select "0_48"
click at [286, 486] on select "Select... Club Competition (Member) Club Competition (Visitor) National (Member…" at bounding box center [368, 496] width 165 height 21
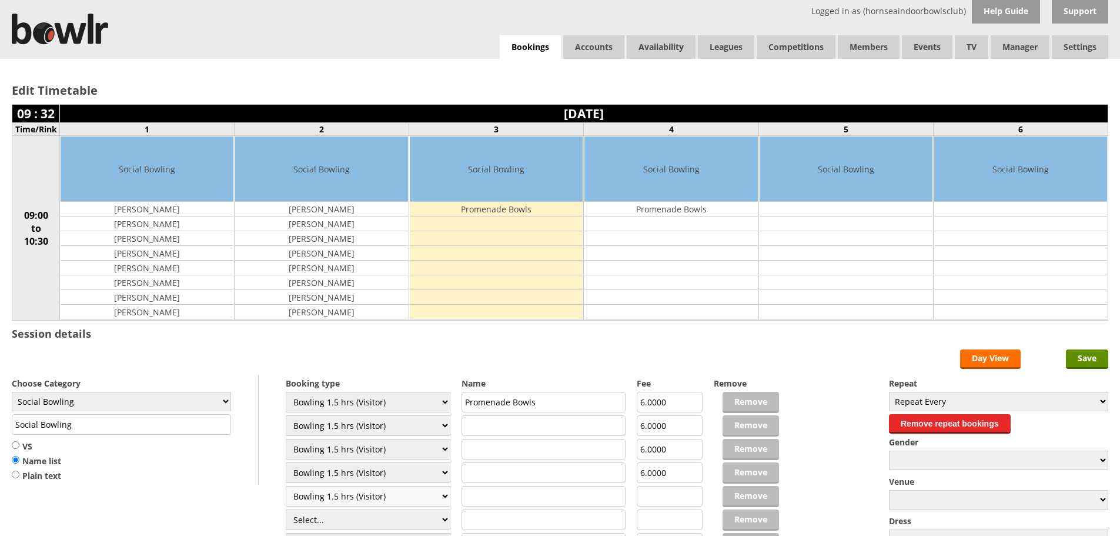
type input "6.0000"
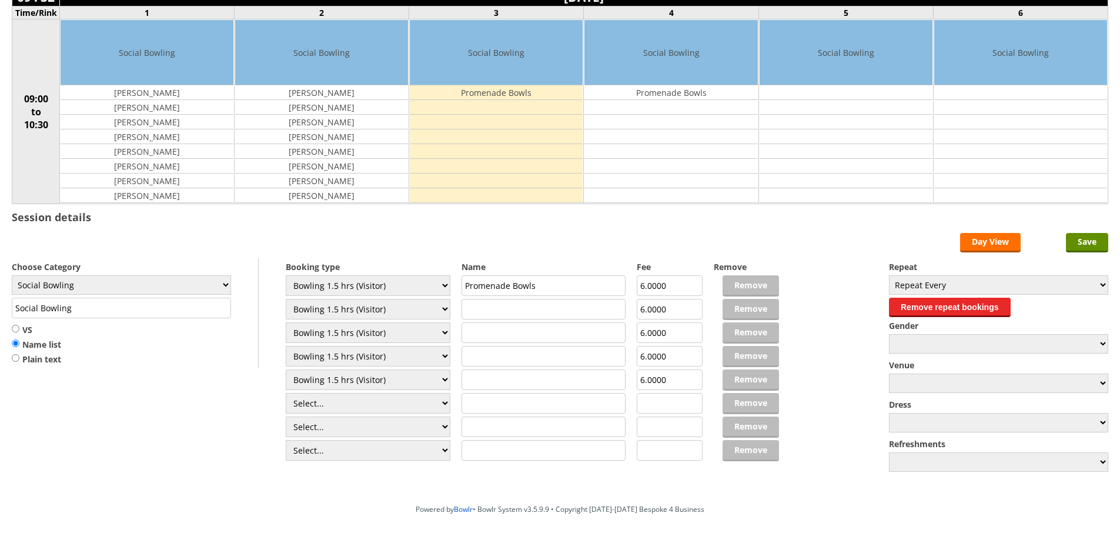
scroll to position [118, 0]
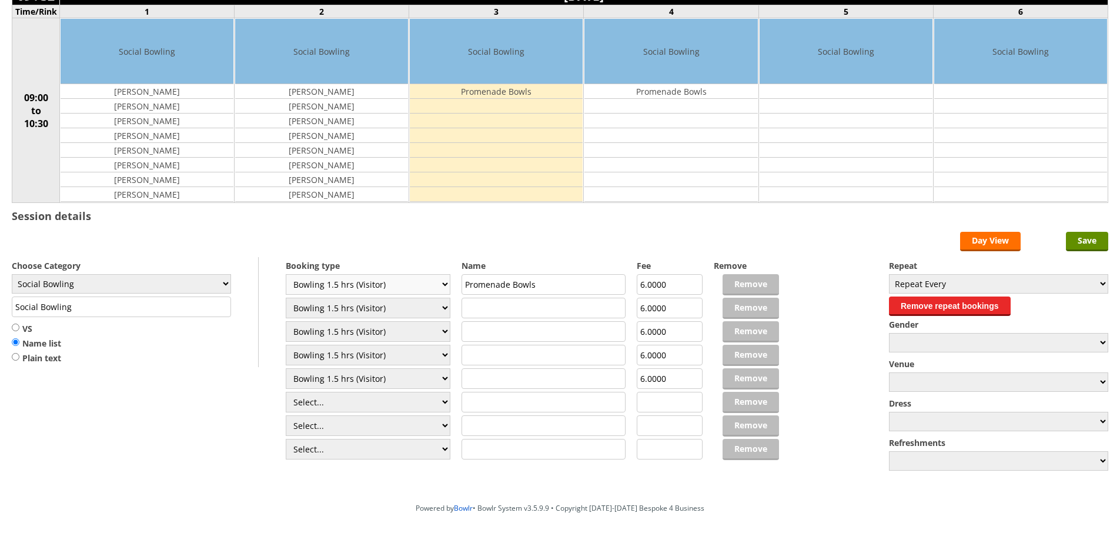
drag, startPoint x: 558, startPoint y: 280, endPoint x: 415, endPoint y: 291, distance: 142.7
click at [415, 257] on div "Booking type Select... Club Competition (Member) Club Competition (Visitor) Nat…" at bounding box center [560, 257] width 1097 height 0
type input "[PERSON_NAME]"
drag, startPoint x: 549, startPoint y: 305, endPoint x: 538, endPoint y: 308, distance: 11.6
click at [539, 308] on input "text" at bounding box center [544, 308] width 165 height 21
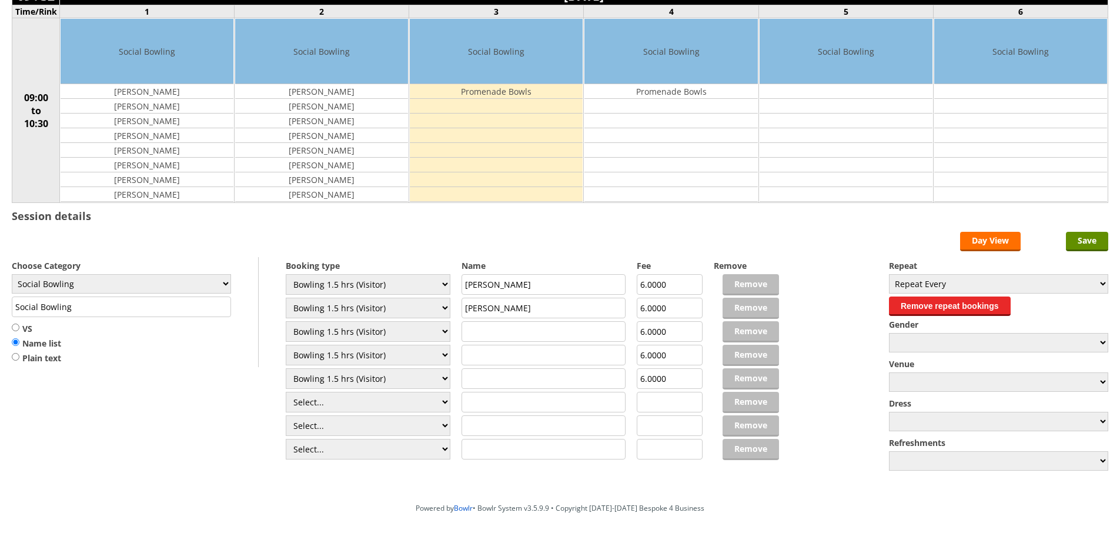
type input "[PERSON_NAME]"
click at [506, 336] on input "text" at bounding box center [544, 331] width 165 height 21
type input "Greta Butcher"
click at [516, 349] on input "text" at bounding box center [544, 355] width 165 height 21
type input "Rob Smith"
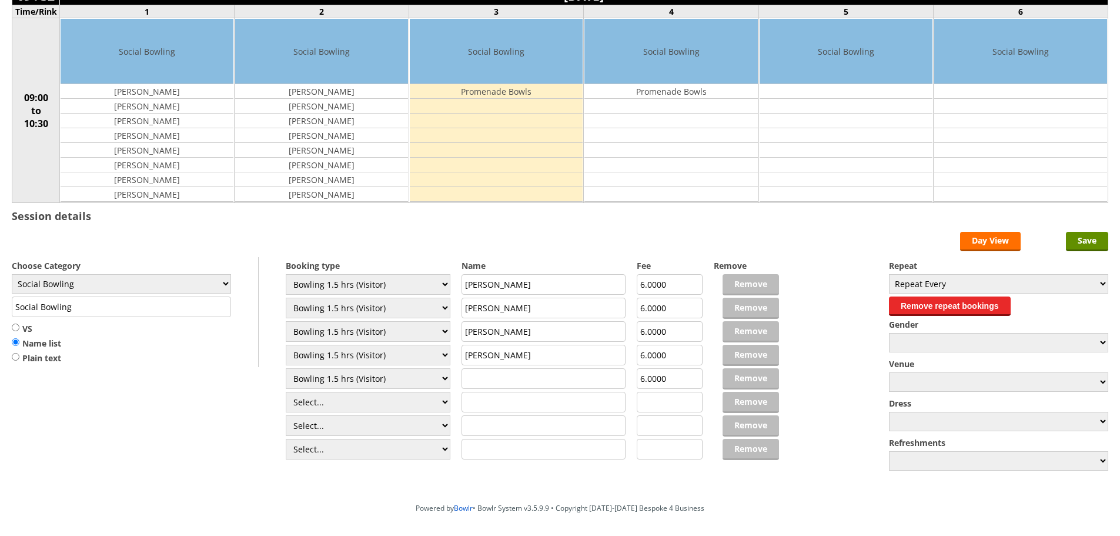
click at [509, 381] on input "text" at bounding box center [544, 378] width 165 height 21
type input "John Mealing"
click at [1070, 230] on div "Edit Timetable 09 : 32 Wednesday 1st October 2025 Time/Rink 1 2 3 4 5 6 09:00 t…" at bounding box center [560, 219] width 1120 height 556
click at [1073, 238] on input "Save" at bounding box center [1087, 241] width 42 height 19
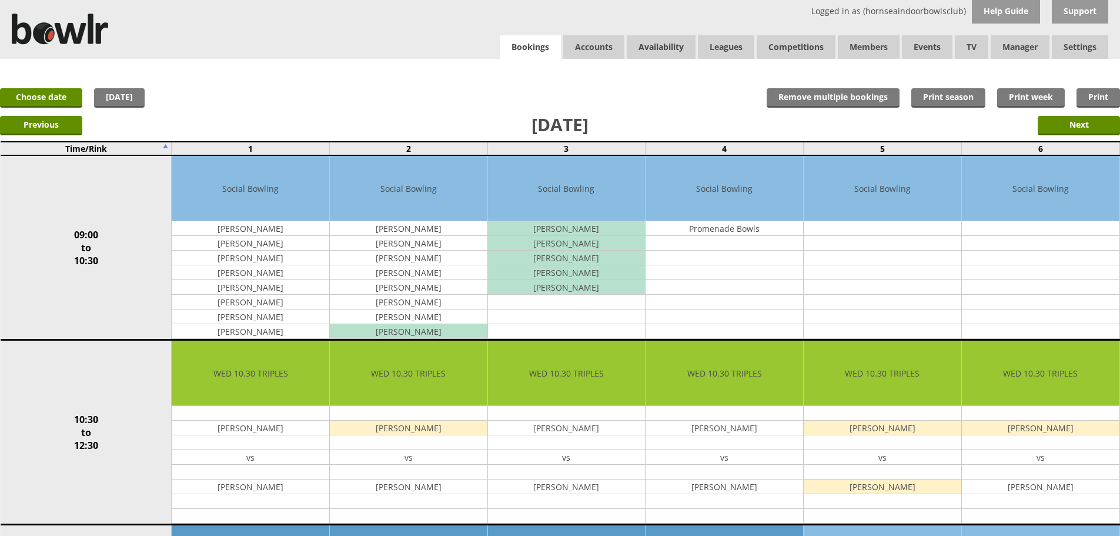
click at [528, 58] on link "Bookings" at bounding box center [530, 47] width 61 height 24
click at [46, 91] on link "Choose date" at bounding box center [41, 97] width 82 height 19
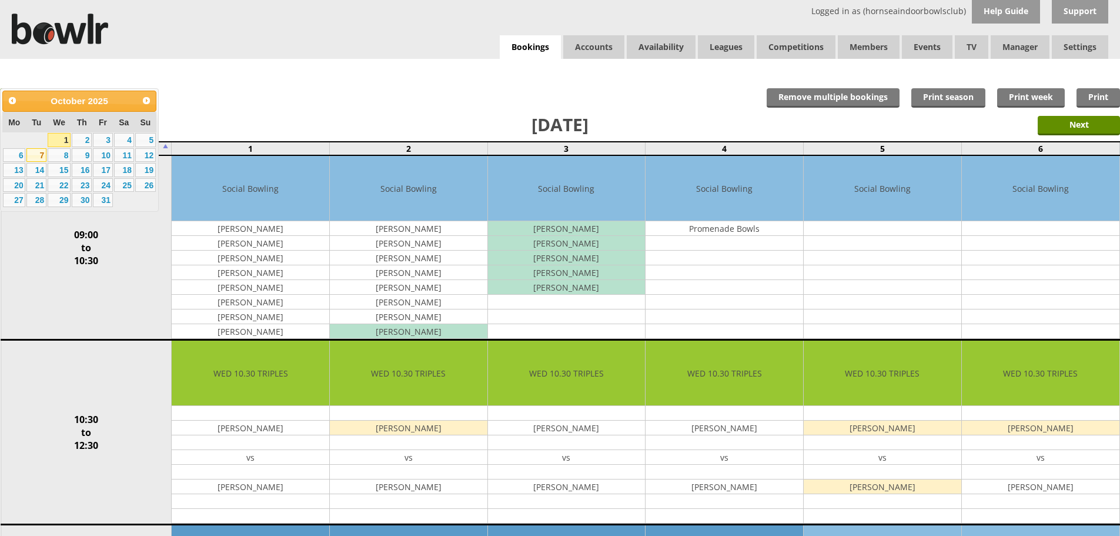
click at [39, 152] on link "7" at bounding box center [36, 155] width 20 height 14
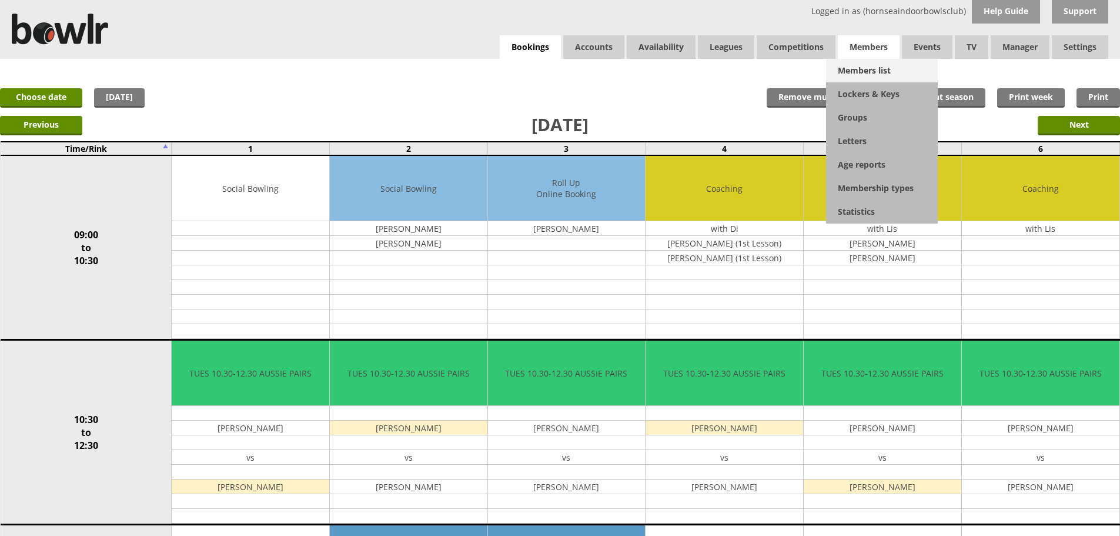
click at [876, 73] on link "Members list" at bounding box center [882, 71] width 112 height 24
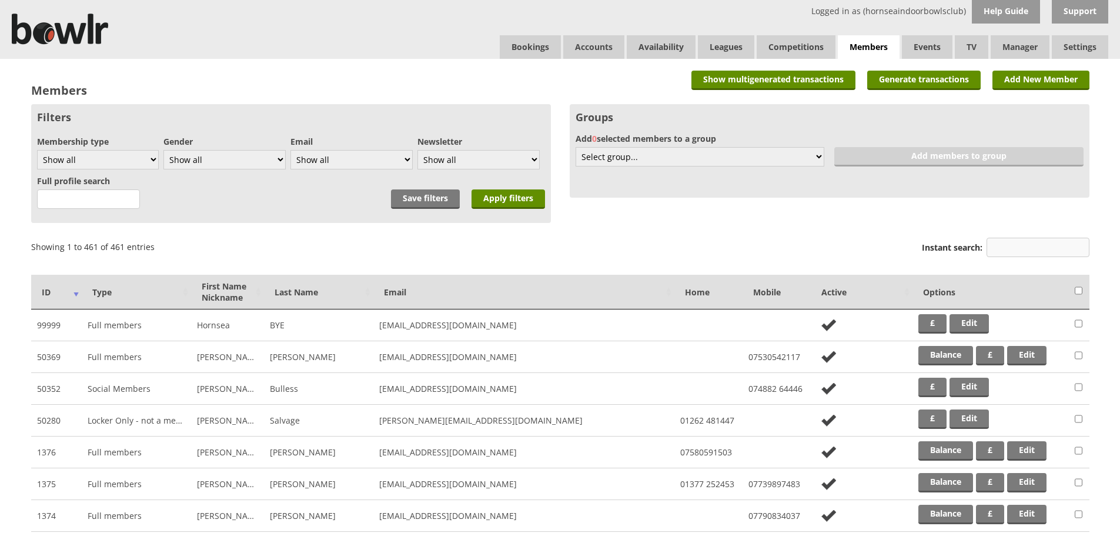
click at [1002, 246] on input "Instant search:" at bounding box center [1038, 247] width 103 height 19
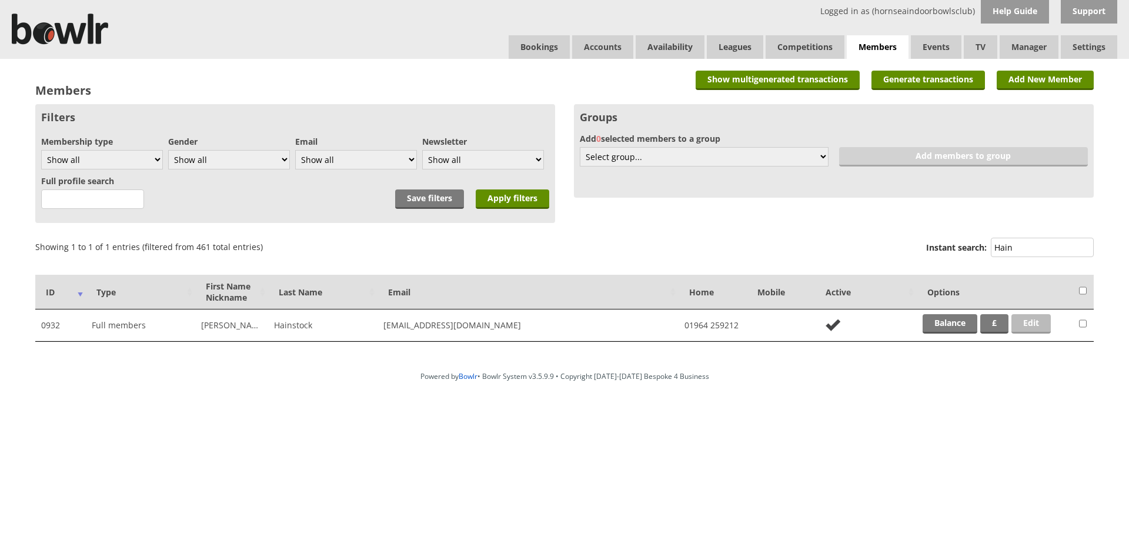
type input "Hain"
click at [1033, 322] on link "Edit" at bounding box center [1031, 323] width 39 height 19
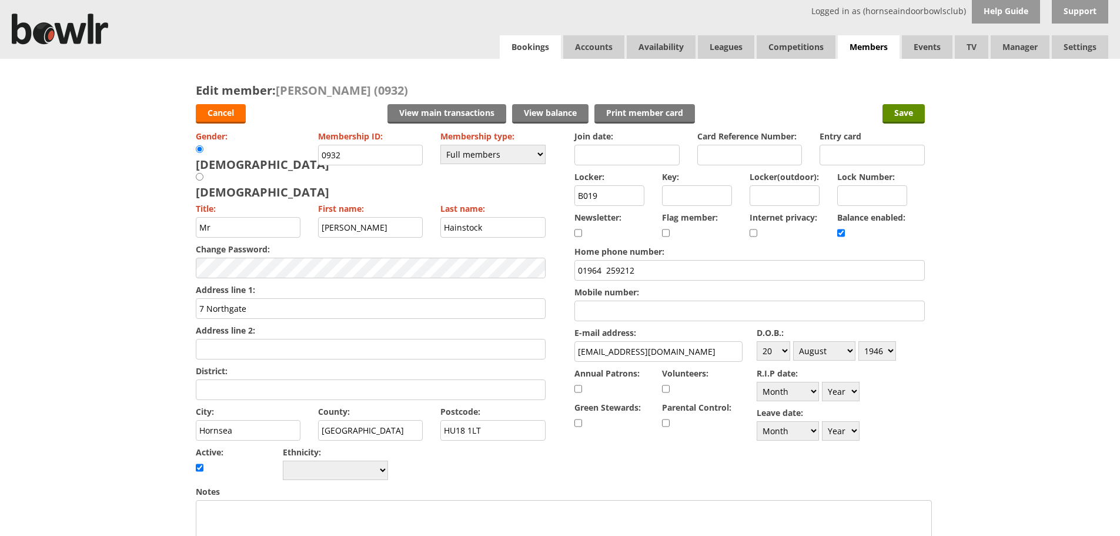
click at [541, 46] on link "Bookings" at bounding box center [530, 47] width 61 height 24
